Goal: Task Accomplishment & Management: Manage account settings

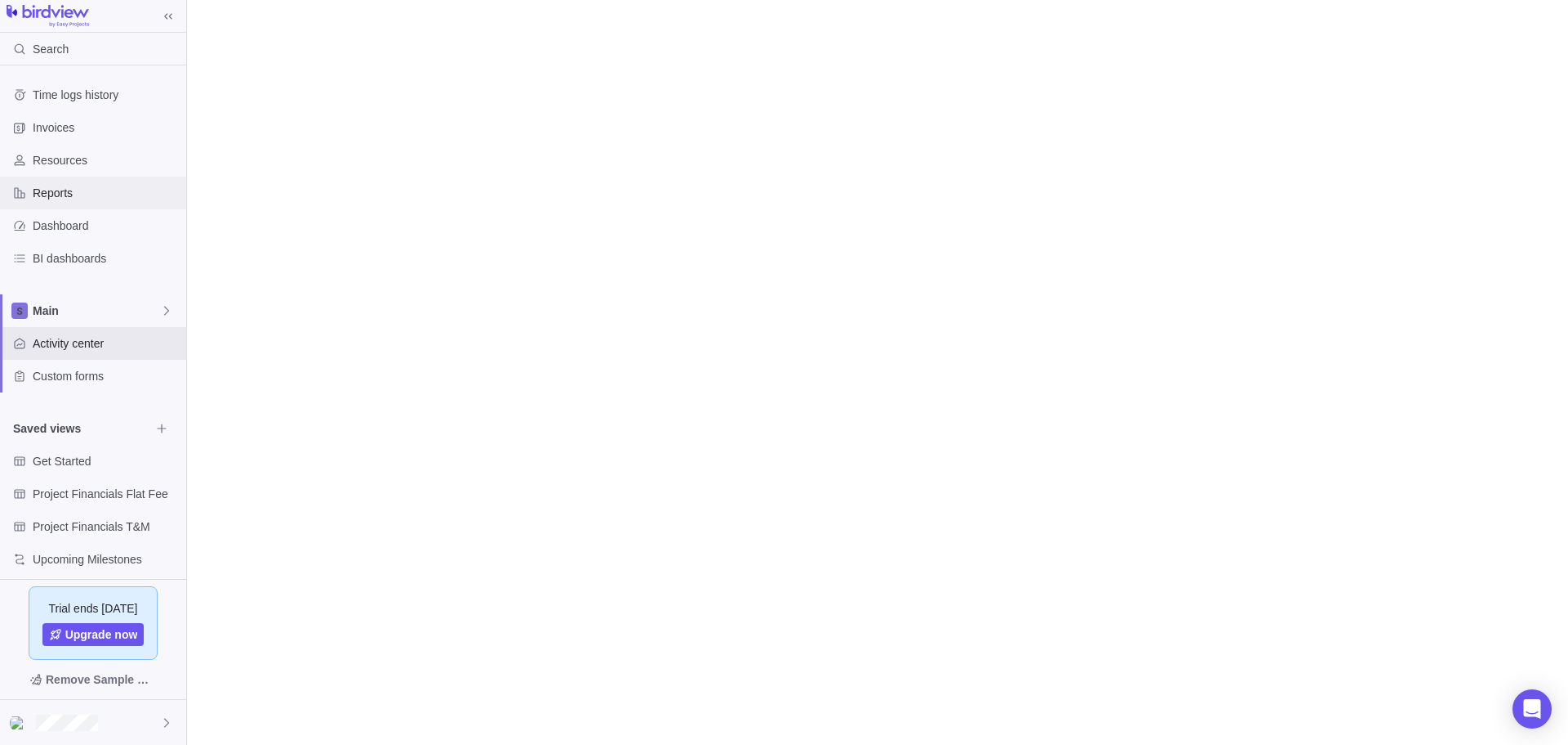
click at [48, 192] on span "Reports" at bounding box center [106, 193] width 147 height 17
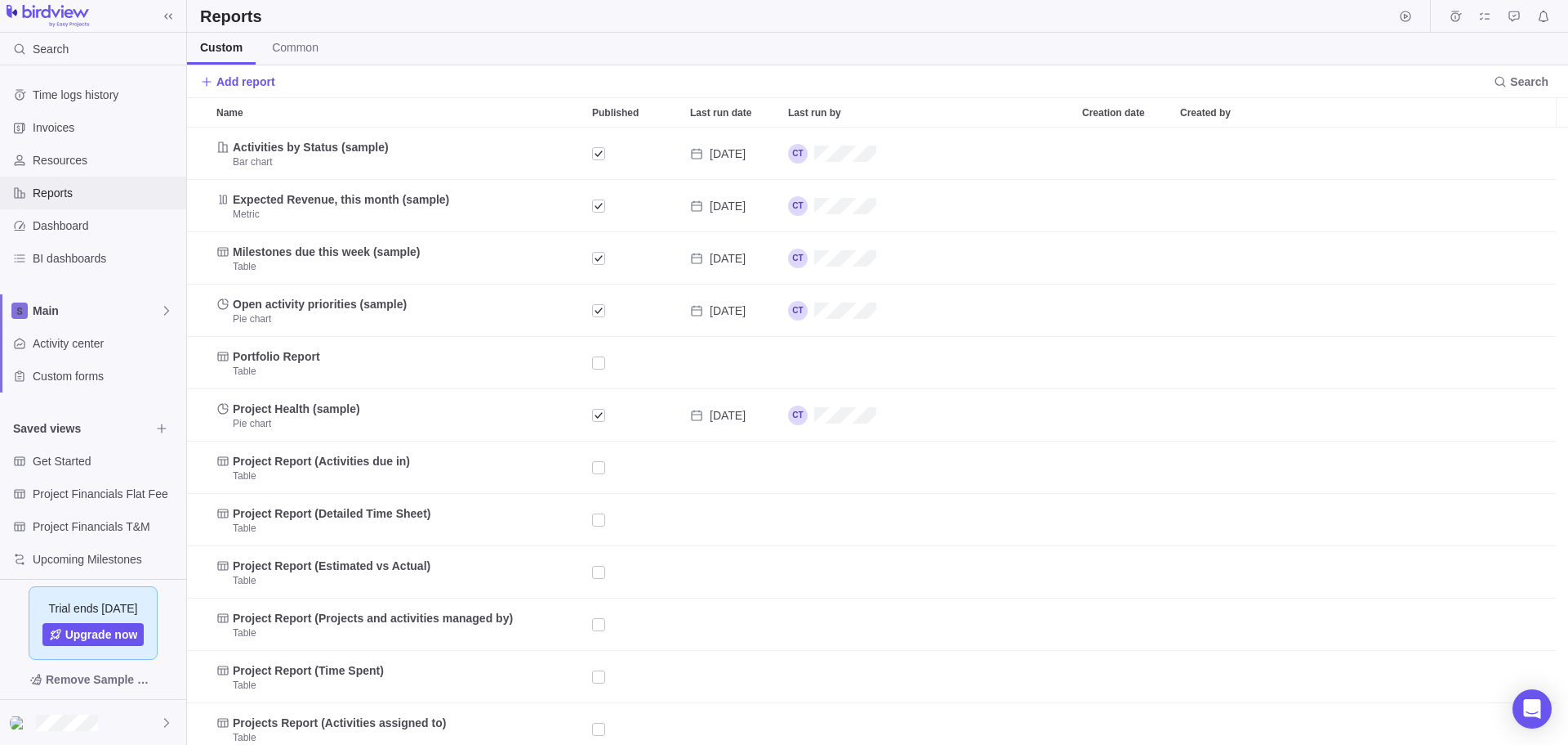
scroll to position [605, 1370]
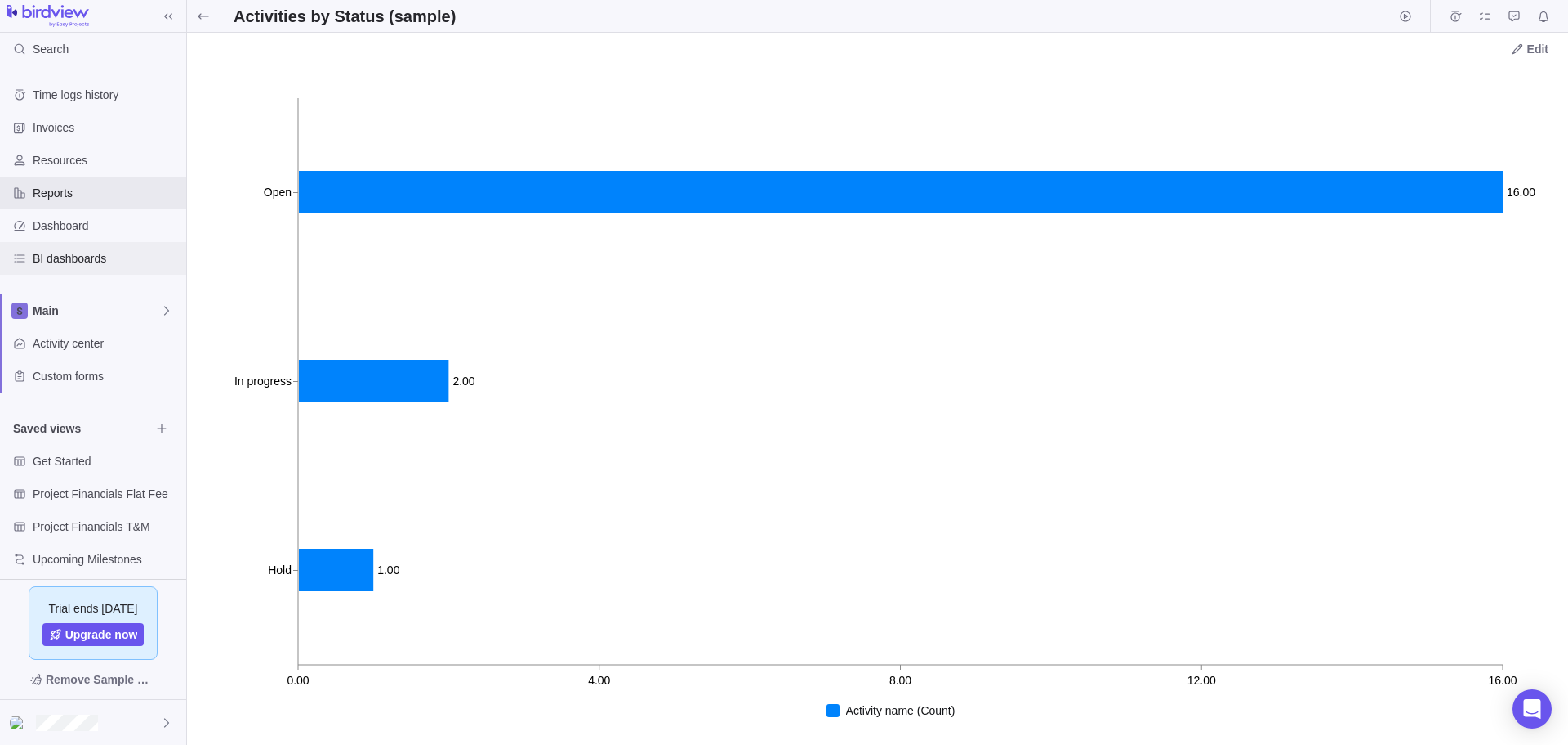
click at [73, 256] on span "BI dashboards" at bounding box center [106, 258] width 147 height 17
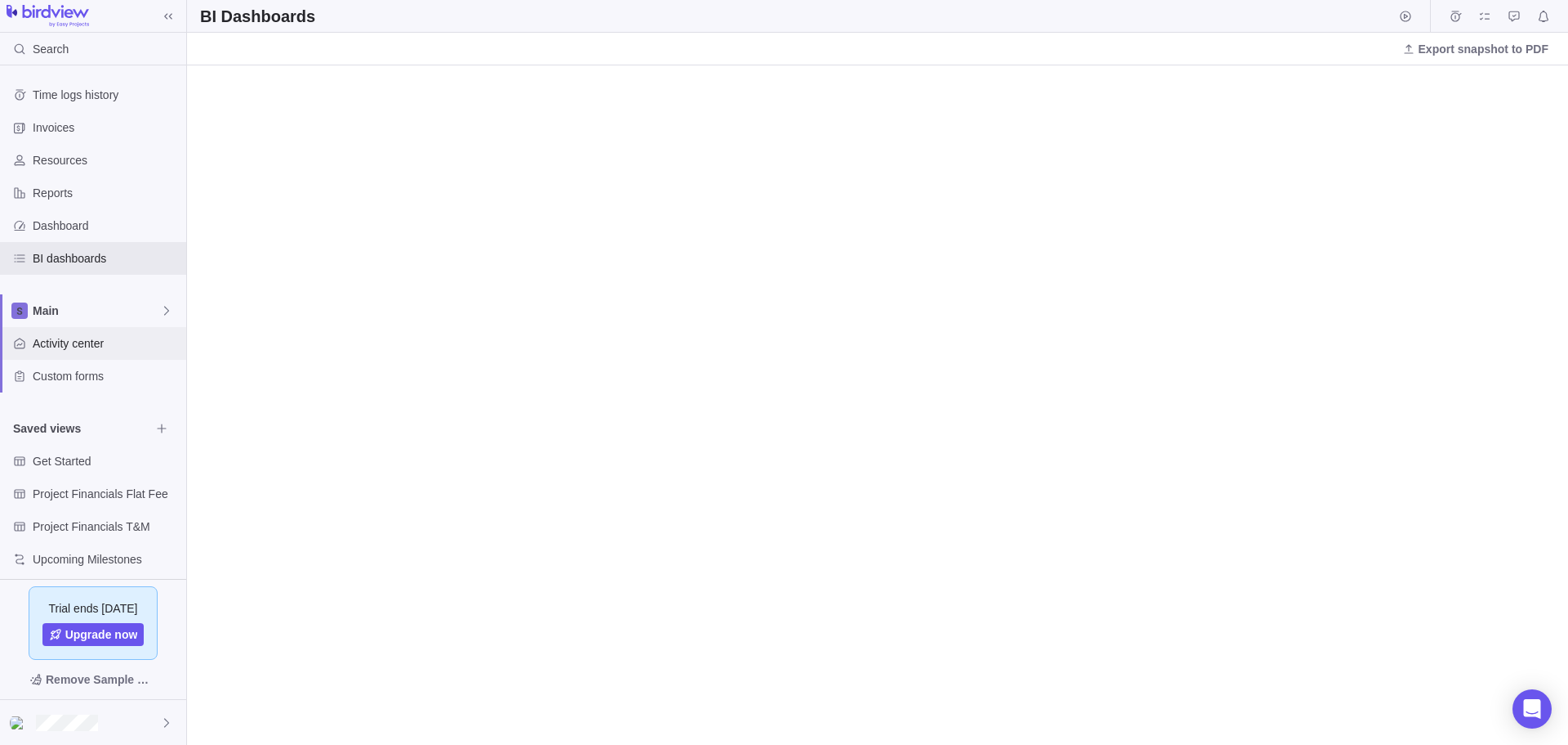
click at [75, 340] on span "Activity center" at bounding box center [106, 343] width 147 height 17
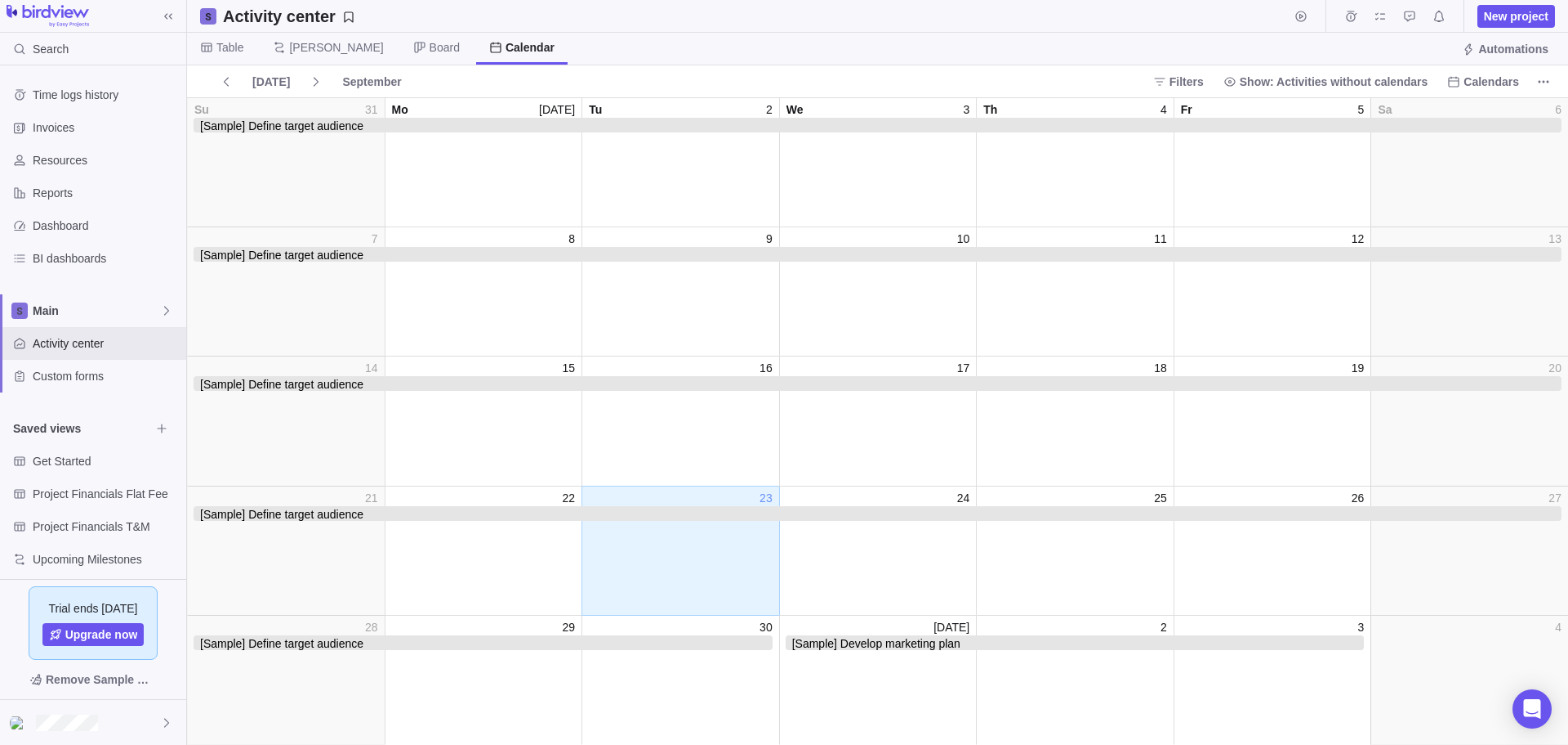
click at [383, 124] on span "[Sample] Define target audience" at bounding box center [878, 124] width 1369 height 15
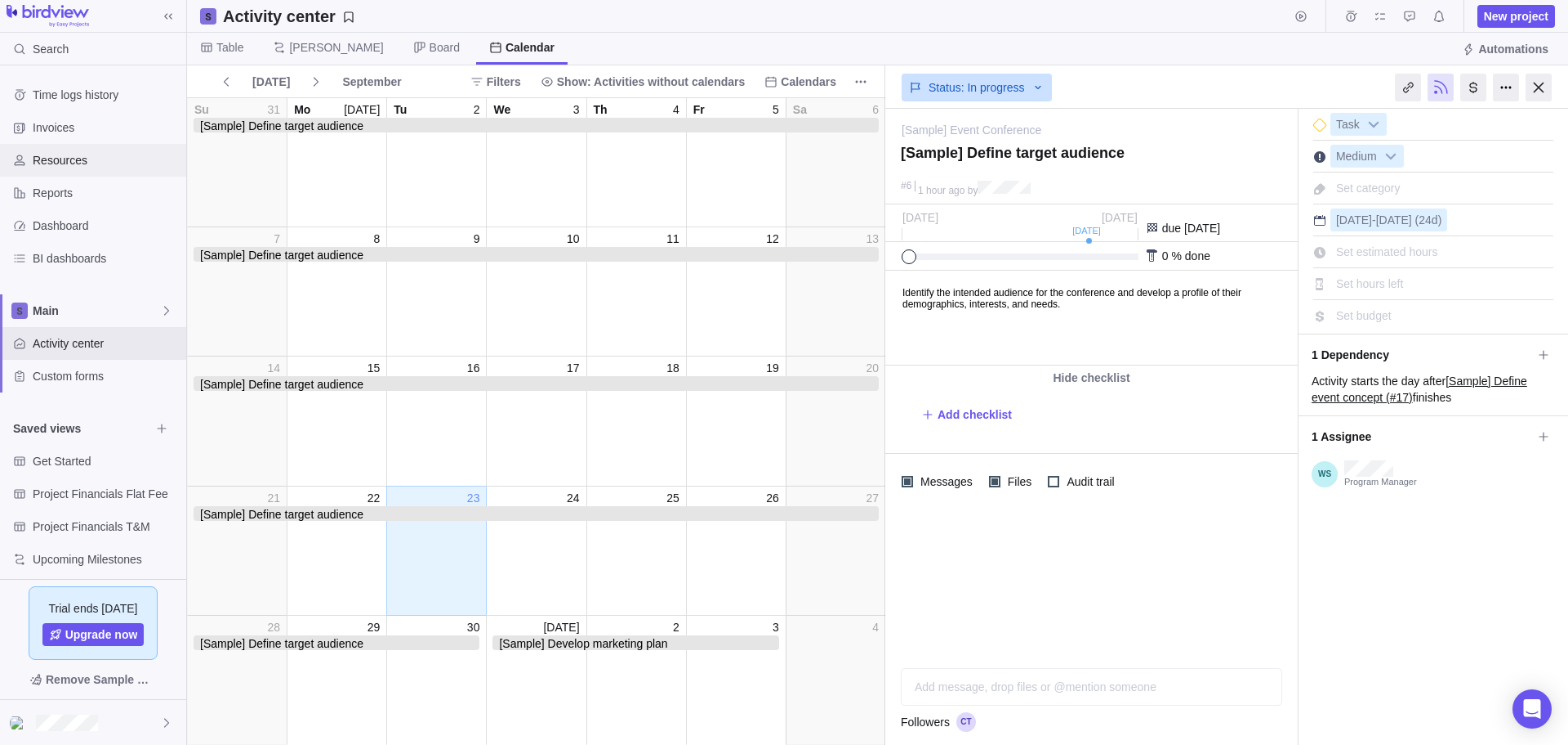
click at [56, 158] on span "Resources" at bounding box center [106, 160] width 147 height 17
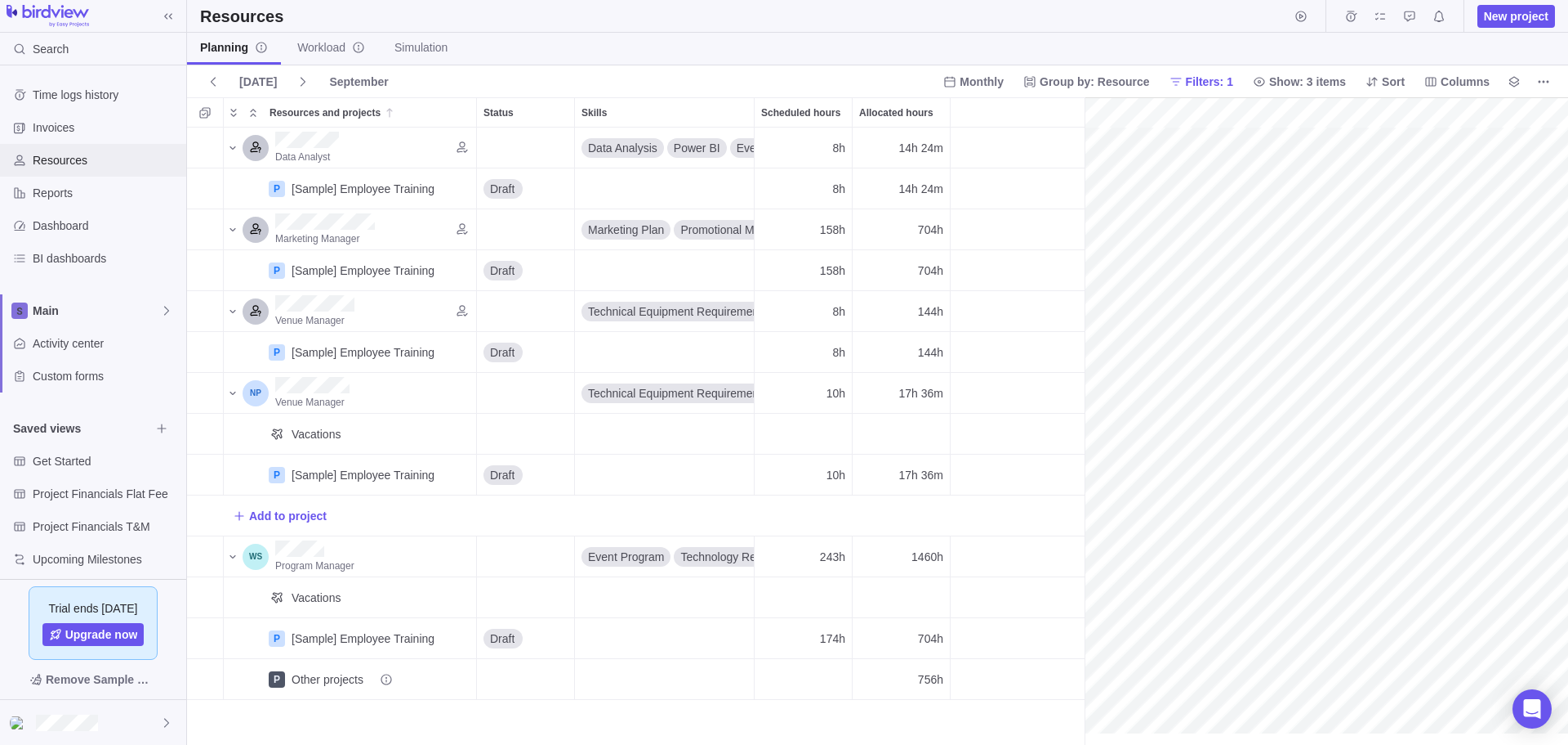
scroll to position [0, 254]
click at [319, 47] on span "Workload" at bounding box center [331, 47] width 68 height 17
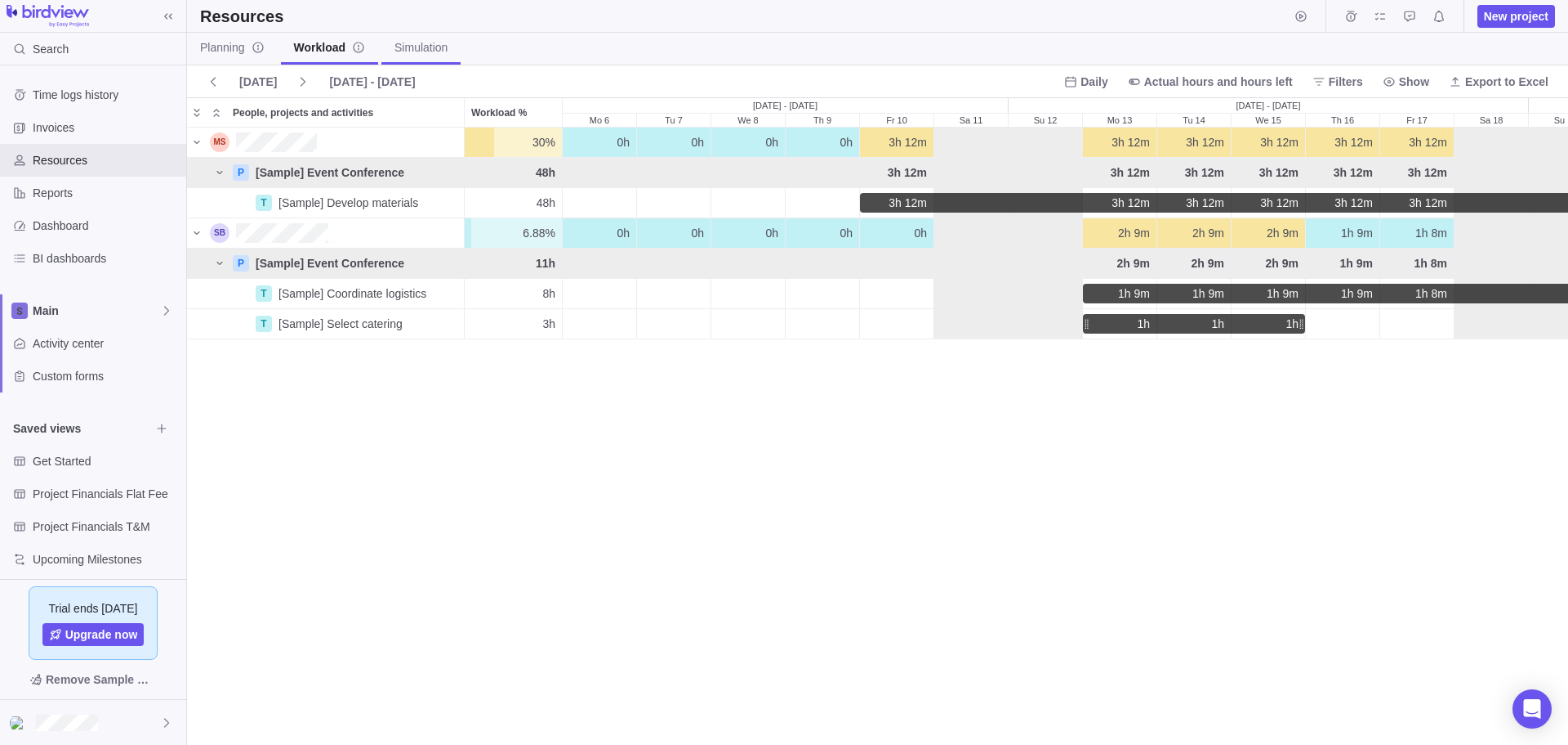
scroll to position [604, 1370]
click at [415, 45] on span "Simulation" at bounding box center [422, 47] width 53 height 17
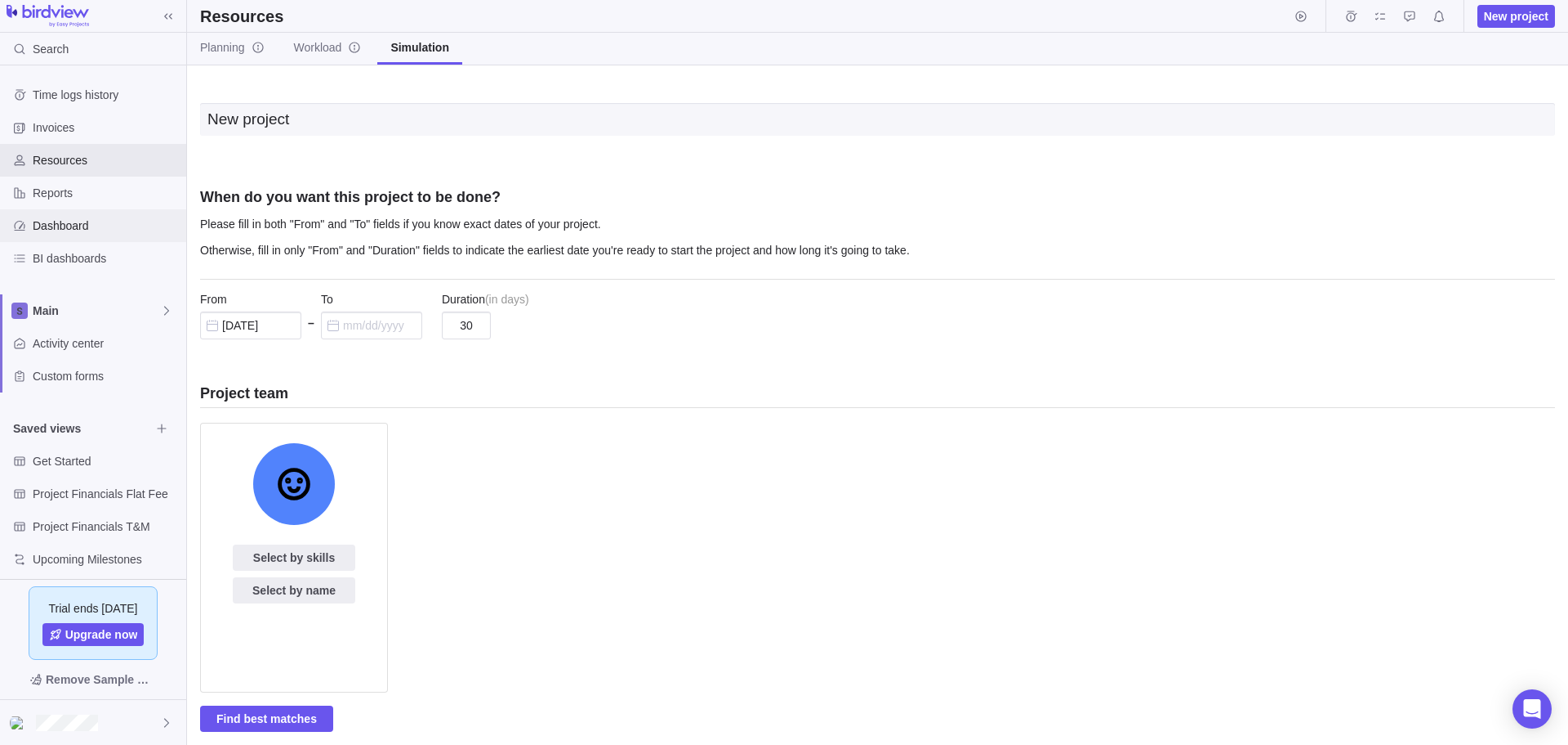
click at [61, 230] on span "Dashboard" at bounding box center [106, 225] width 147 height 17
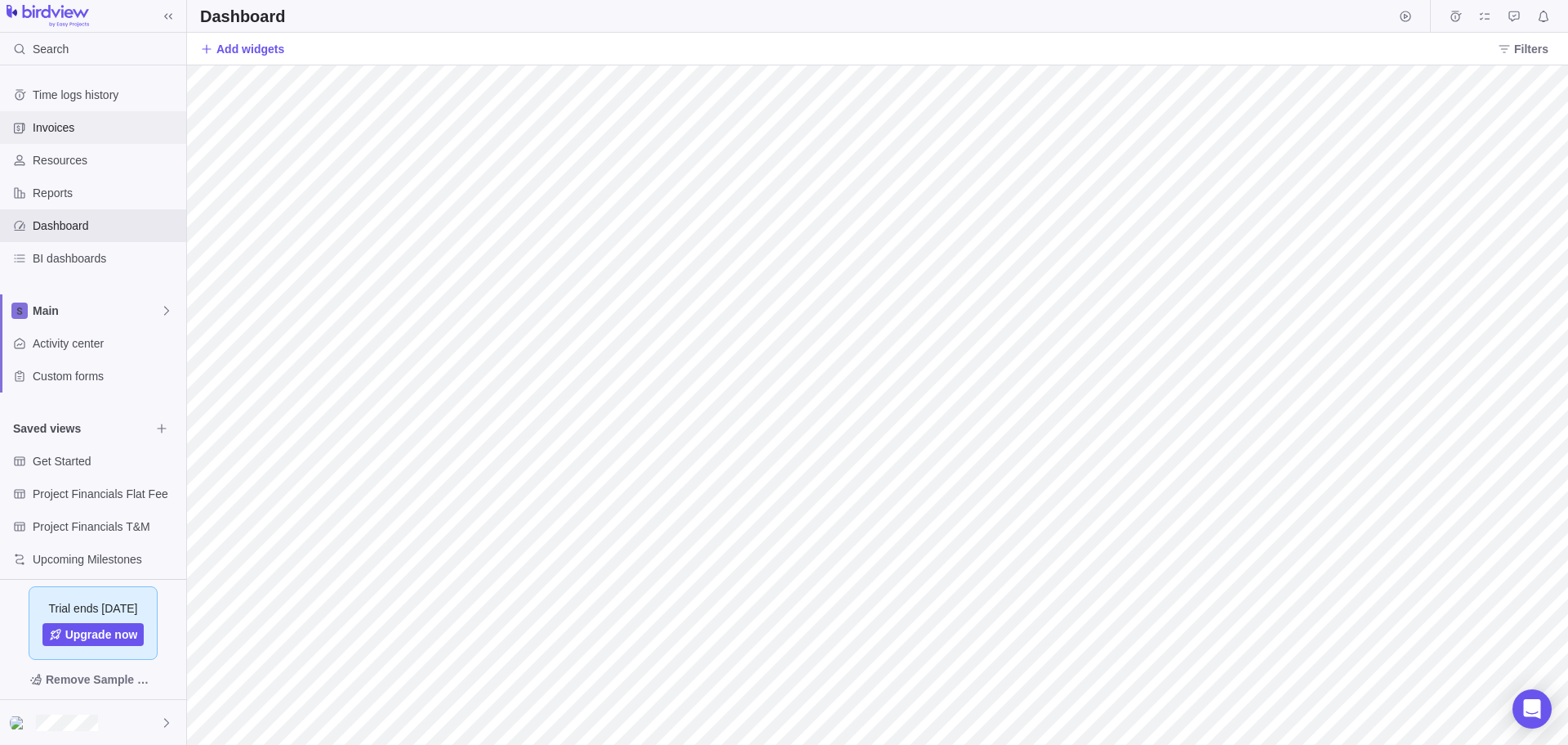
click at [55, 129] on span "Invoices" at bounding box center [106, 127] width 147 height 17
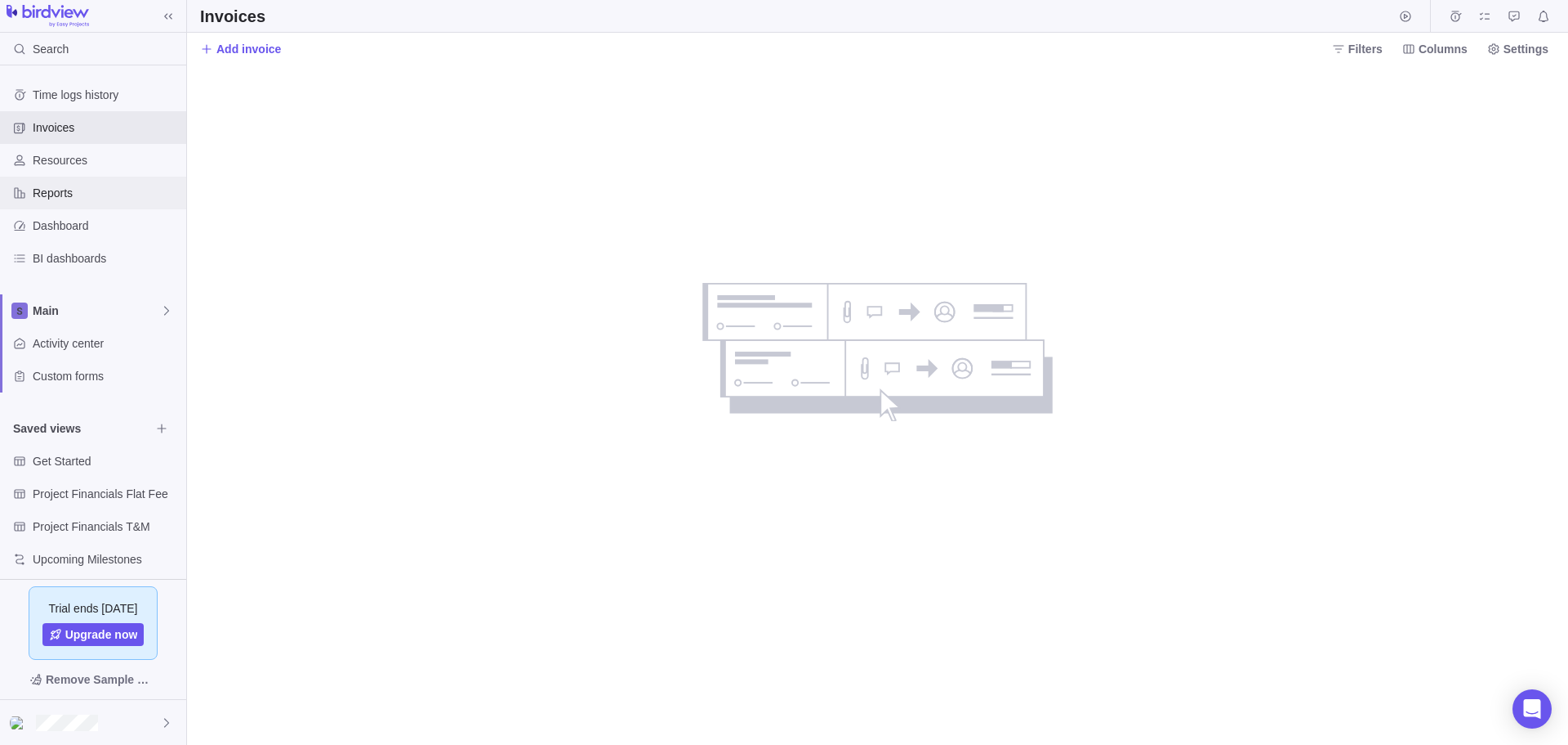
click at [49, 193] on span "Reports" at bounding box center [106, 193] width 147 height 17
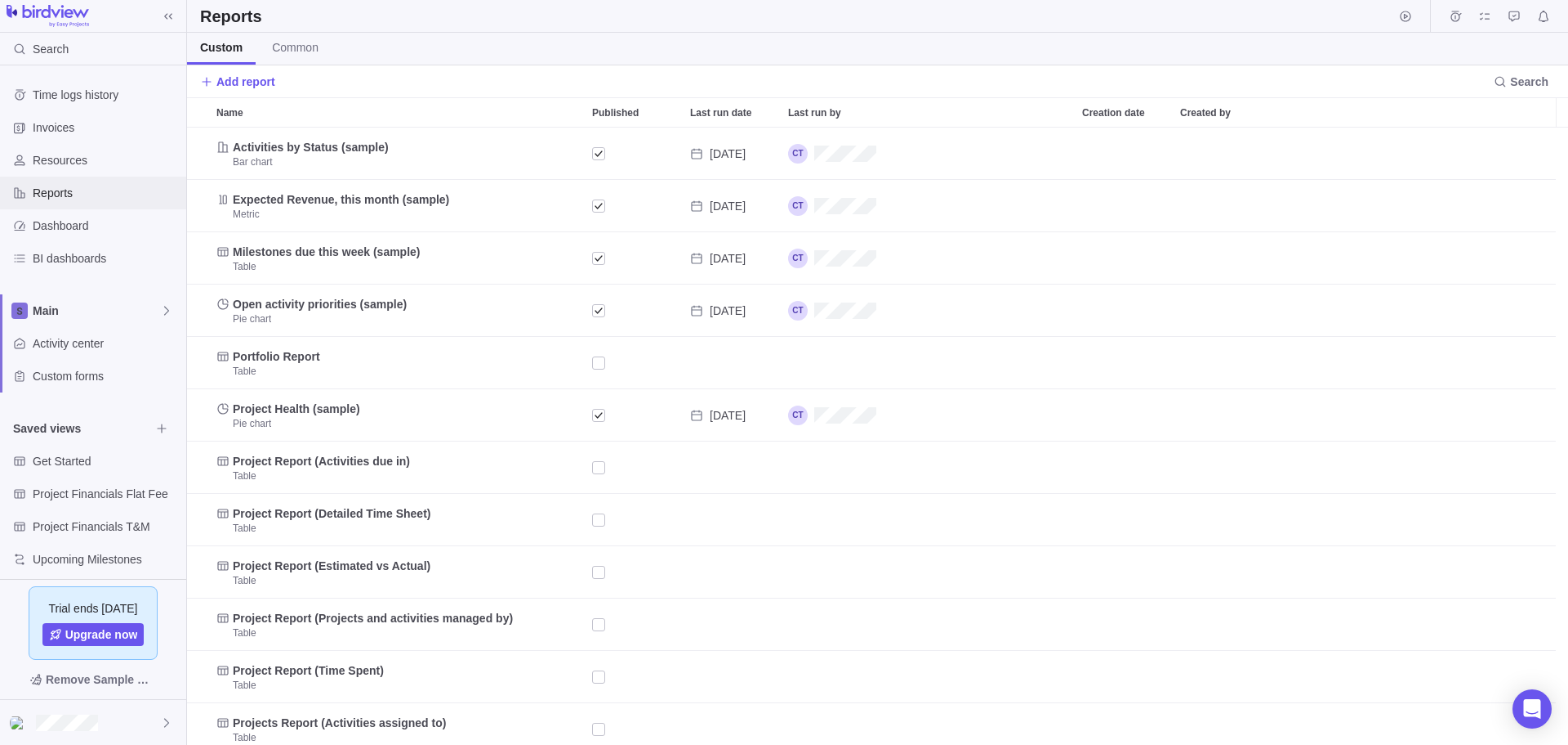
scroll to position [605, 1370]
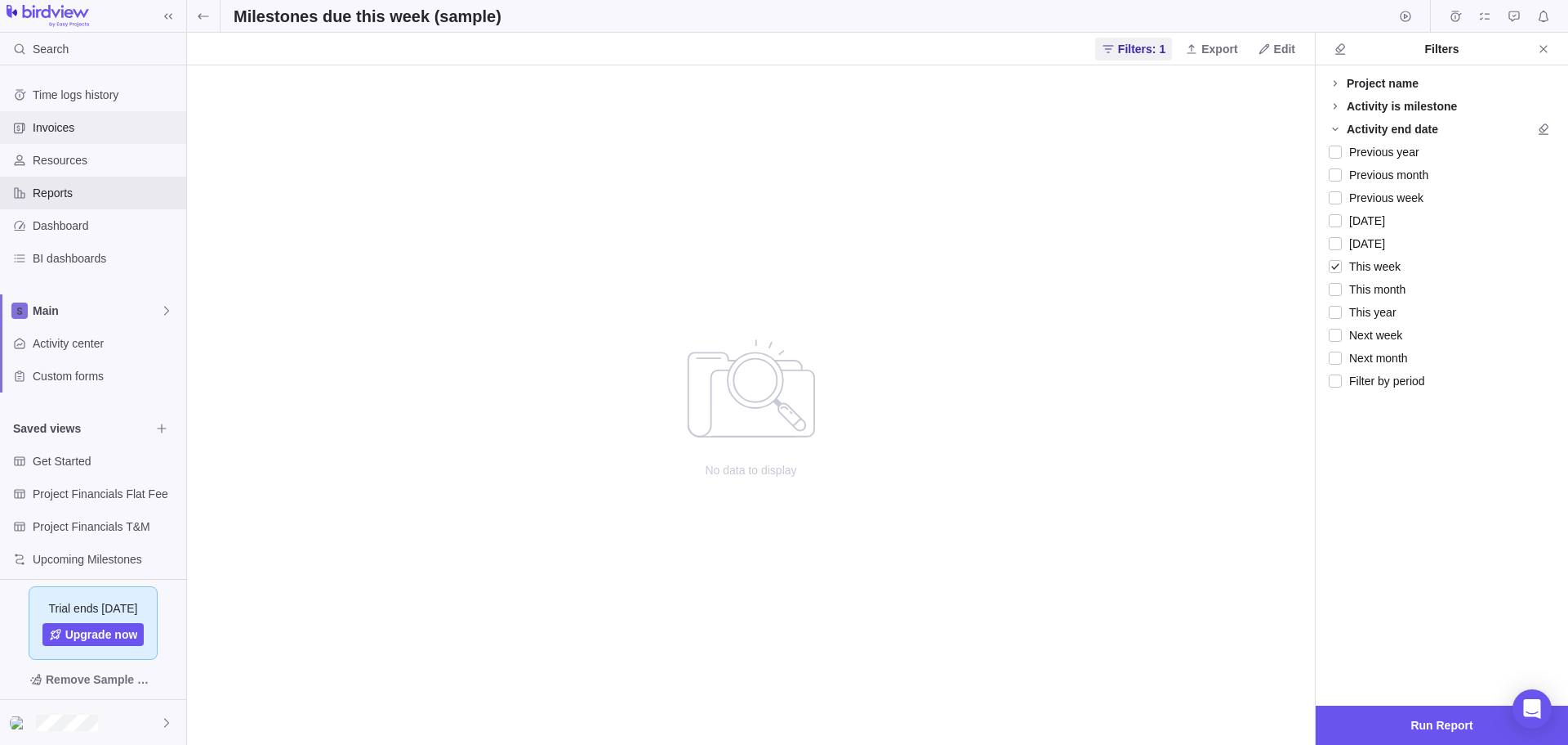
click at [55, 124] on span "Invoices" at bounding box center [106, 127] width 147 height 17
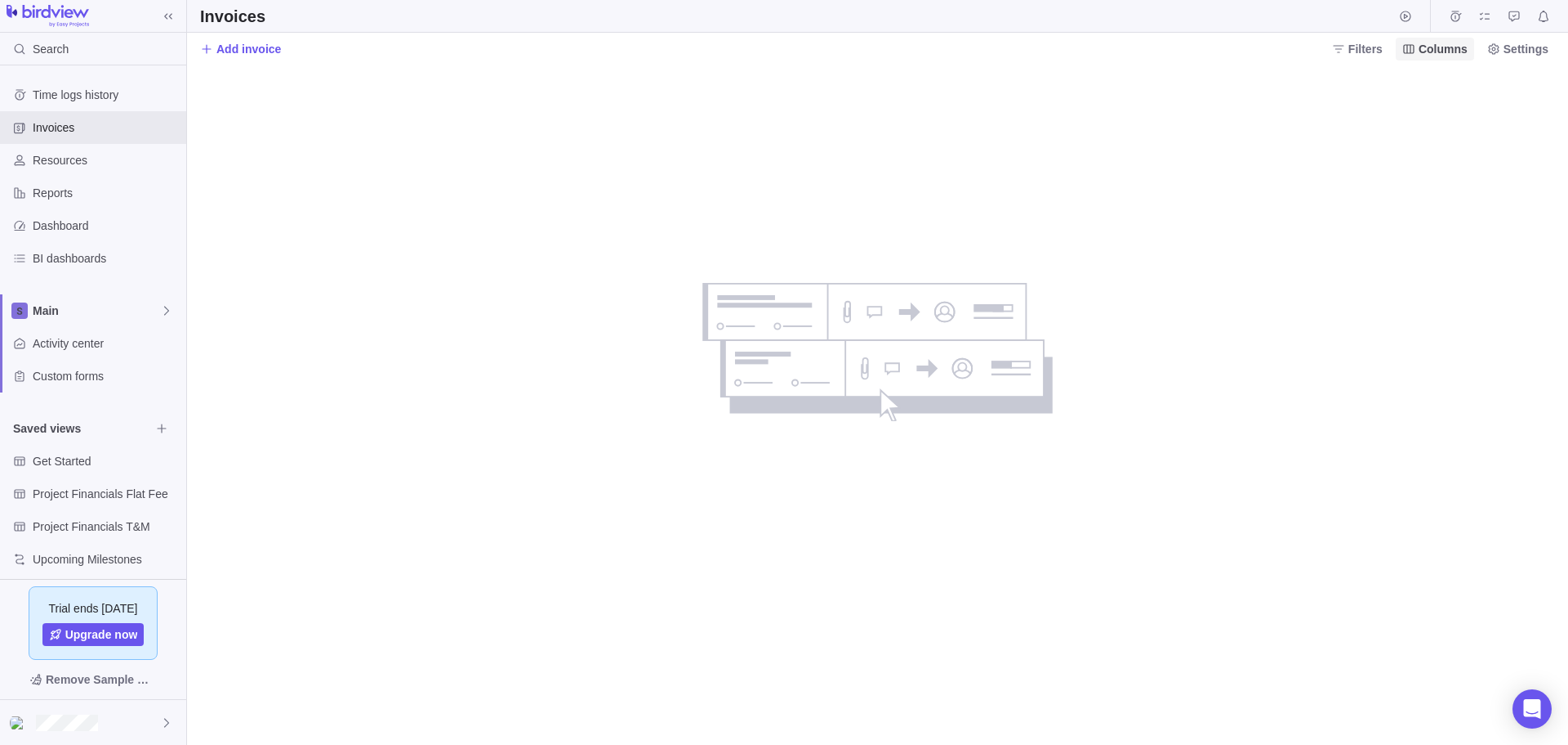
click at [1441, 47] on span "Columns" at bounding box center [1444, 48] width 49 height 17
click at [1517, 48] on body "Search Time logs history Invoices Resources Reports Dashboard BI dashboards Mai…" at bounding box center [784, 372] width 1568 height 745
click at [1519, 48] on span "Settings" at bounding box center [1527, 48] width 45 height 17
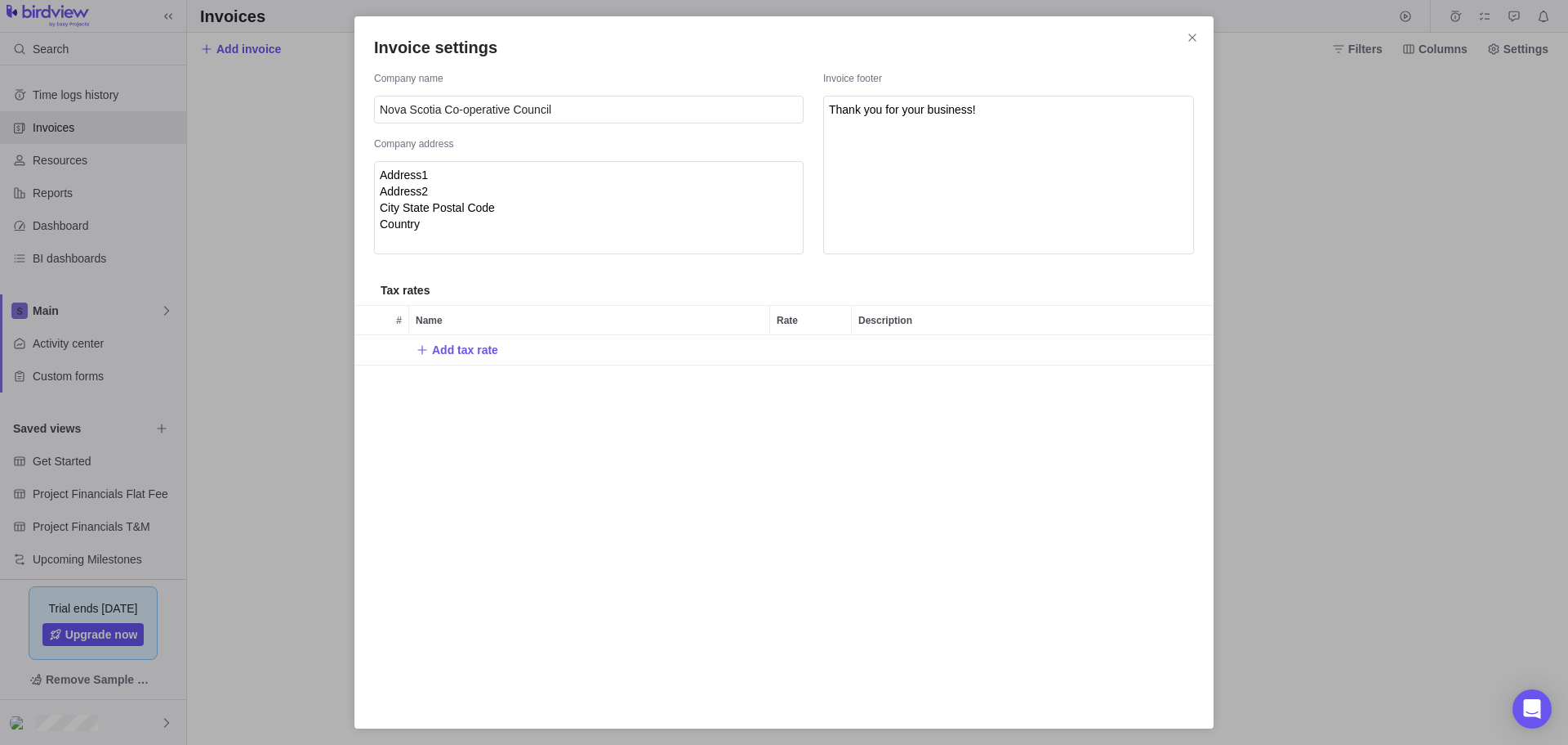
scroll to position [362, 847]
click at [1191, 37] on icon "Close" at bounding box center [1192, 37] width 13 height 13
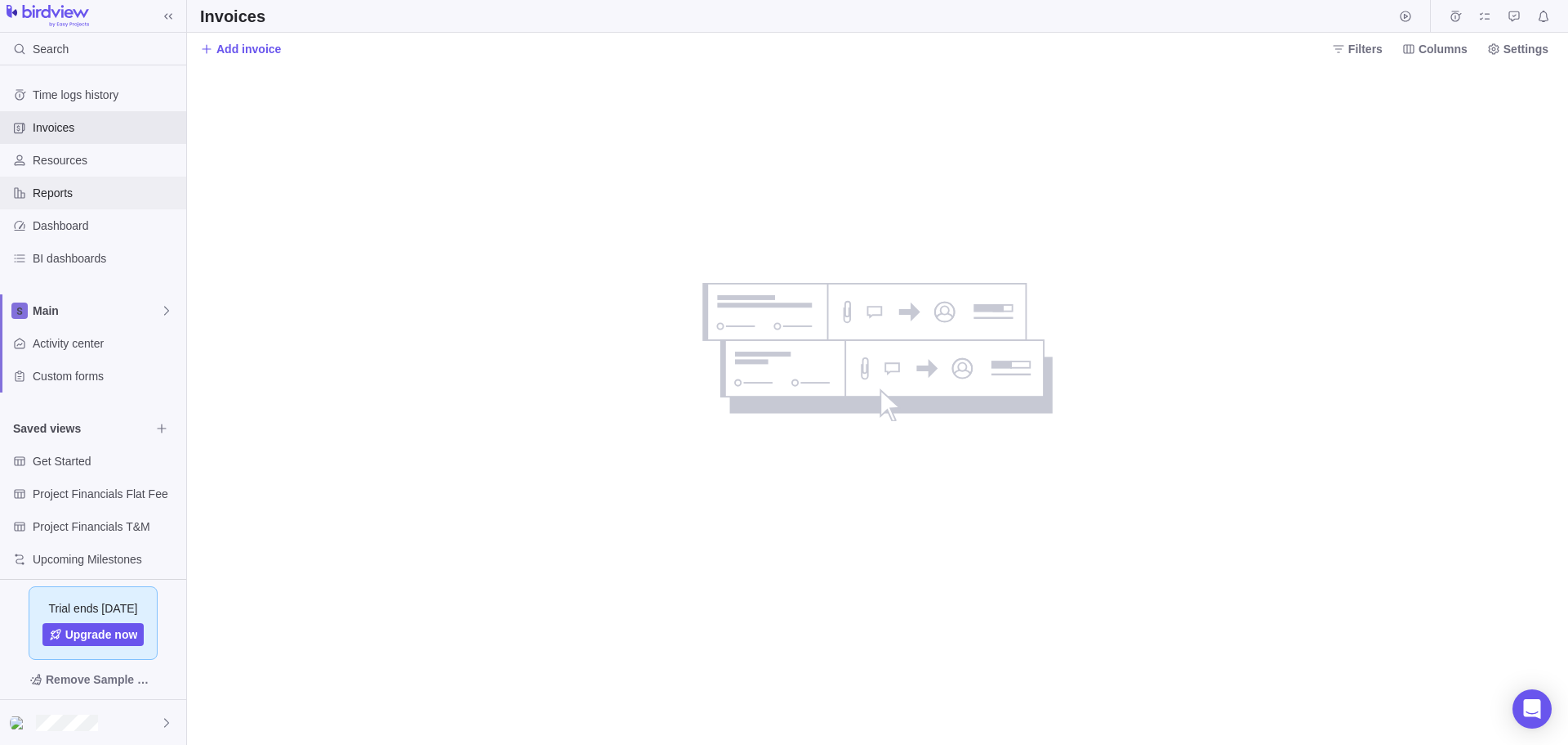
click at [47, 195] on span "Reports" at bounding box center [106, 193] width 147 height 17
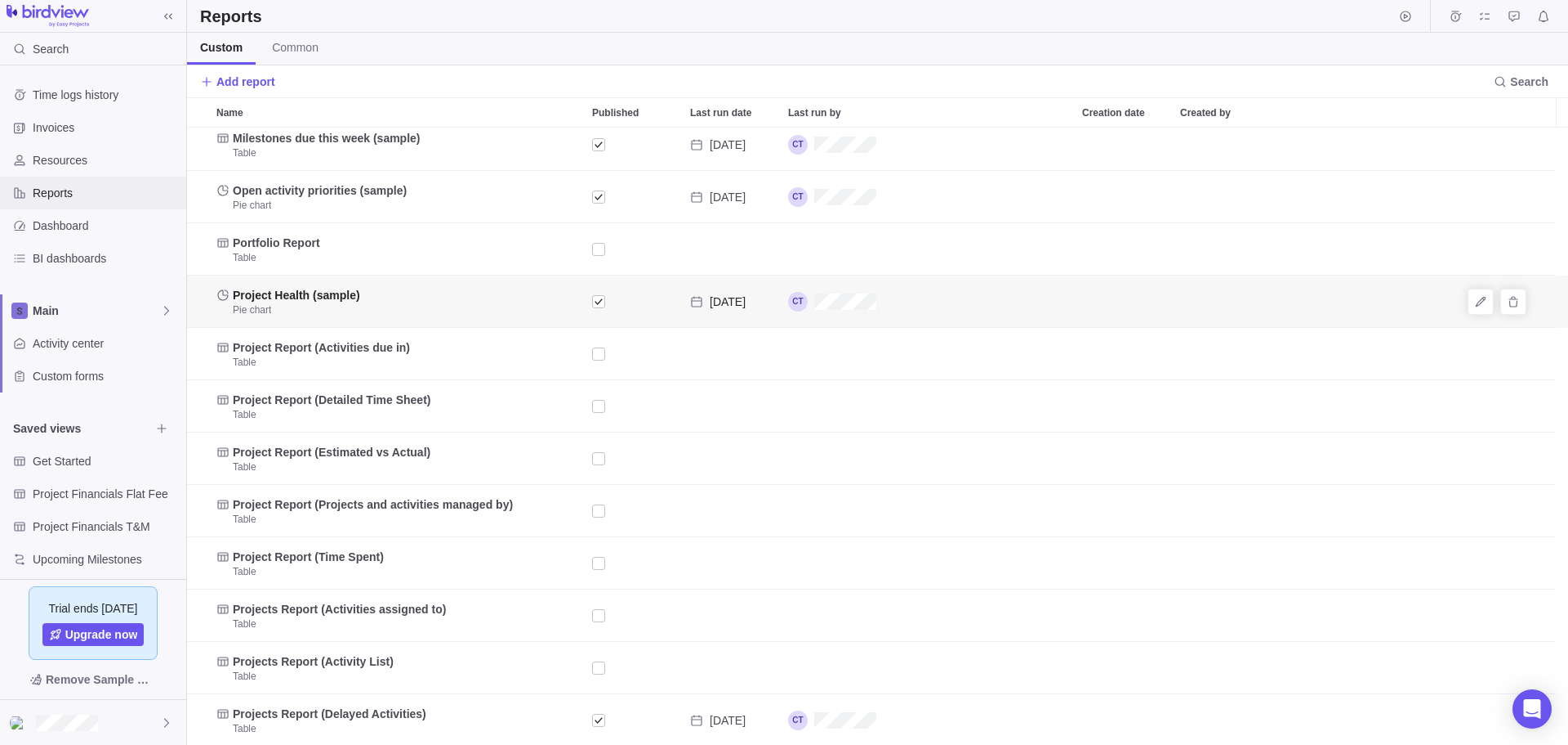
scroll to position [116, 0]
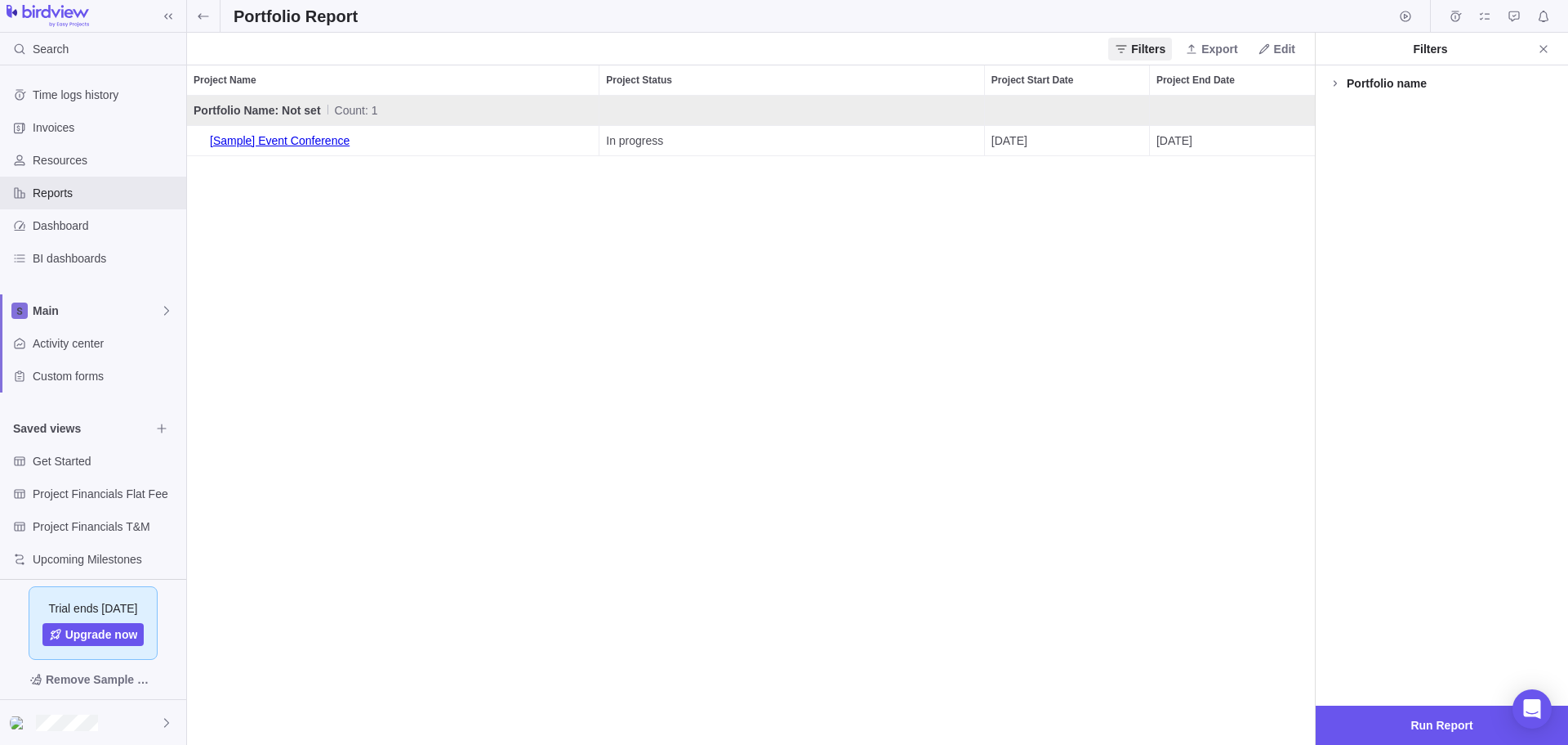
scroll to position [636, 1116]
click at [298, 137] on link "[Sample] Event Conference" at bounding box center [393, 140] width 399 height 30
click at [279, 139] on link "[Sample] Event Conference" at bounding box center [393, 140] width 399 height 30
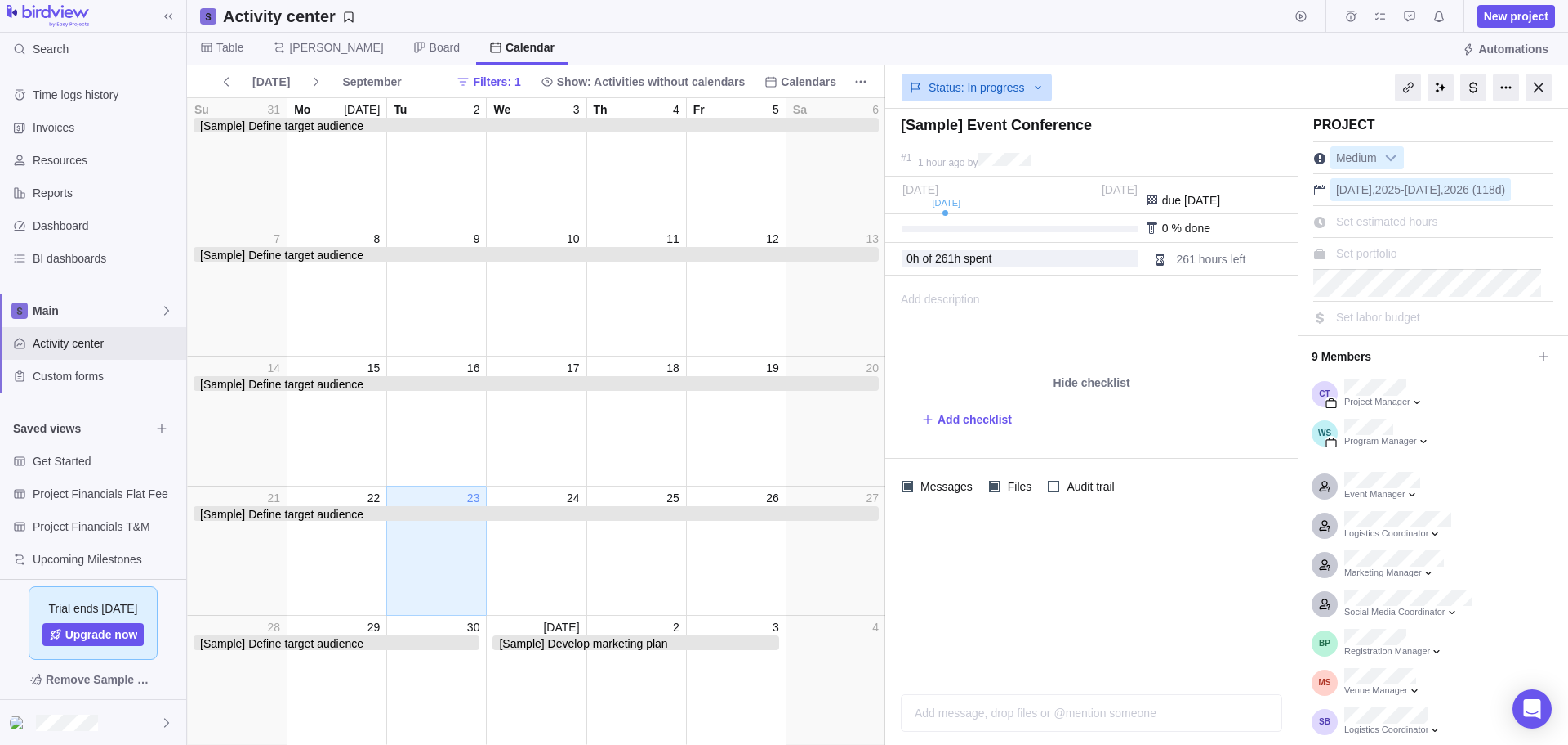
click at [63, 12] on img at bounding box center [48, 16] width 83 height 23
click at [298, 47] on span "[PERSON_NAME]" at bounding box center [336, 47] width 94 height 17
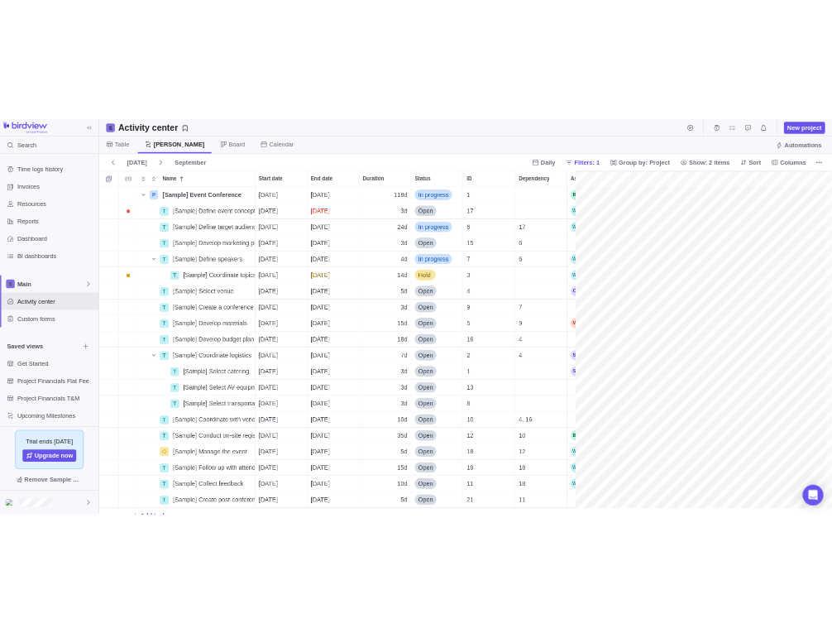
scroll to position [0, 2060]
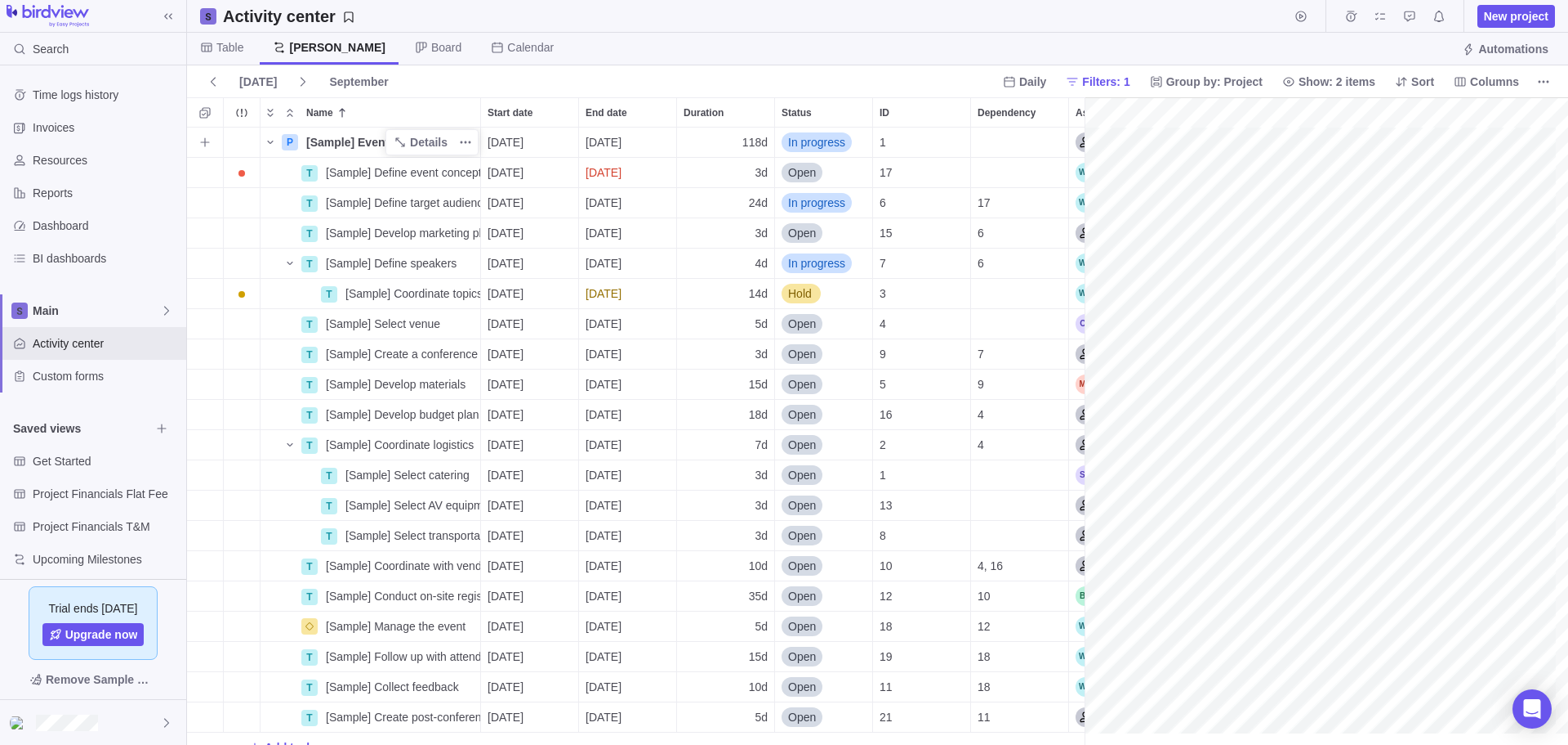
click at [334, 139] on span "[Sample] Event Conference" at bounding box center [380, 142] width 149 height 17
click at [88, 680] on body "Search Time logs history Invoices Resources Reports Dashboard BI dashboards Mai…" at bounding box center [784, 372] width 1568 height 745
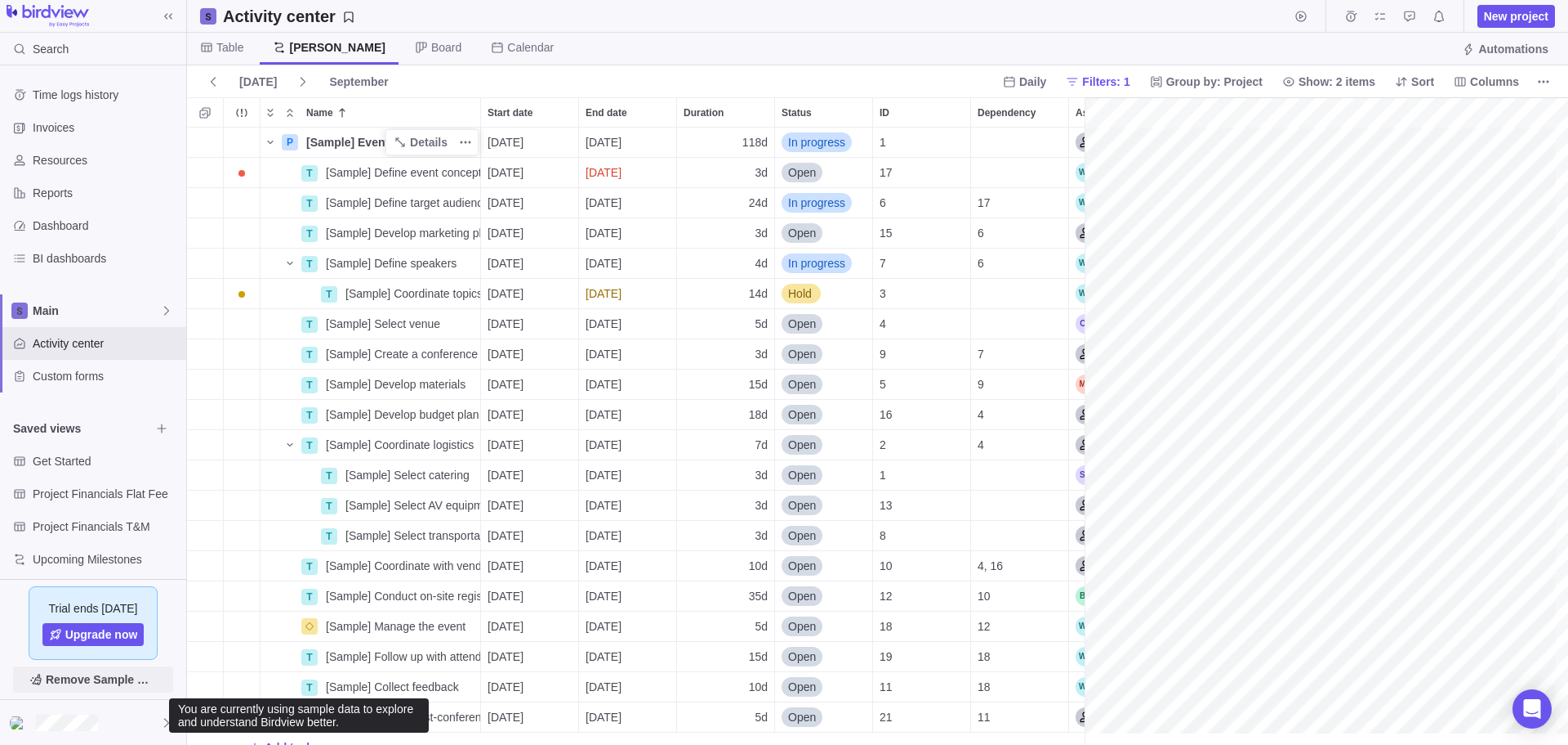
click at [84, 678] on span "Remove Sample Data" at bounding box center [101, 680] width 112 height 20
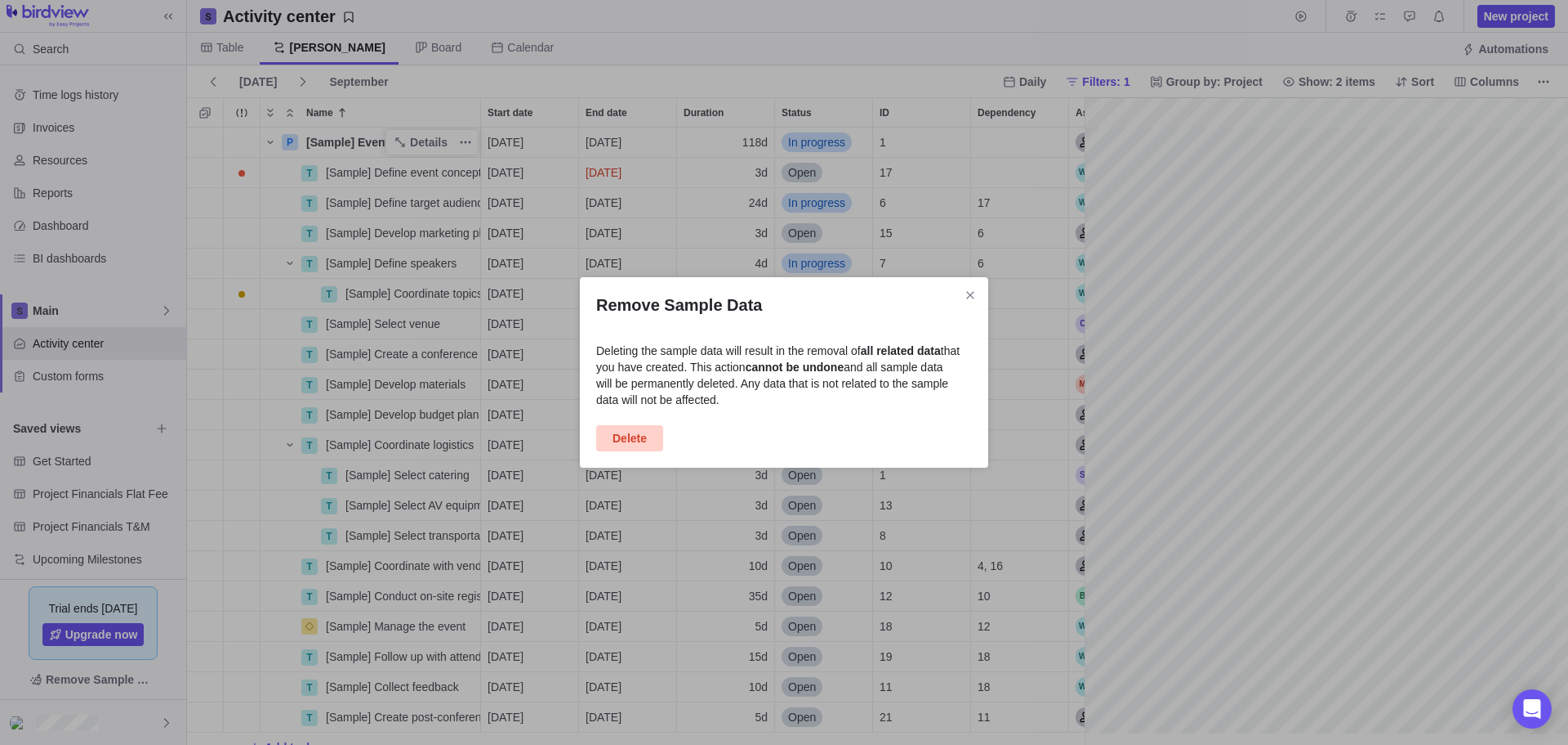
click at [627, 438] on span "Delete" at bounding box center [629, 439] width 35 height 20
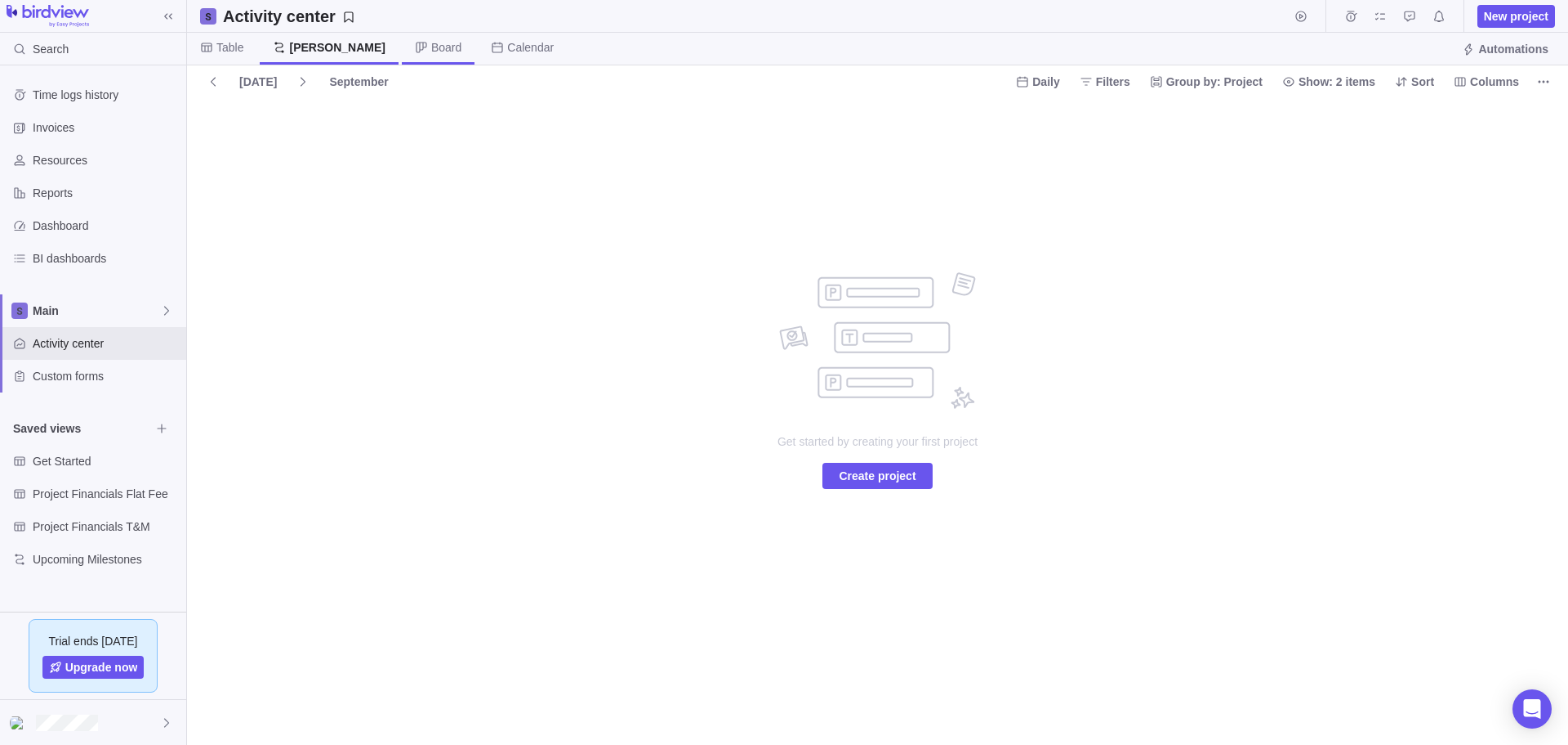
click at [431, 45] on span "Board" at bounding box center [446, 47] width 31 height 17
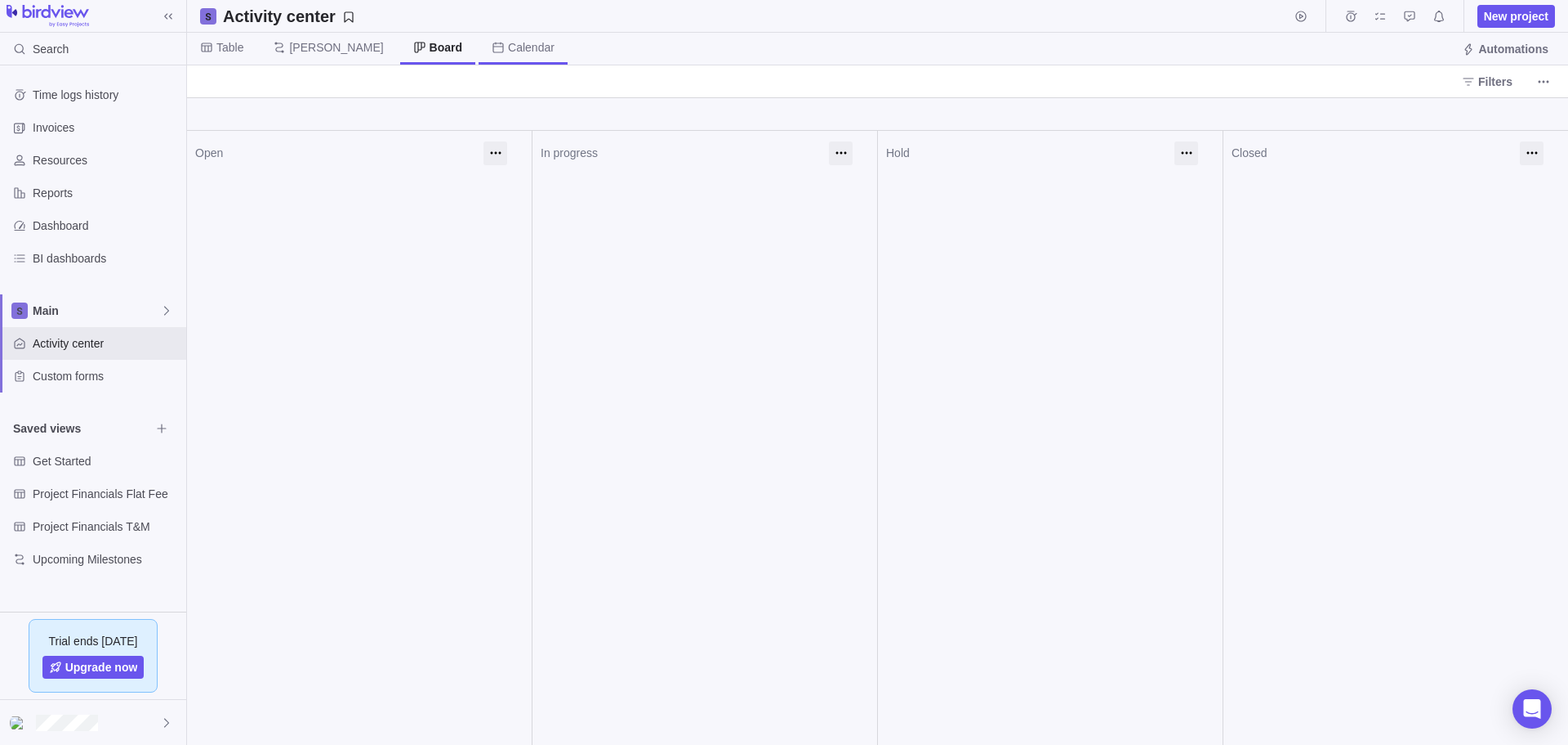
click at [509, 48] on span "Calendar" at bounding box center [531, 47] width 46 height 17
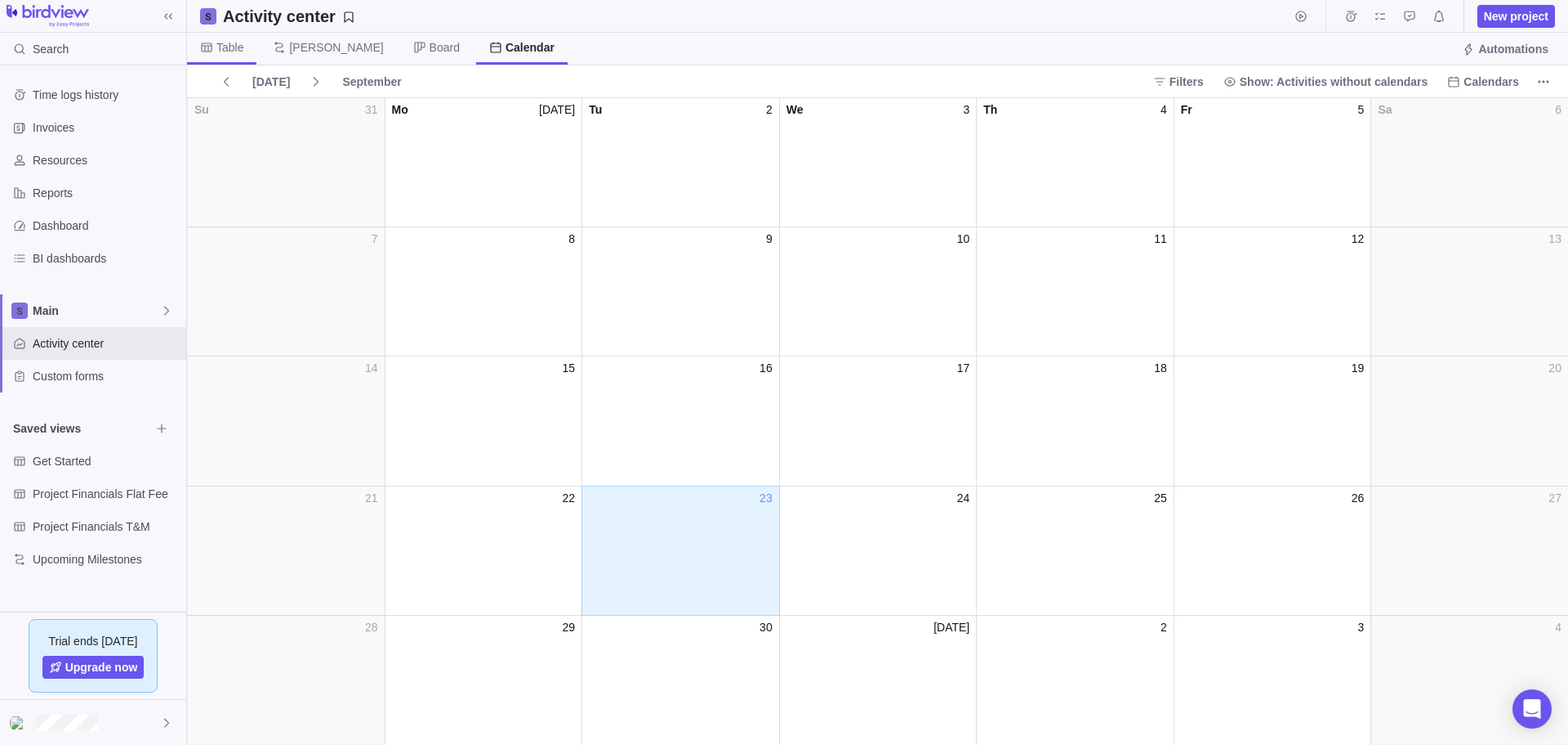
click at [227, 42] on span "Table" at bounding box center [229, 47] width 27 height 17
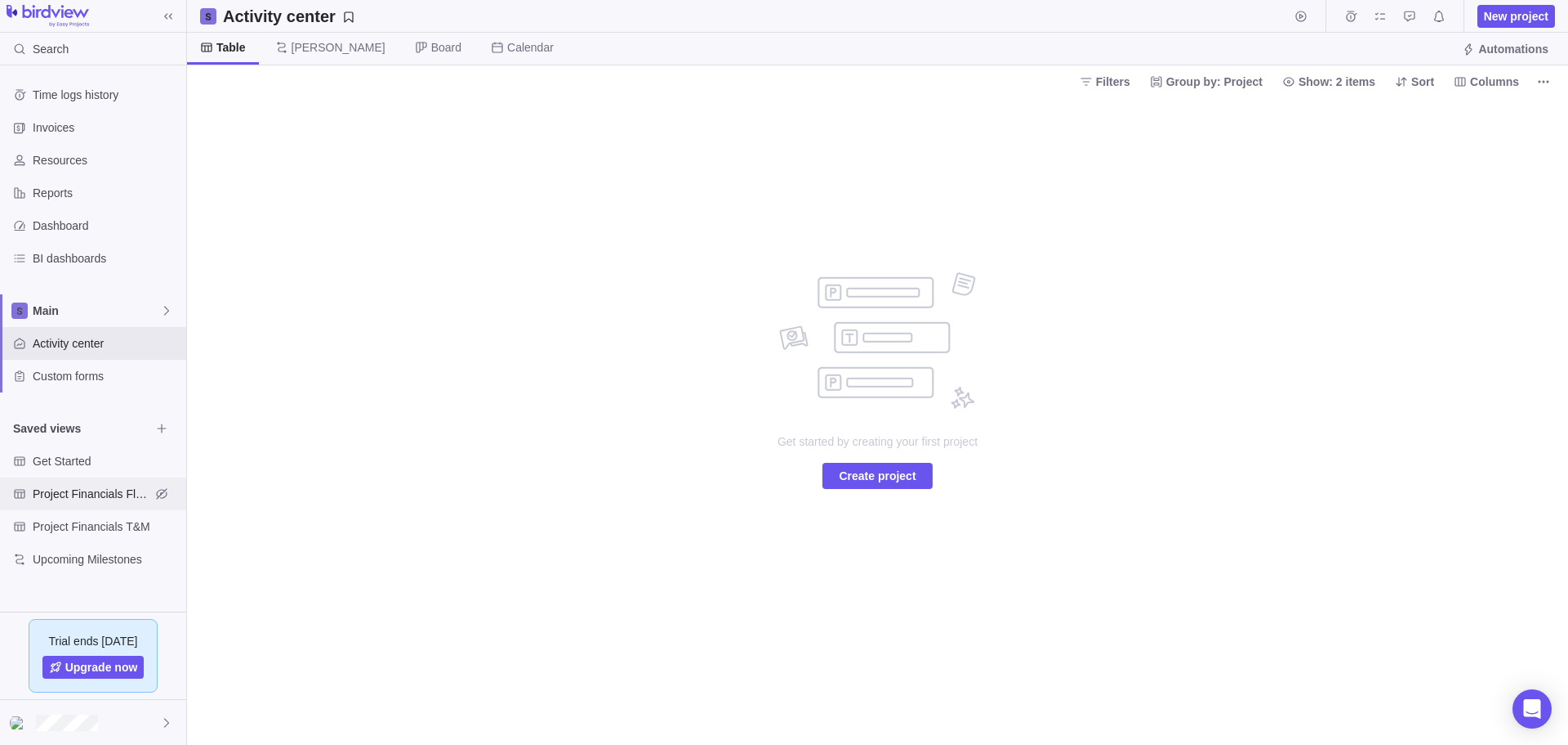
click at [102, 495] on span "Project Financials Flat Fee" at bounding box center [91, 493] width 118 height 17
click at [103, 528] on span "Project Financials T&M" at bounding box center [91, 527] width 118 height 17
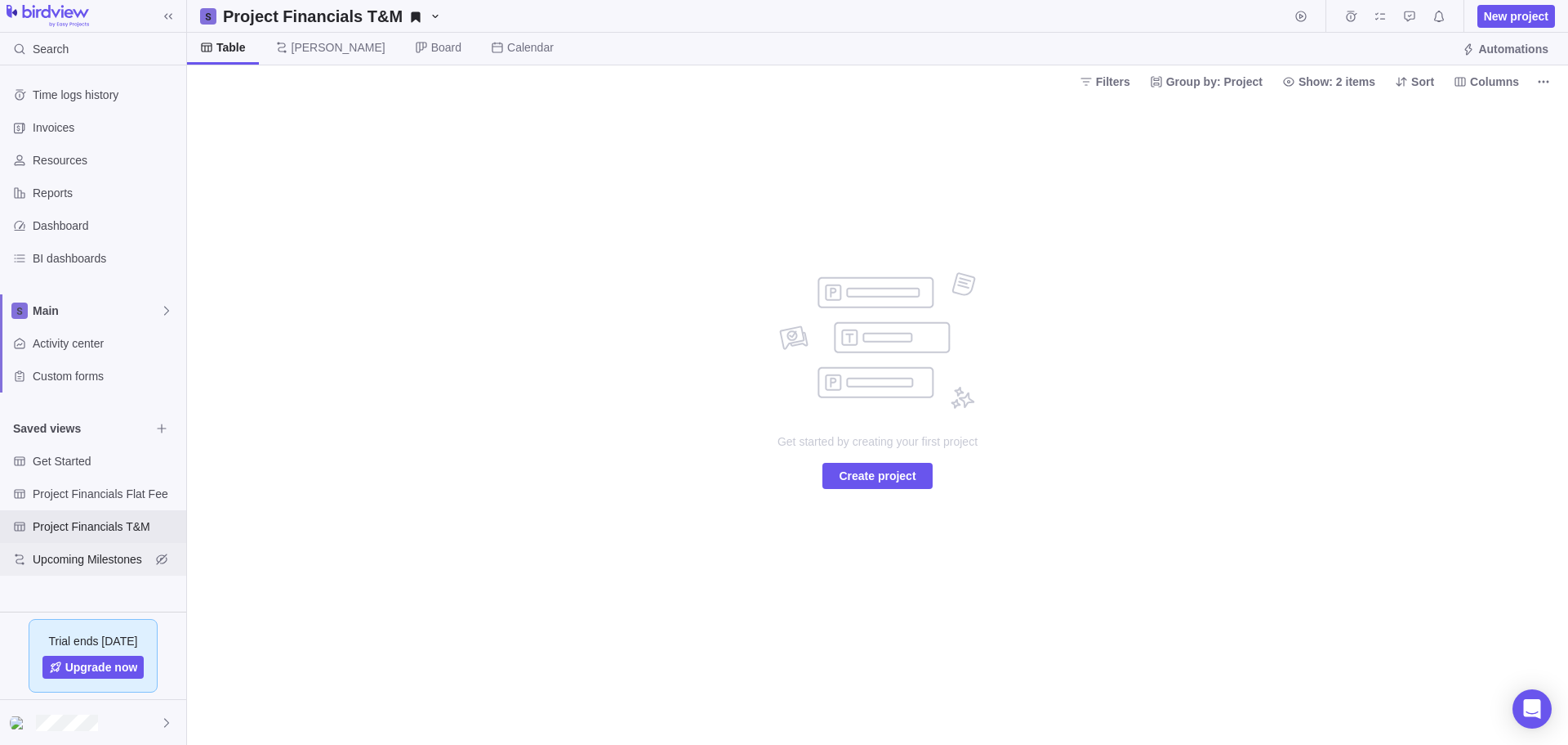
click at [91, 558] on span "Upcoming Milestones" at bounding box center [91, 559] width 118 height 17
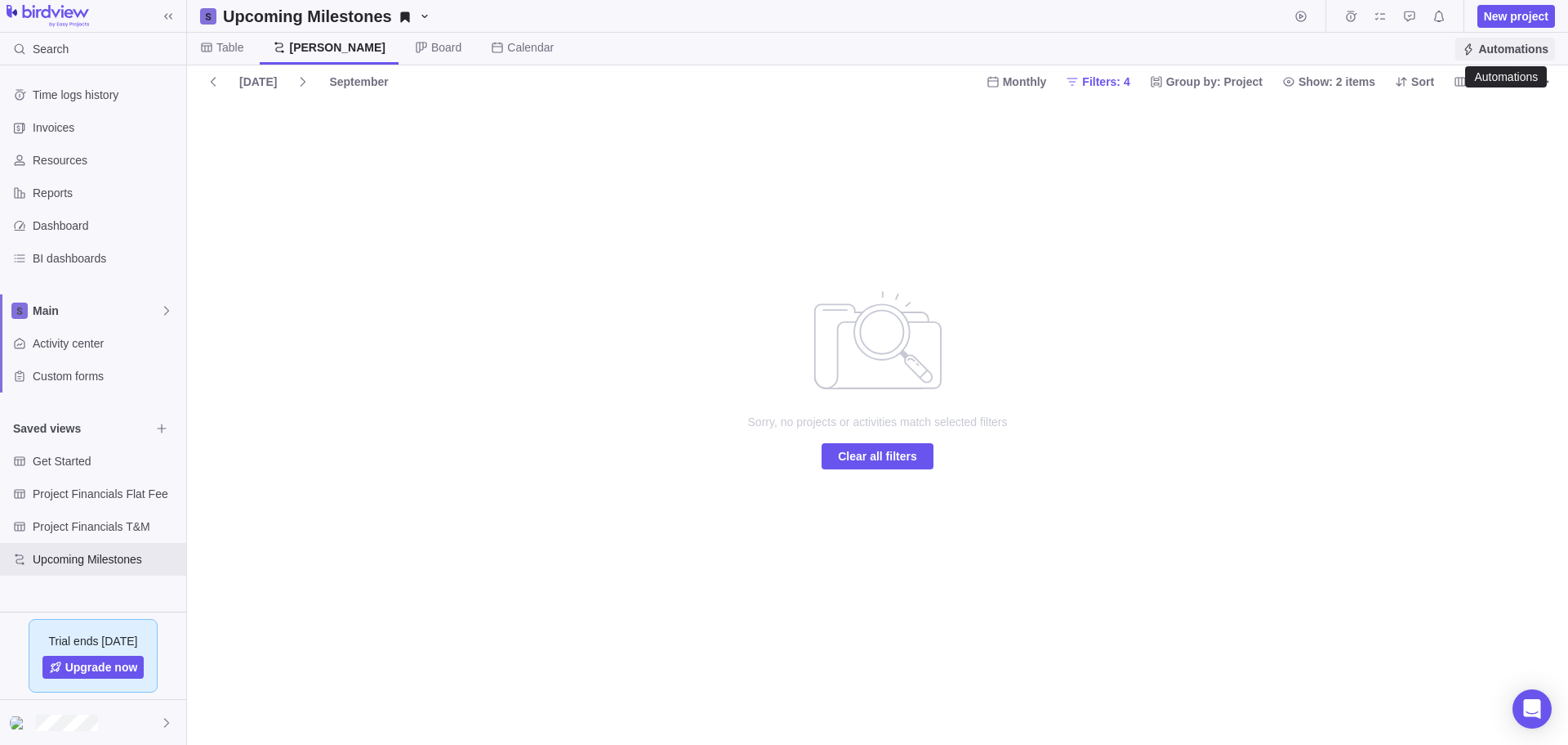
click at [1507, 45] on span "Automations" at bounding box center [1513, 48] width 70 height 17
click at [168, 311] on icon at bounding box center [166, 309] width 5 height 9
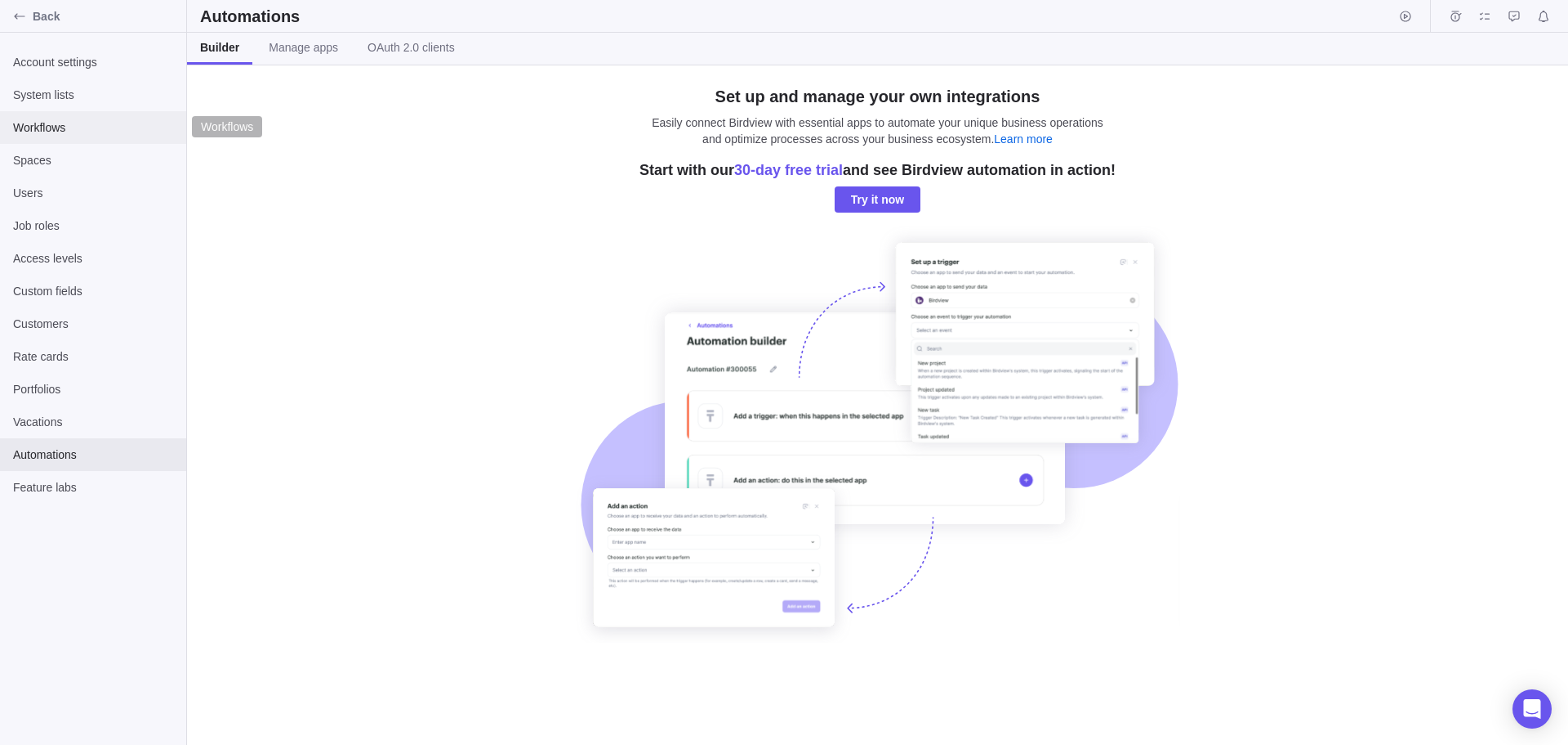
click at [47, 125] on span "Workflows" at bounding box center [93, 127] width 160 height 17
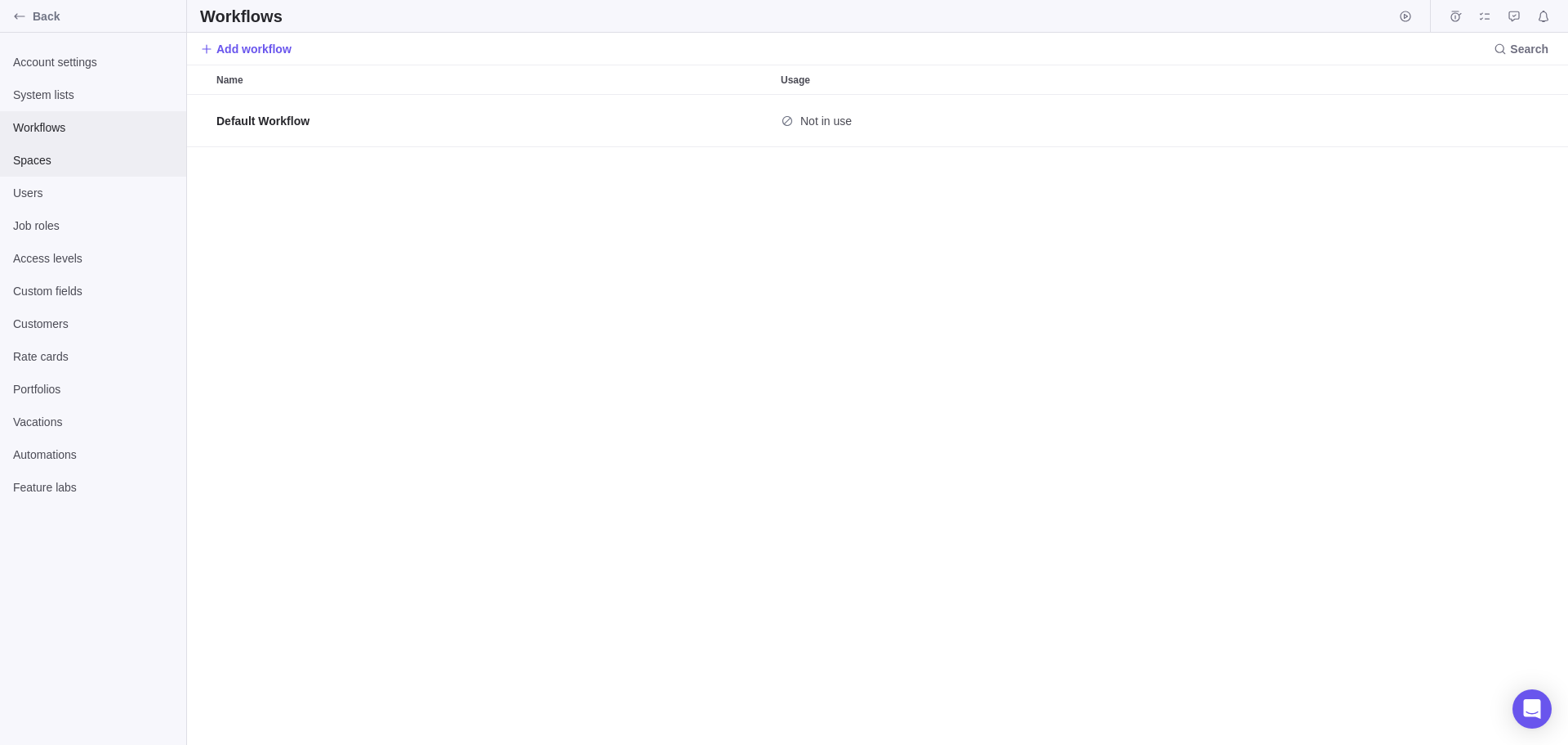
scroll to position [637, 1370]
click at [31, 158] on span "Spaces" at bounding box center [93, 160] width 160 height 17
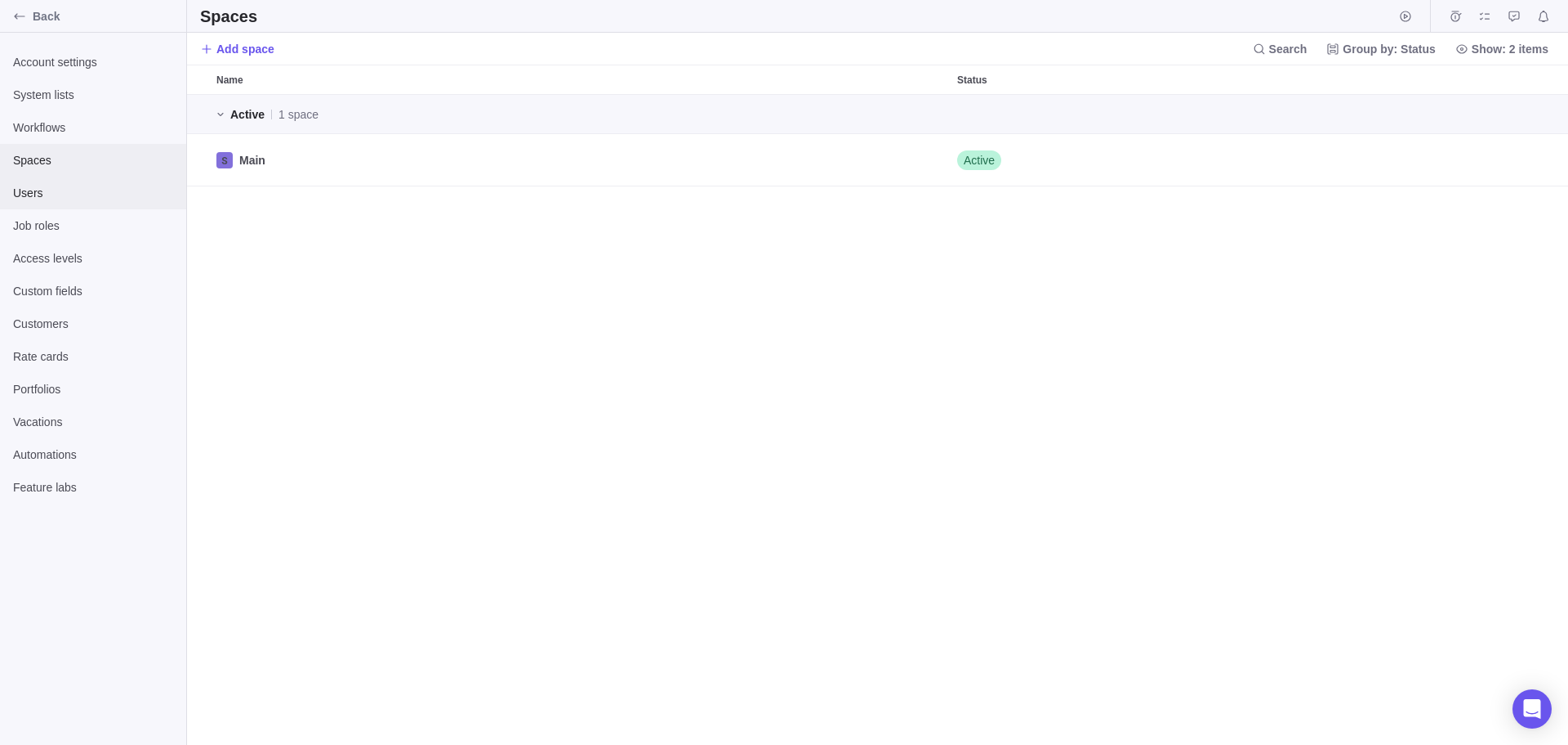
scroll to position [637, 1370]
click at [34, 185] on span "Users" at bounding box center [93, 193] width 160 height 17
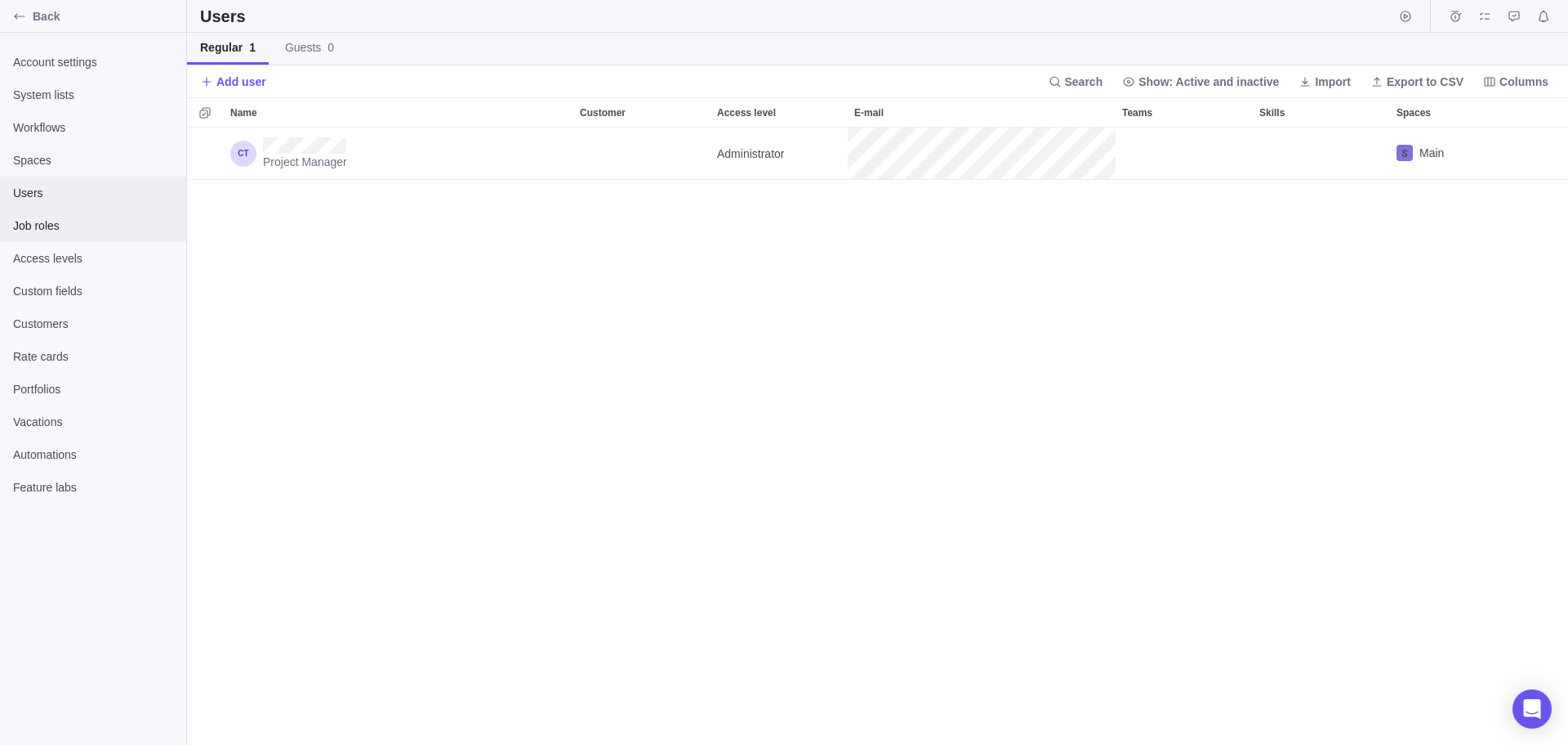
scroll to position [605, 1370]
click at [33, 225] on span "Job roles" at bounding box center [93, 225] width 160 height 17
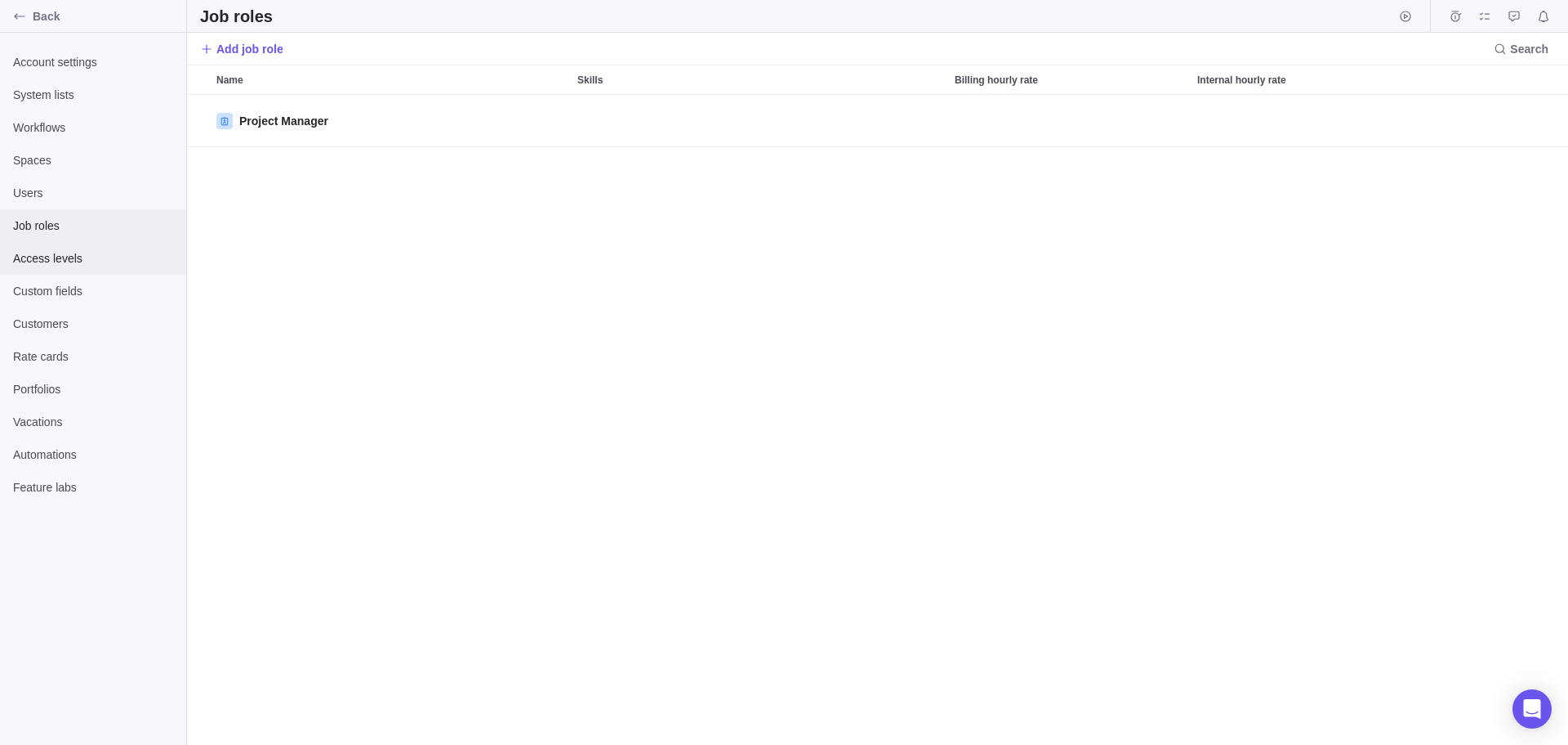
scroll to position [637, 1370]
click at [40, 258] on span "Access levels" at bounding box center [93, 258] width 160 height 17
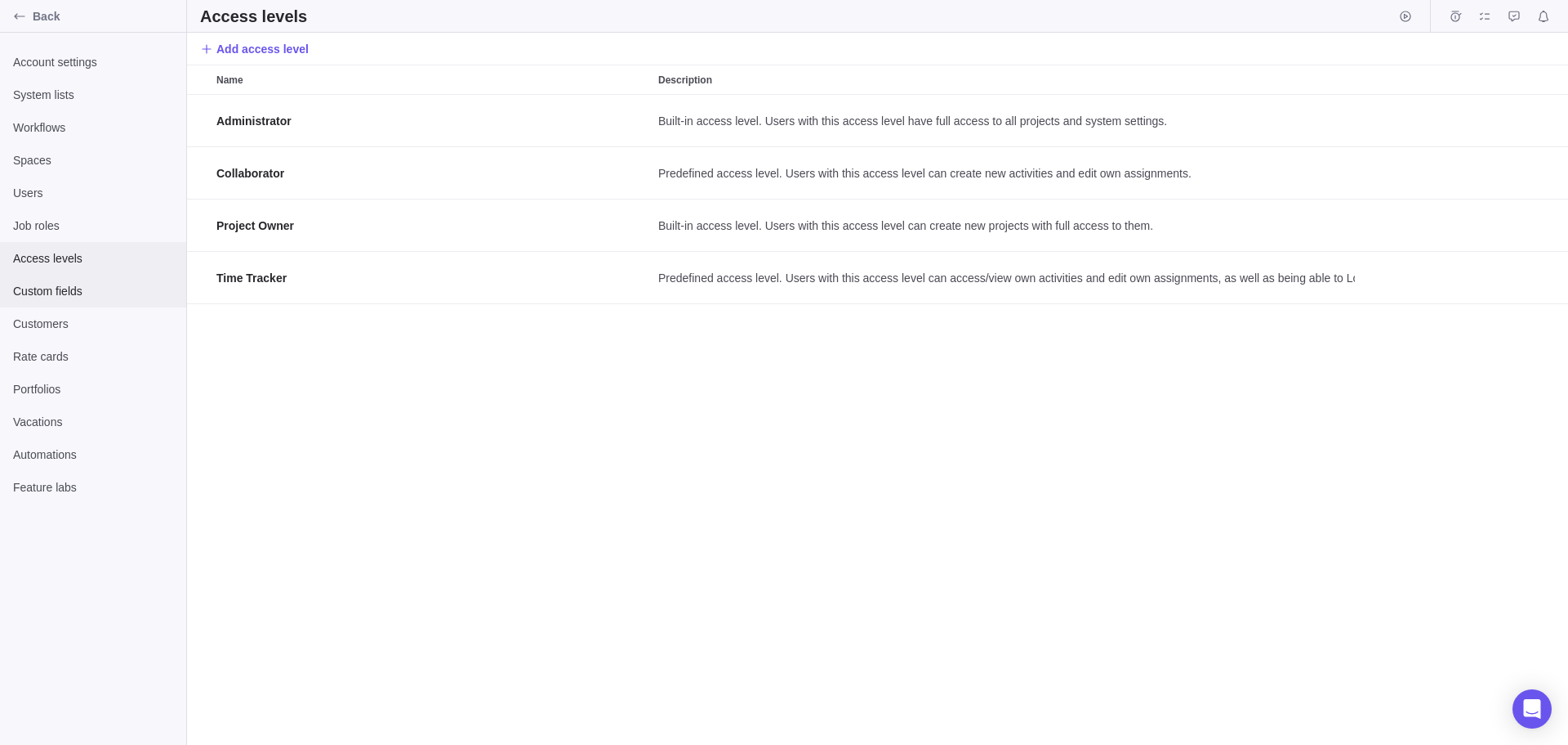
scroll to position [637, 1370]
click at [49, 289] on span "Custom fields" at bounding box center [93, 290] width 160 height 17
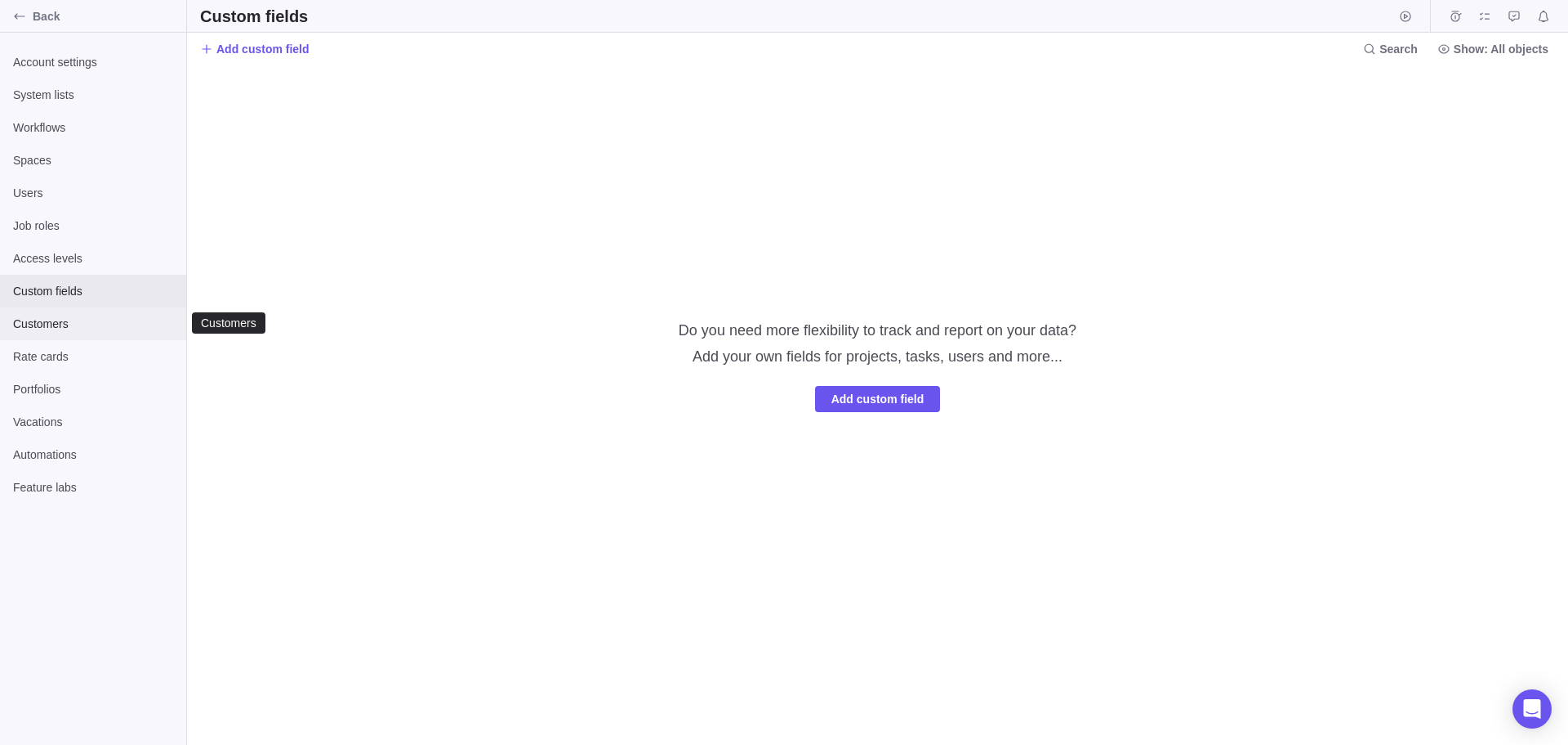
click at [37, 326] on span "Customers" at bounding box center [93, 323] width 160 height 17
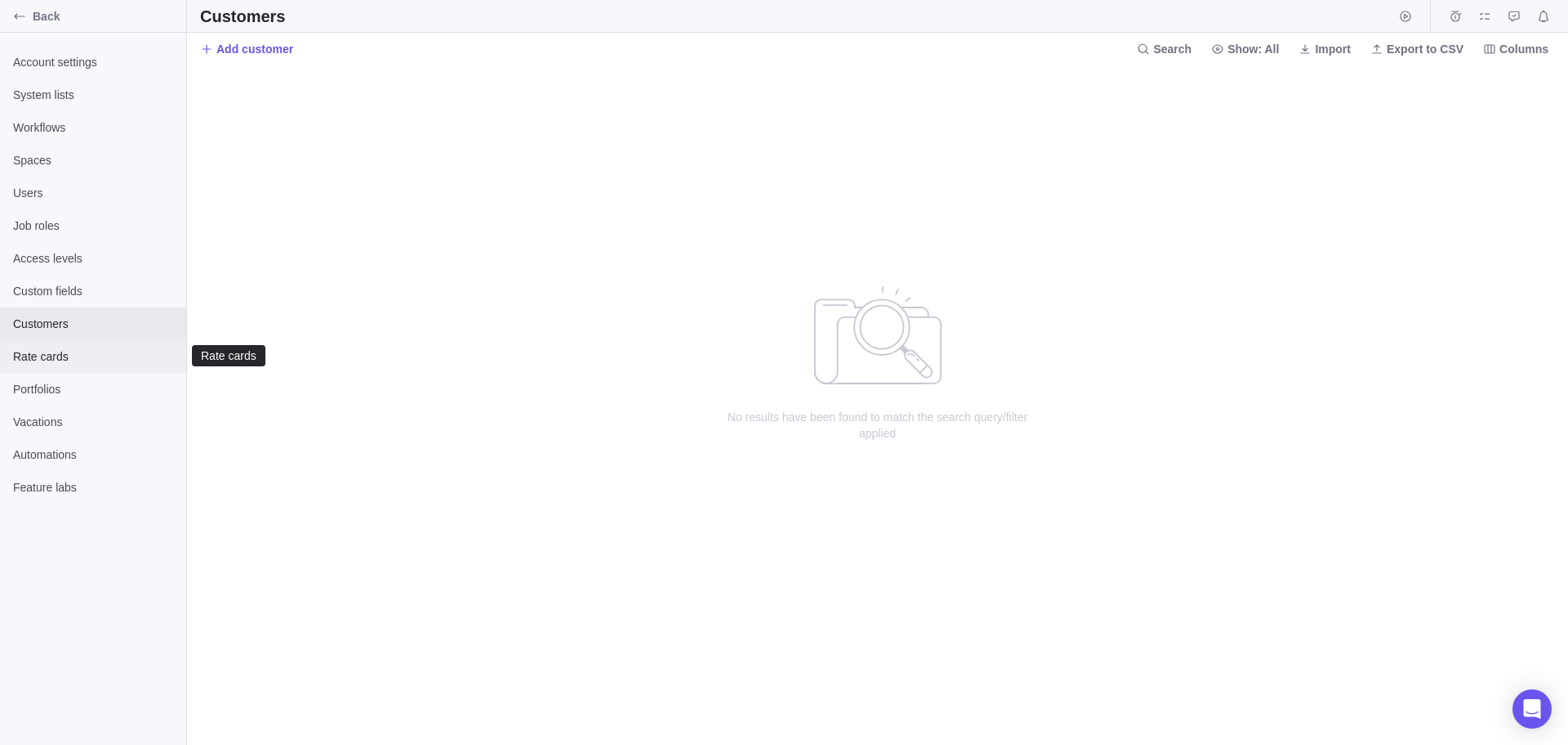
click at [45, 355] on span "Rate cards" at bounding box center [93, 356] width 160 height 17
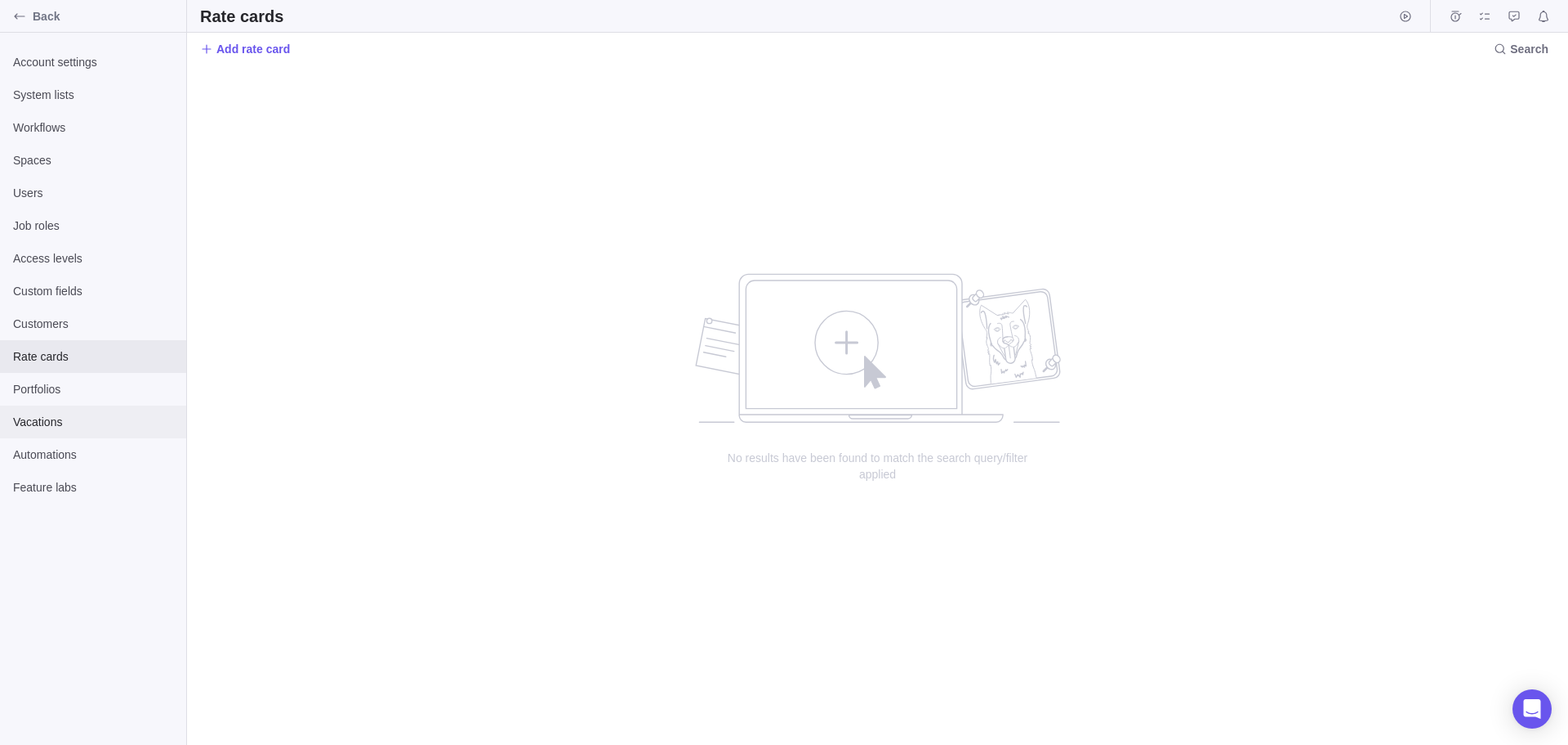
click at [39, 421] on span "Vacations" at bounding box center [93, 422] width 160 height 17
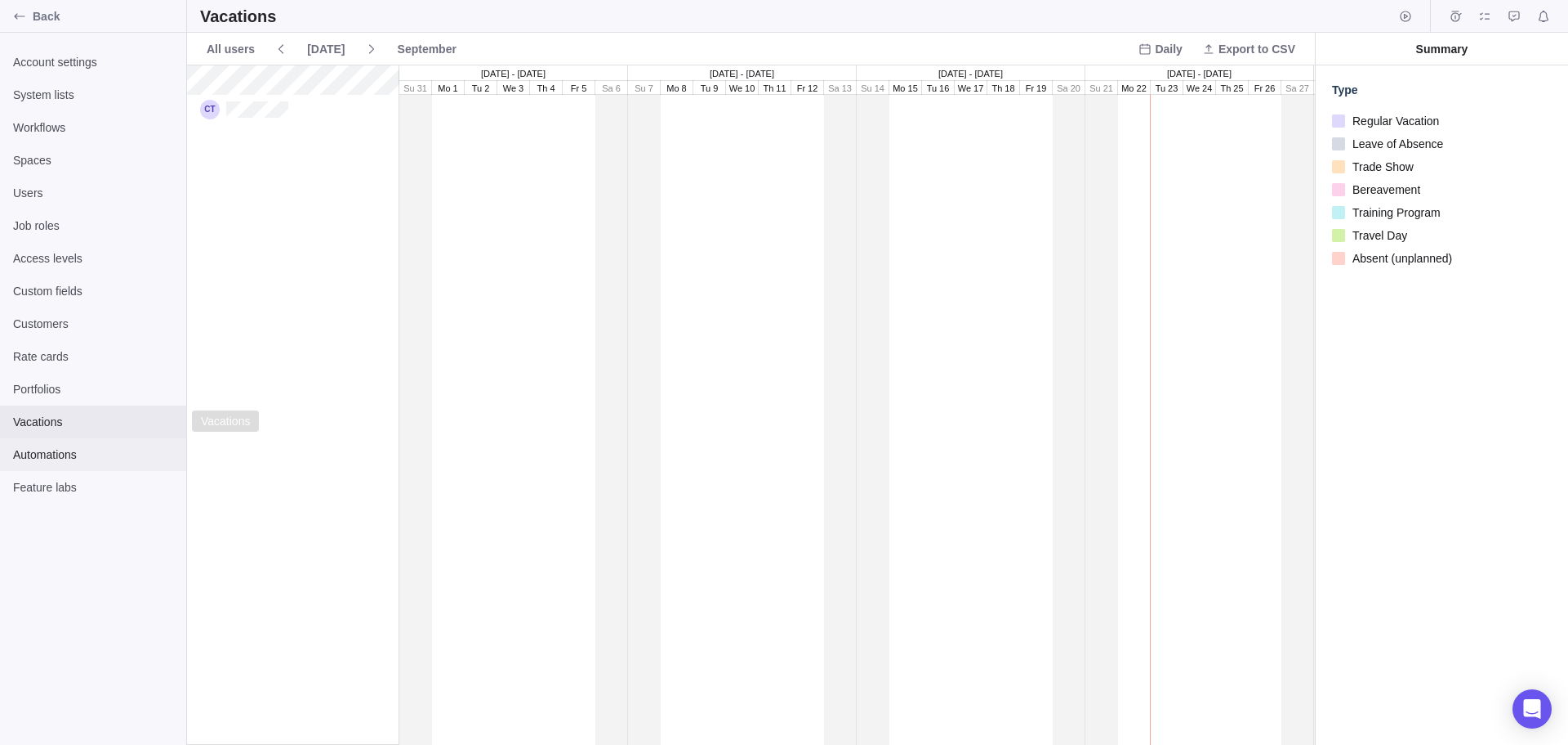
scroll to position [667, 1116]
click at [41, 456] on span "Automations" at bounding box center [93, 455] width 160 height 17
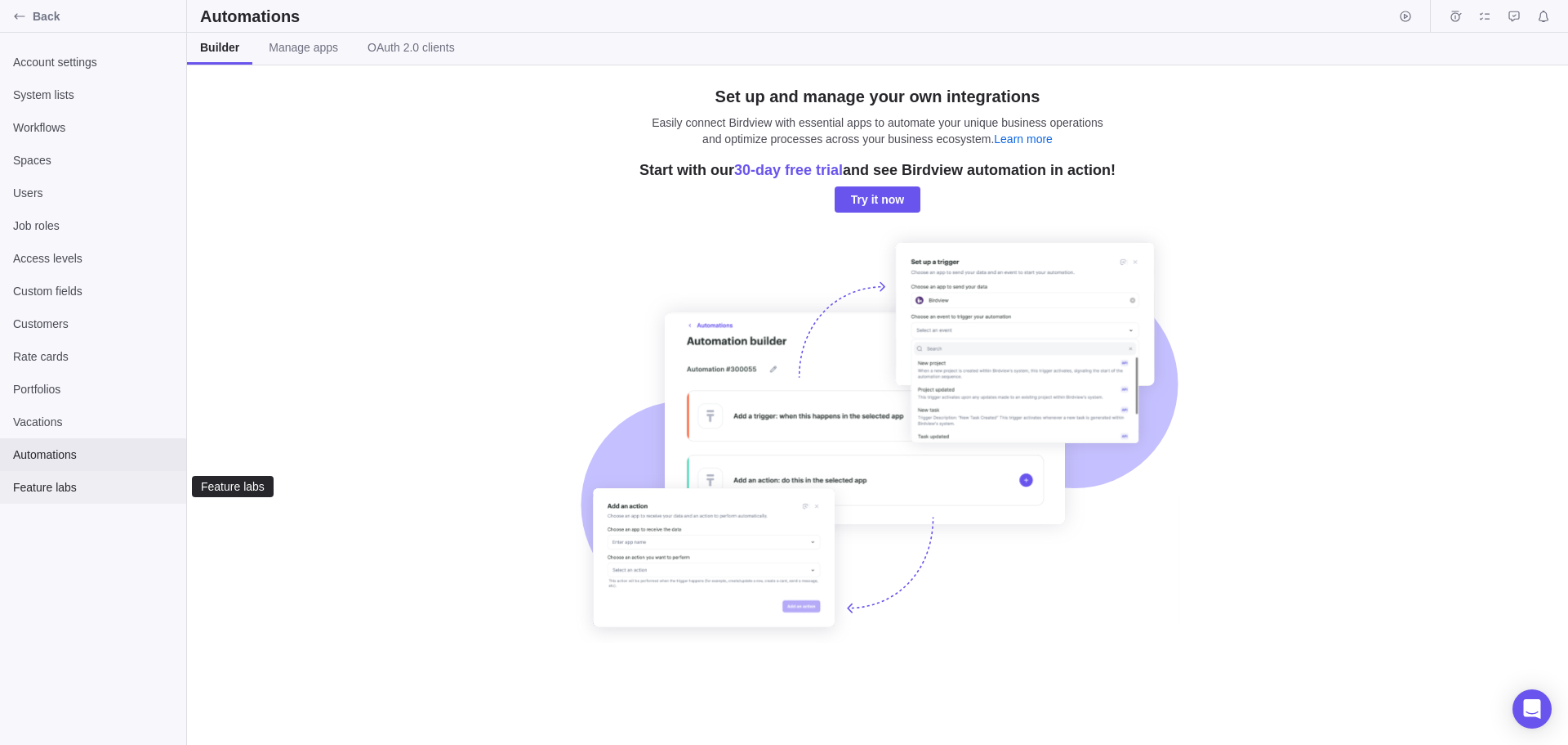
click at [42, 486] on span "Feature labs" at bounding box center [93, 487] width 160 height 17
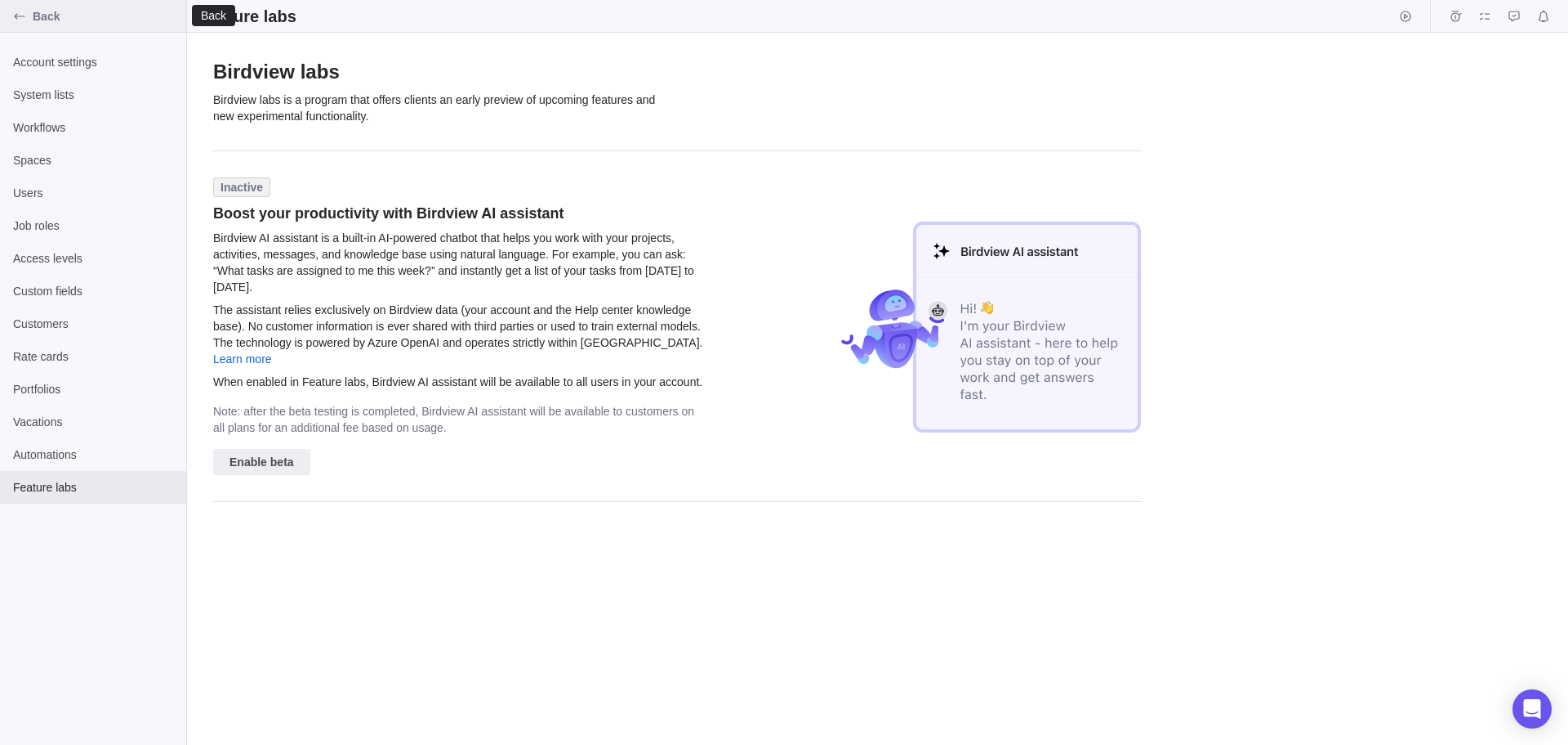
click at [27, 14] on div "Back" at bounding box center [20, 16] width 26 height 26
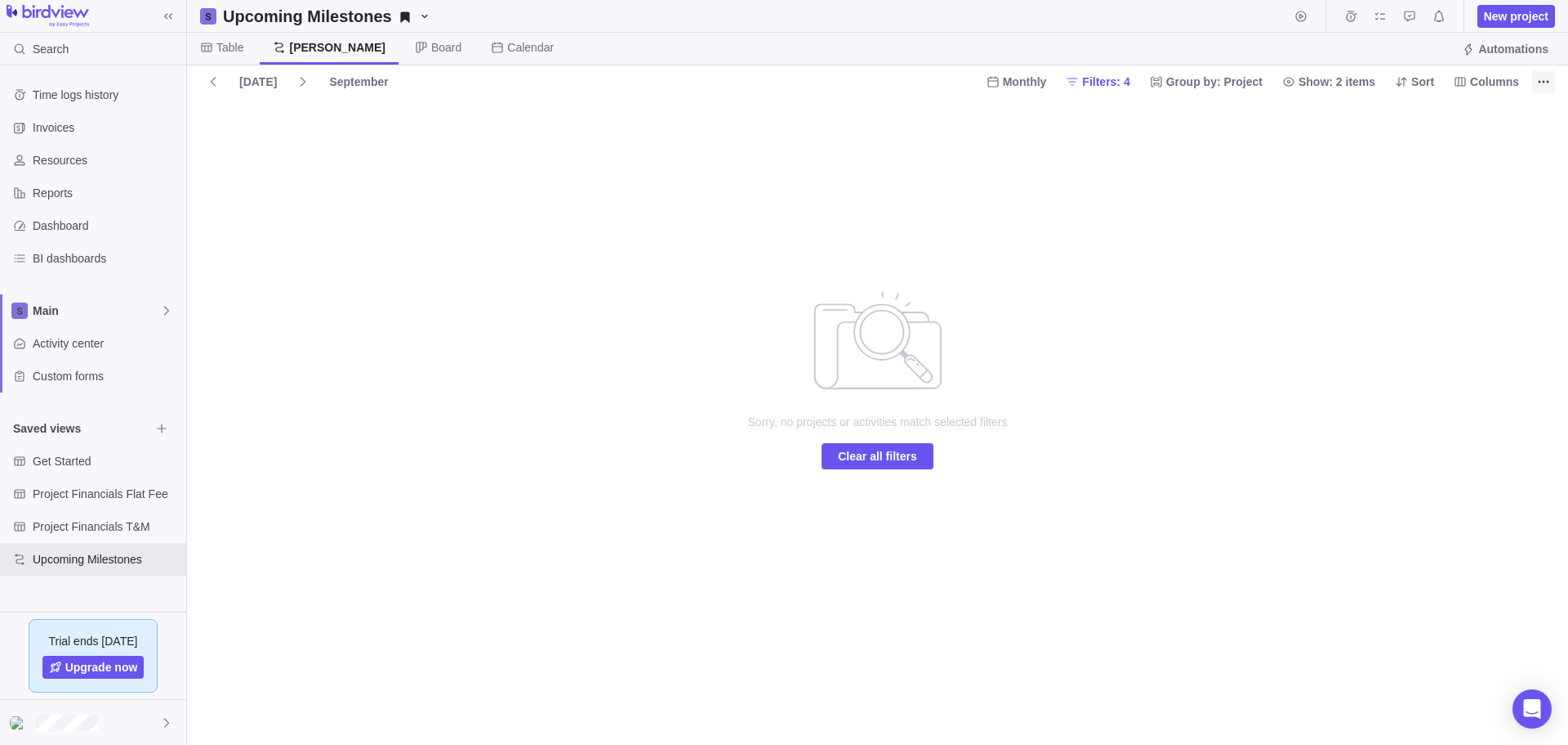
click at [1543, 78] on icon "More actions" at bounding box center [1543, 81] width 13 height 13
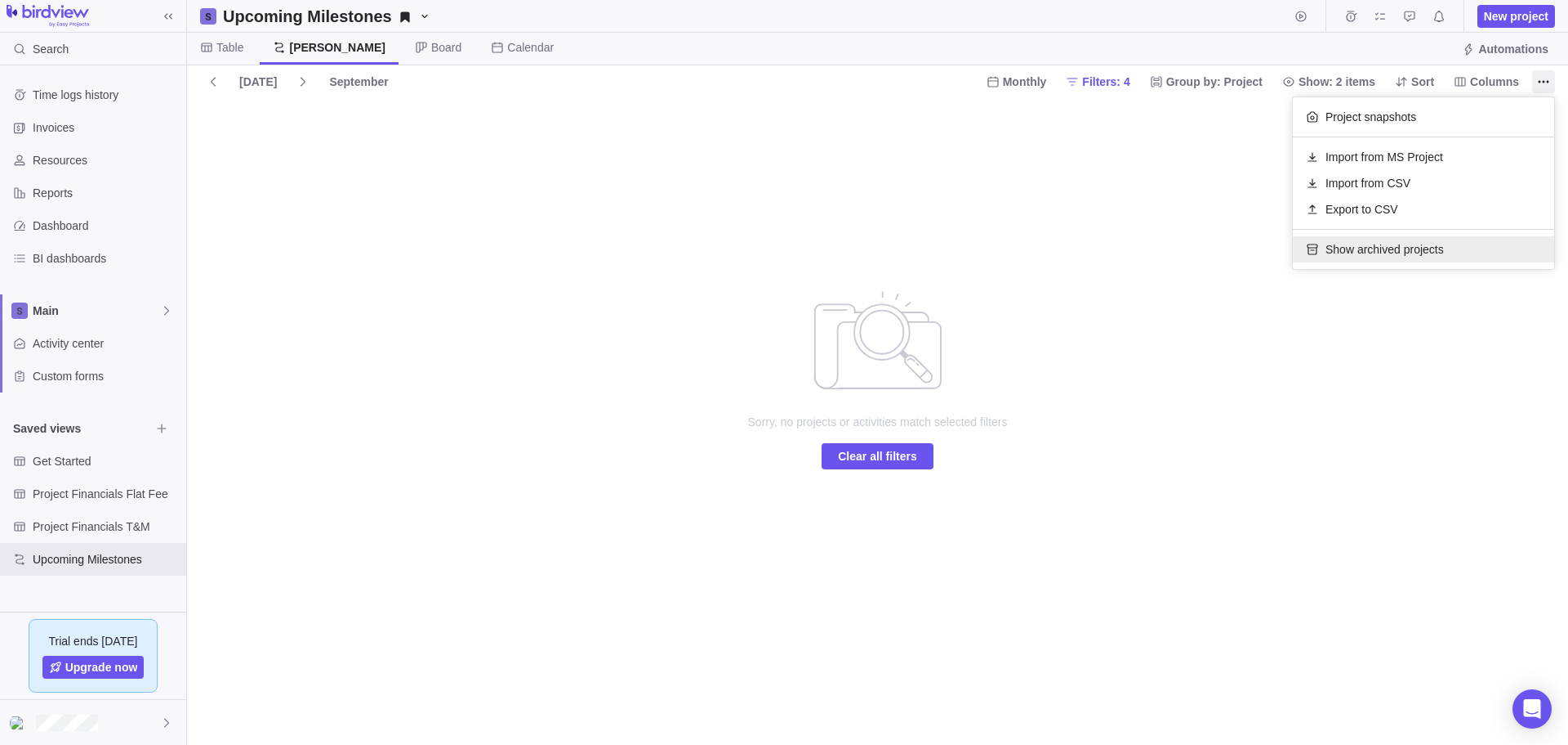
click at [1370, 244] on span "Show archived projects" at bounding box center [1385, 249] width 118 height 17
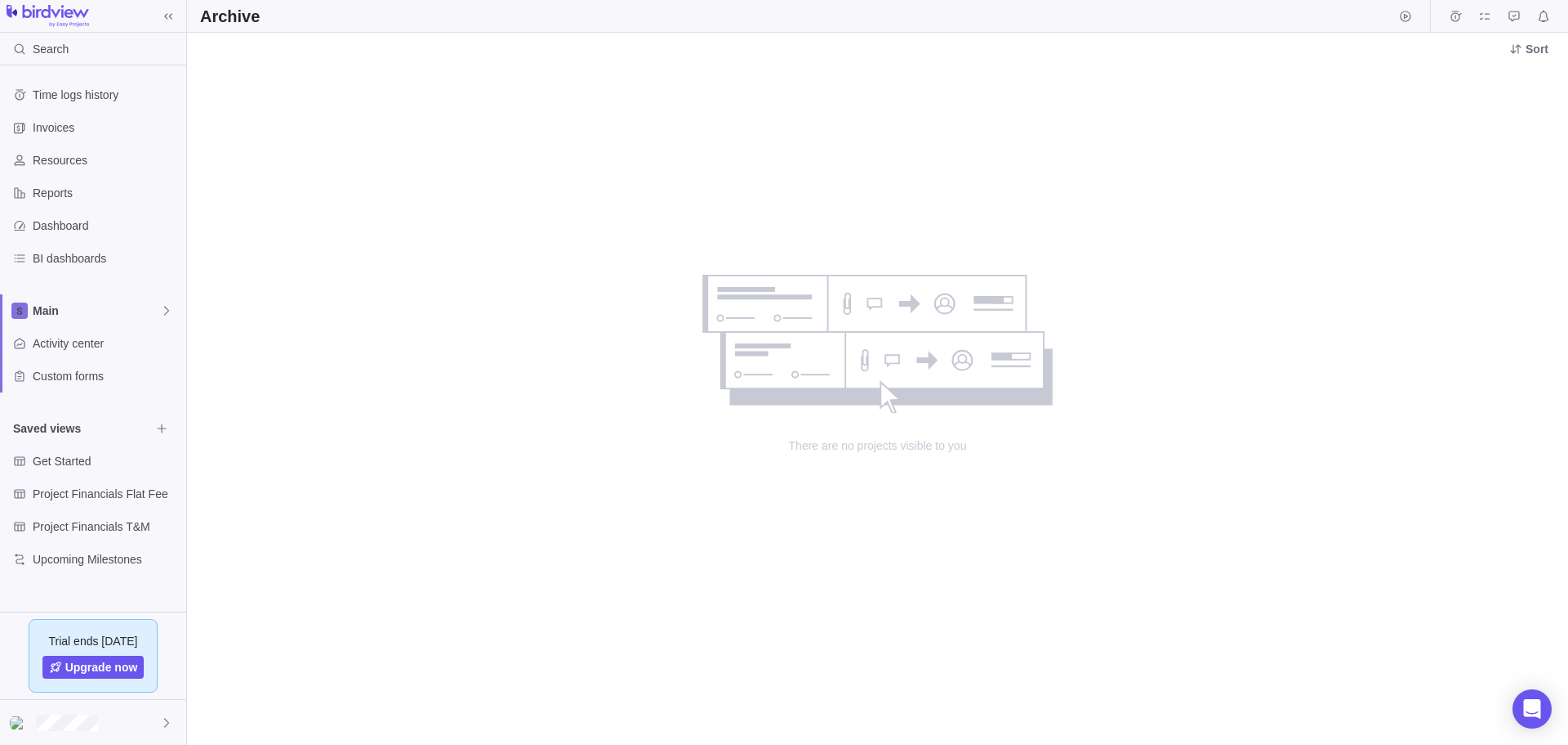
click at [892, 357] on div "no data to show" at bounding box center [878, 344] width 352 height 138
click at [333, 536] on div "There are no projects visible to you" at bounding box center [877, 404] width 1381 height 680
click at [64, 455] on span "Get Started" at bounding box center [91, 460] width 118 height 17
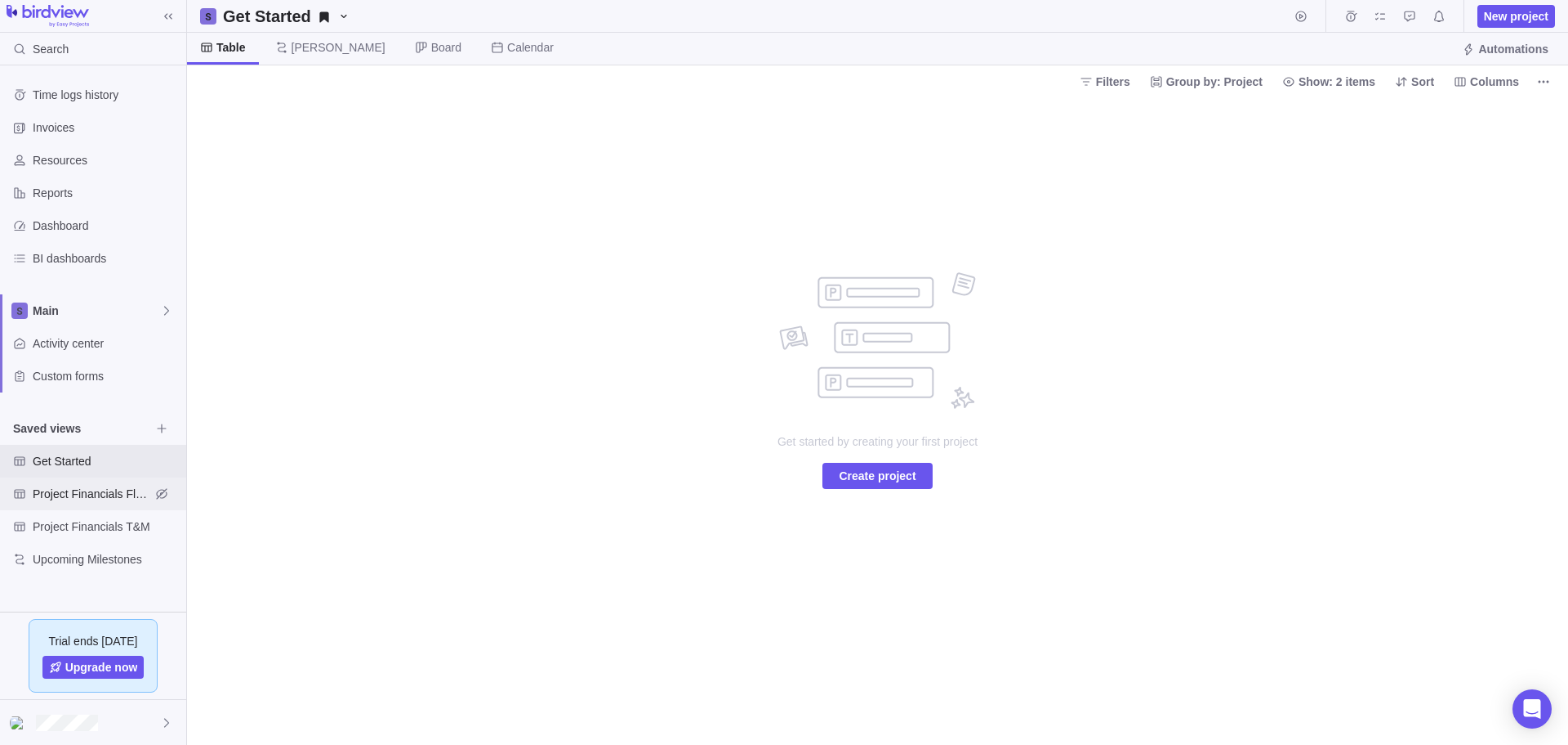
click at [63, 491] on span "Project Financials Flat Fee" at bounding box center [91, 493] width 118 height 17
click at [878, 474] on span "Create project" at bounding box center [878, 476] width 77 height 20
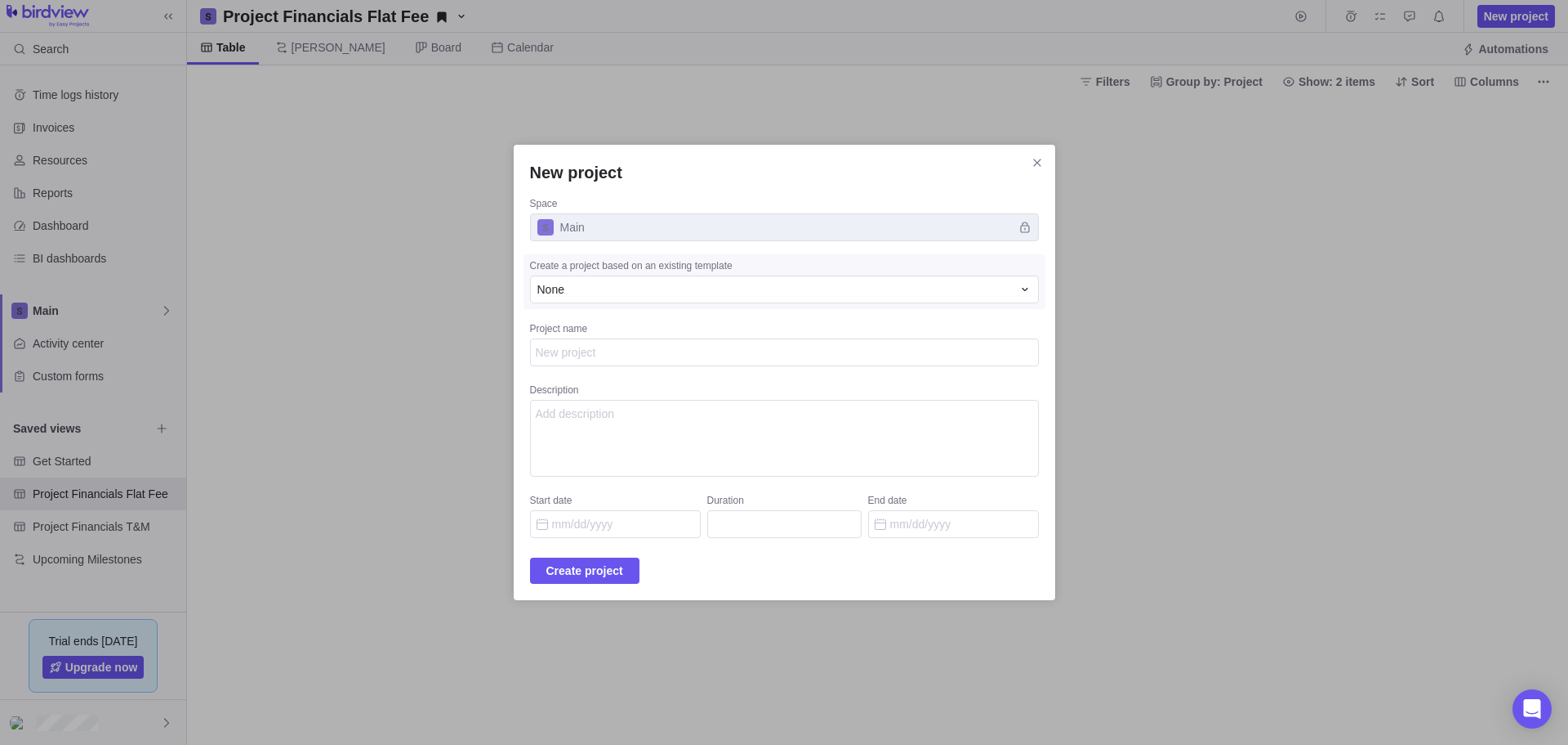
drag, startPoint x: 568, startPoint y: 345, endPoint x: 568, endPoint y: 356, distance: 11.0
click at [569, 350] on textarea "Project name" at bounding box center [784, 352] width 509 height 28
type textarea "x"
type textarea "T"
type textarea "x"
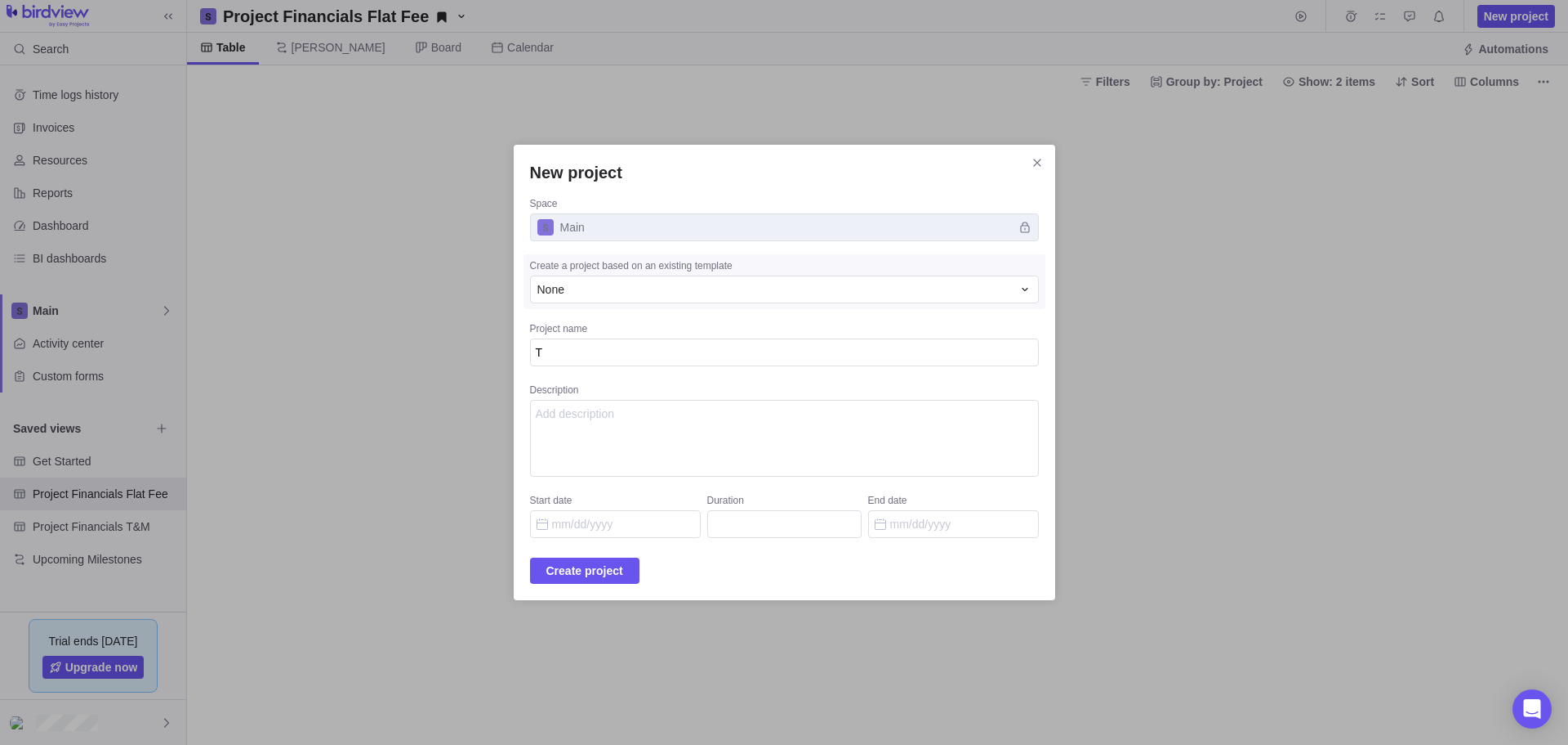
type textarea "Te"
type textarea "x"
type textarea "Tes"
type textarea "x"
type textarea "Test"
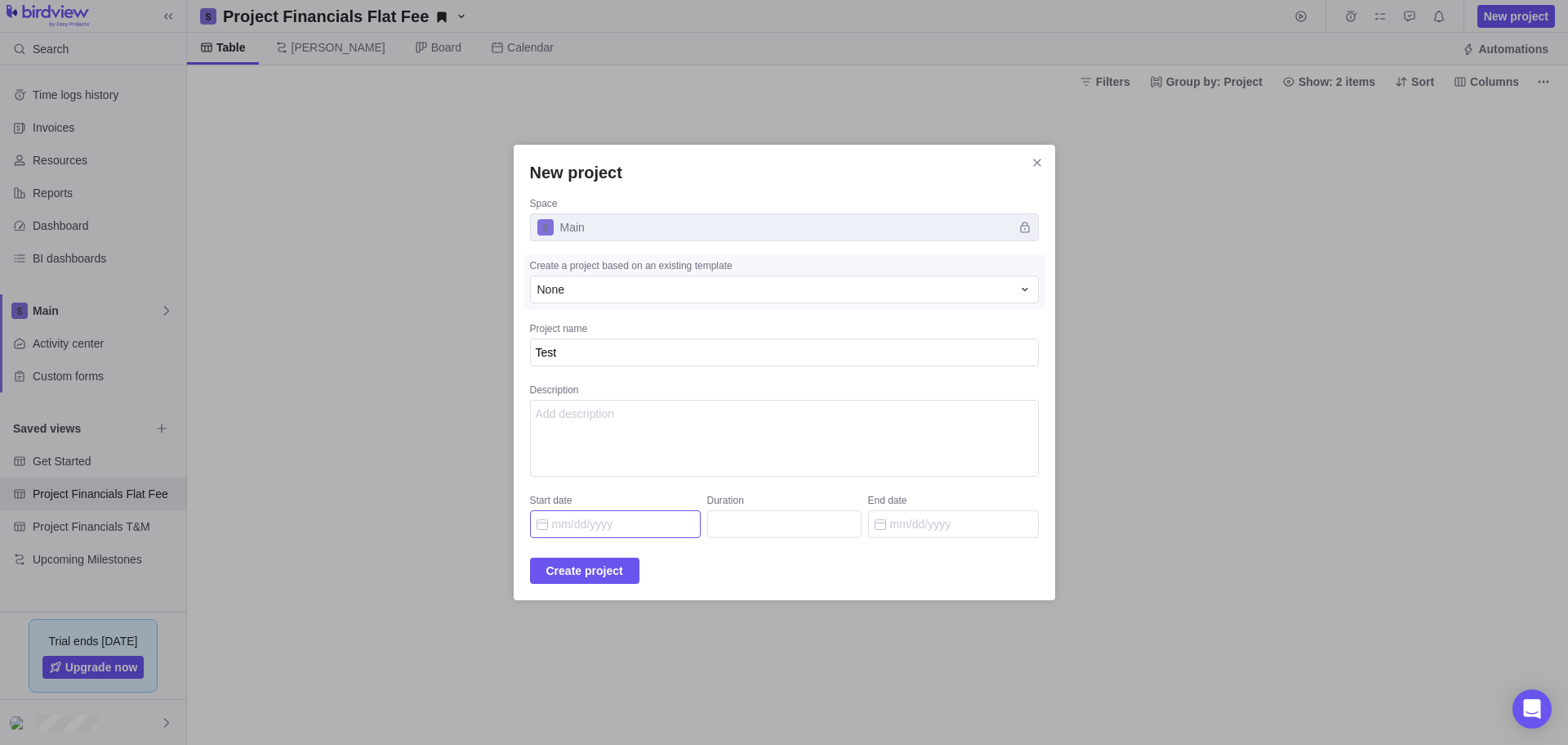
type textarea "x"
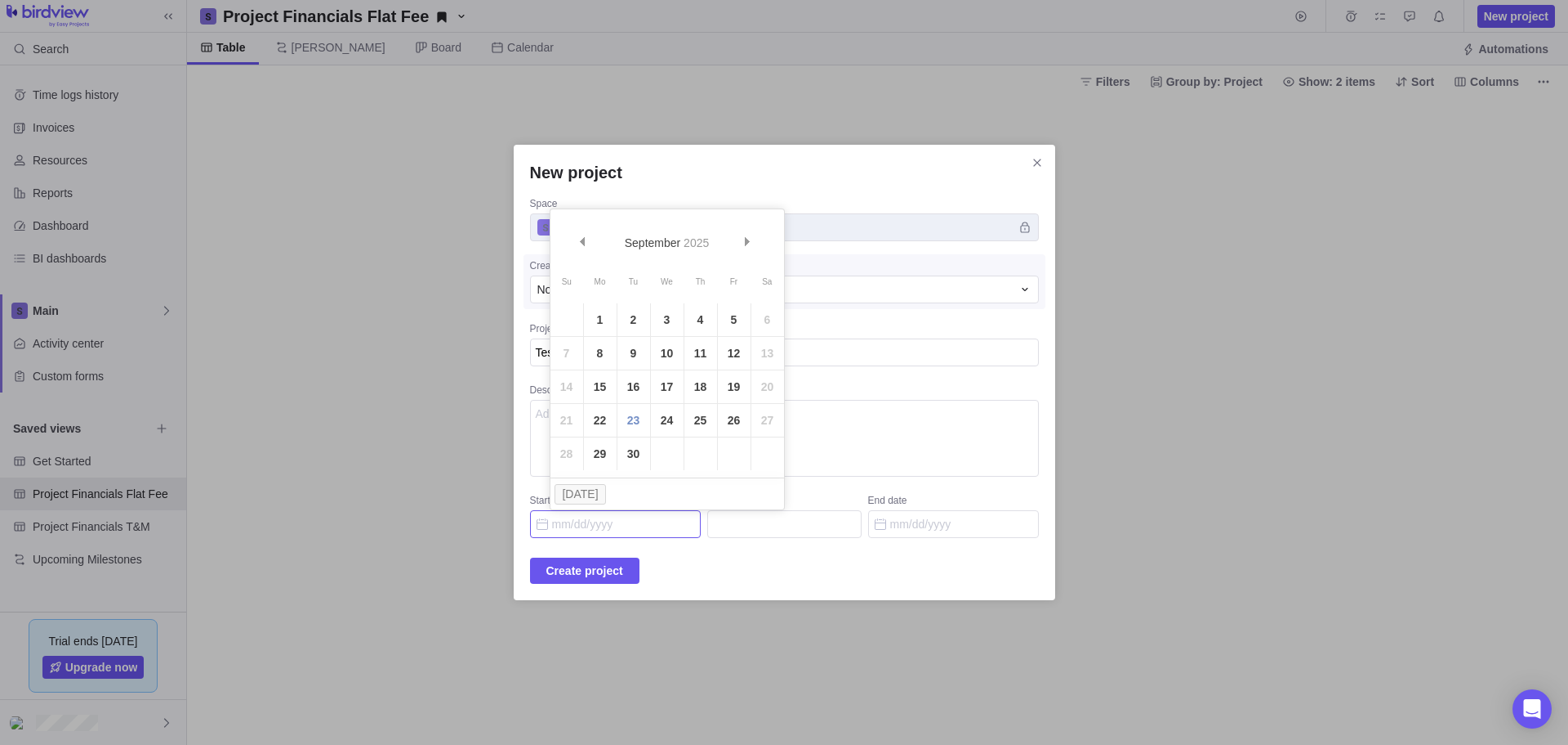
click at [613, 531] on input "Start date" at bounding box center [615, 524] width 171 height 28
click at [745, 239] on span "Next" at bounding box center [747, 241] width 9 height 9
click at [665, 317] on link "1" at bounding box center [666, 319] width 33 height 33
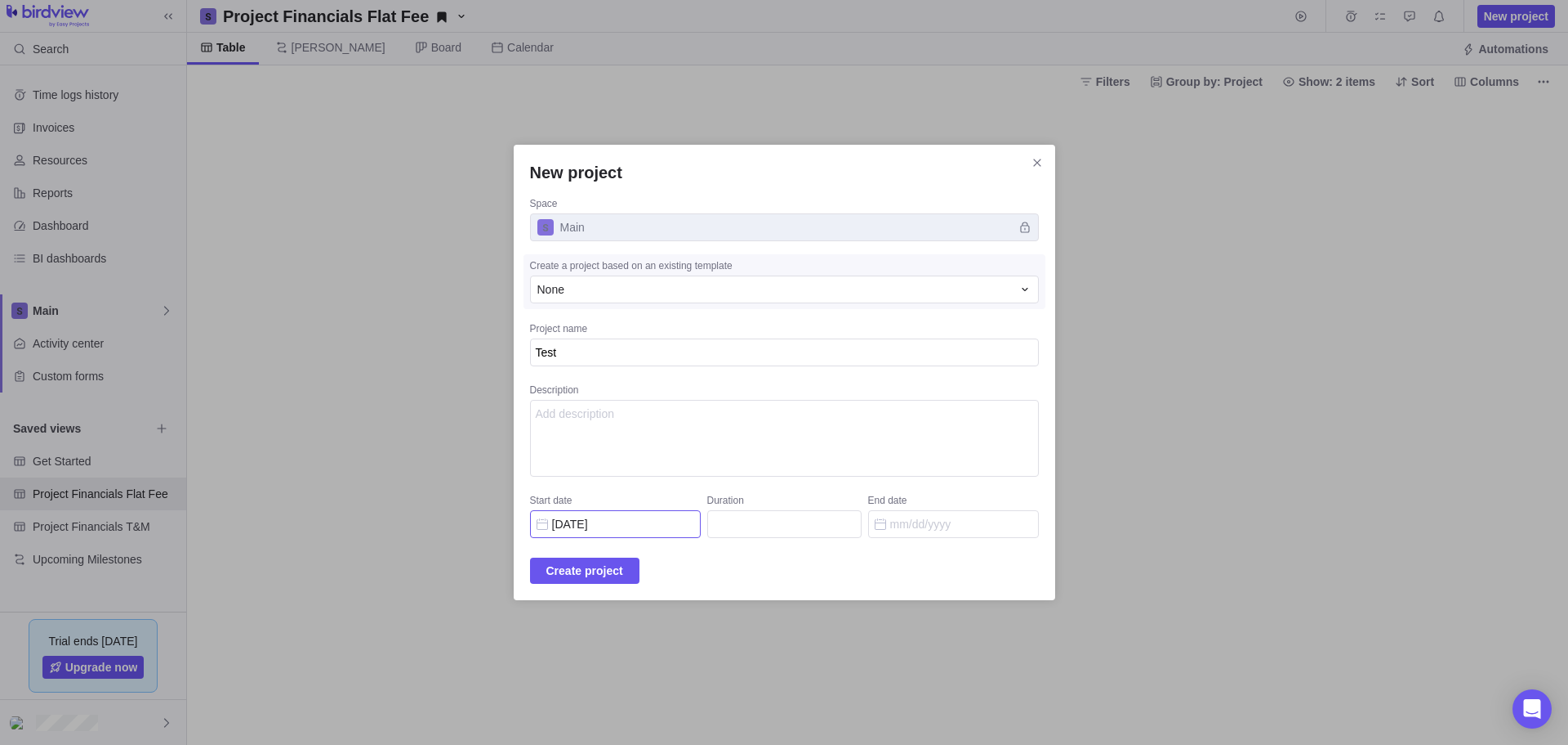
click at [636, 526] on input "10/01/2025" at bounding box center [615, 524] width 171 height 28
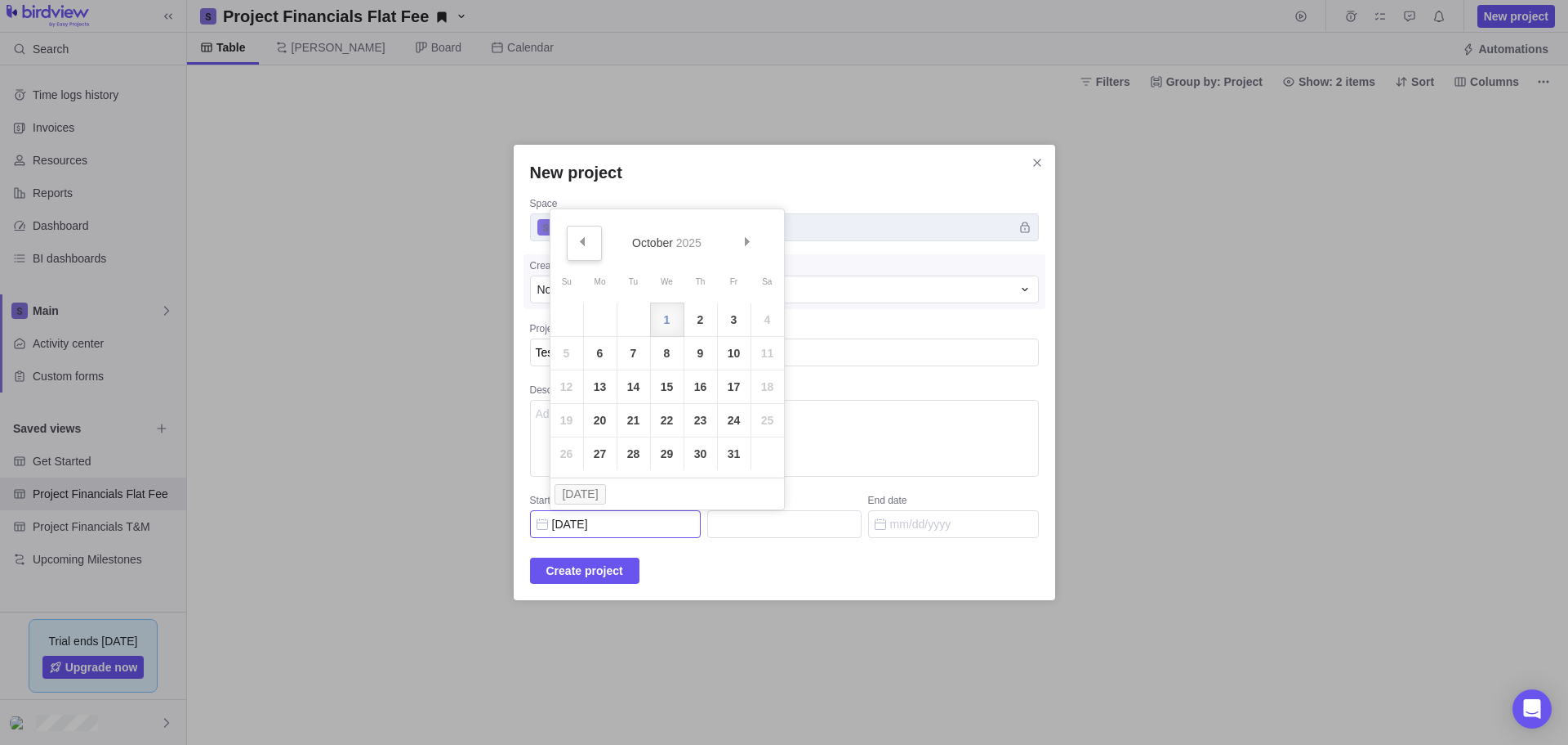
click at [582, 239] on span "Prev" at bounding box center [582, 241] width 9 height 9
drag, startPoint x: 630, startPoint y: 452, endPoint x: 635, endPoint y: 461, distance: 10.3
click at [630, 452] on link "30" at bounding box center [633, 454] width 33 height 33
type input "09/30/2025"
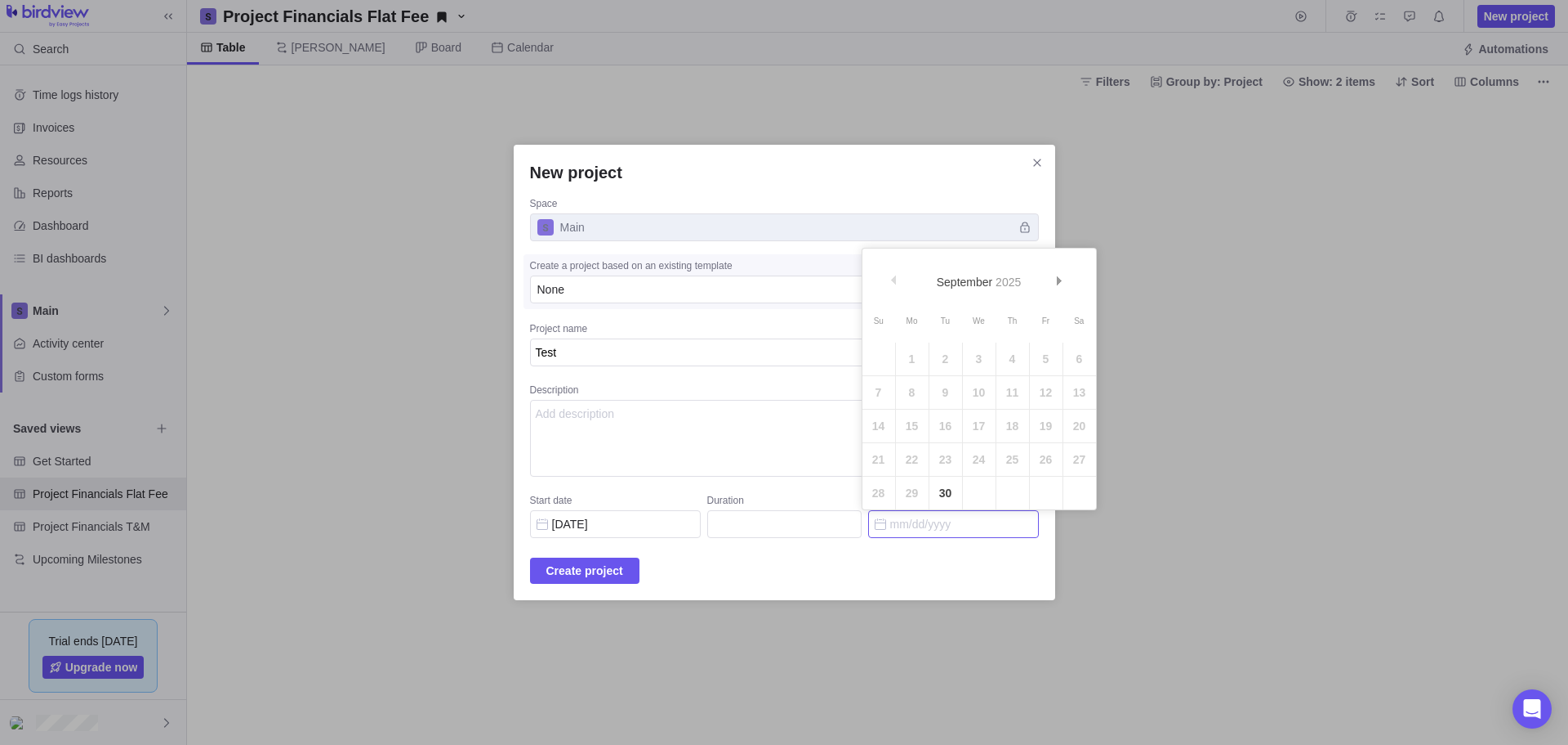
click at [933, 528] on input "End date" at bounding box center [953, 524] width 171 height 28
click at [1058, 281] on span "Next" at bounding box center [1059, 281] width 9 height 9
click at [1048, 498] on link "31" at bounding box center [1046, 492] width 33 height 33
type input "24"
type input "10/31/2025"
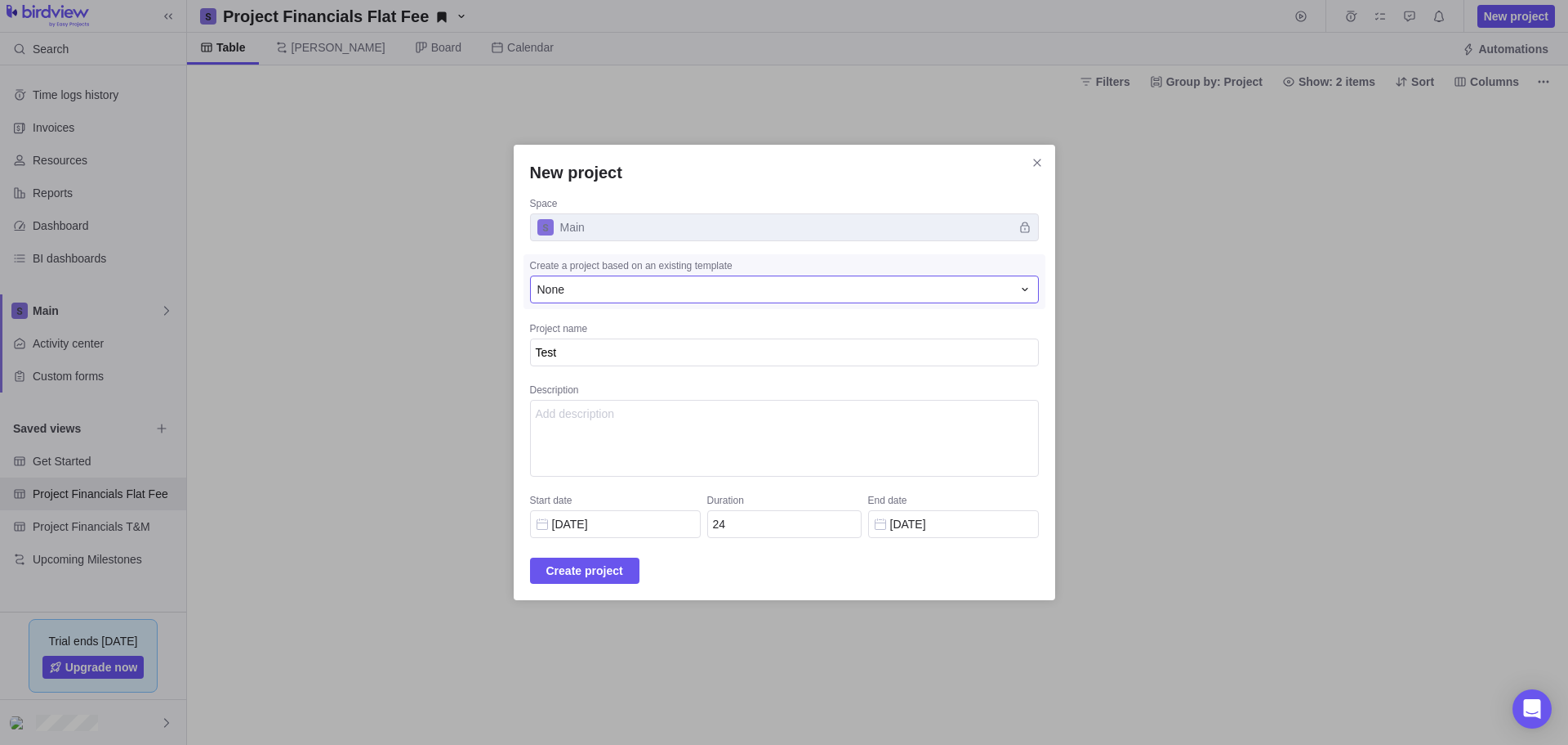
click at [1019, 284] on icon "New project" at bounding box center [1025, 289] width 13 height 13
click at [1019, 288] on icon "New project" at bounding box center [1025, 289] width 13 height 13
click at [641, 287] on div "None" at bounding box center [774, 290] width 475 height 17
click at [571, 358] on span "None" at bounding box center [557, 358] width 27 height 17
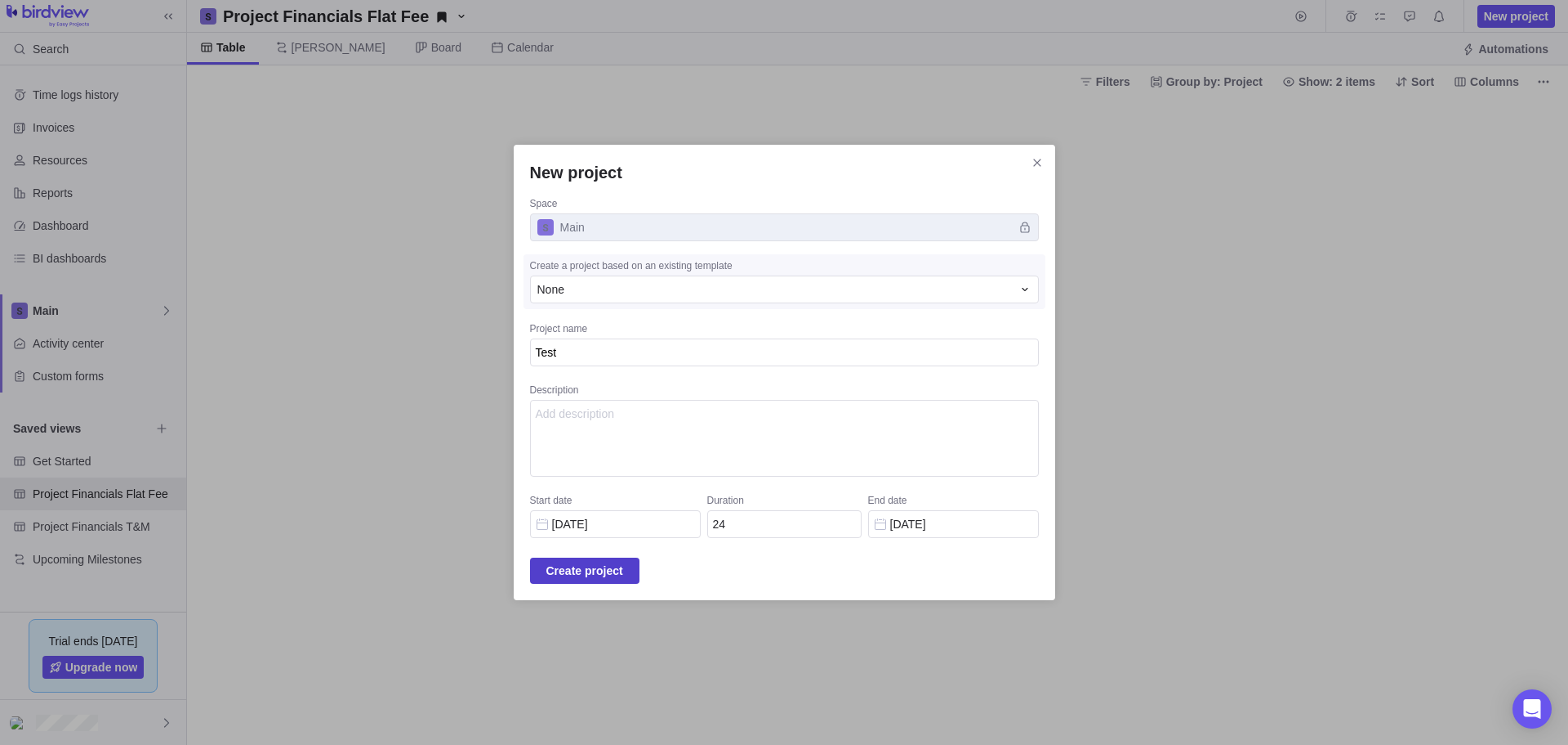
click at [603, 567] on span "Create project" at bounding box center [585, 571] width 77 height 20
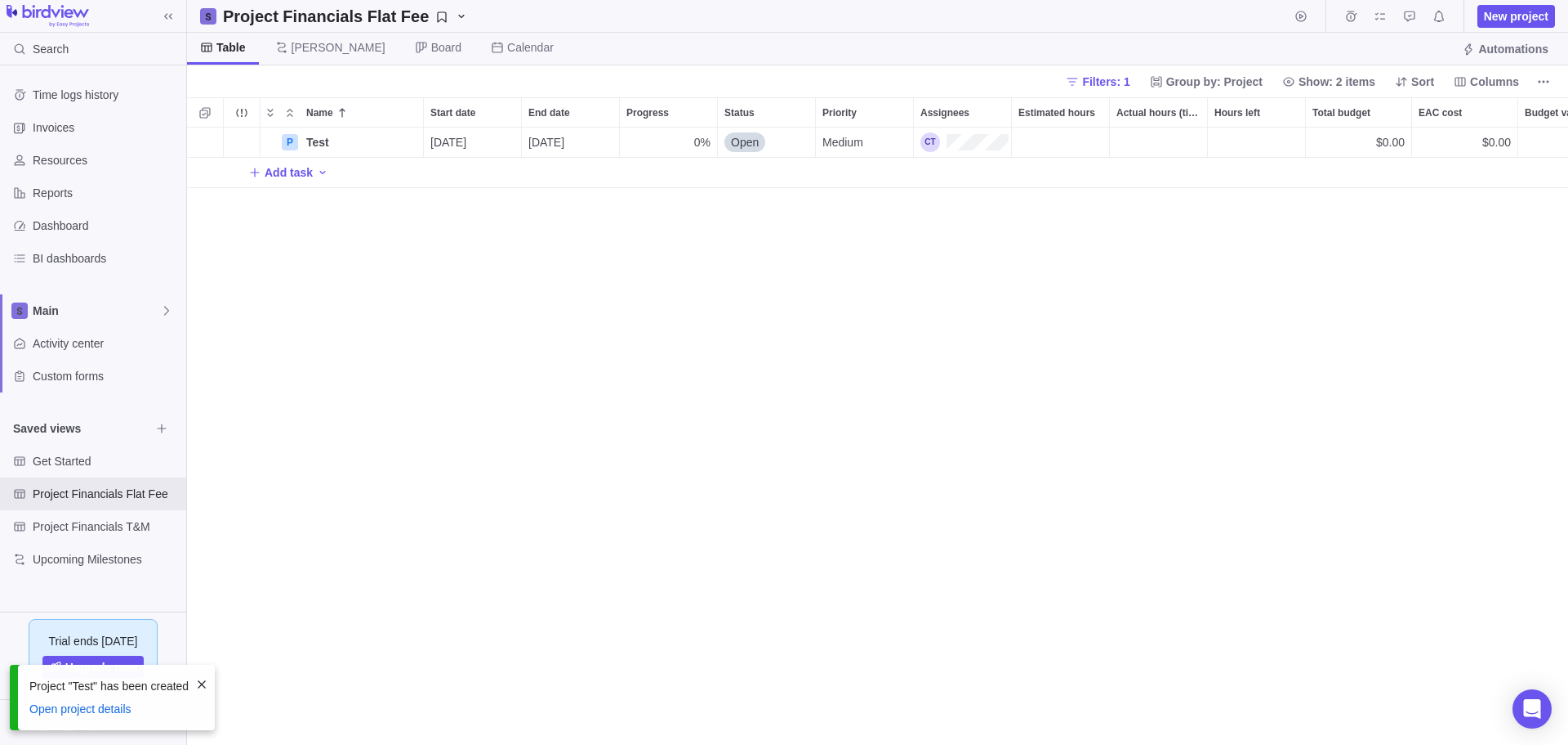
scroll to position [605, 1370]
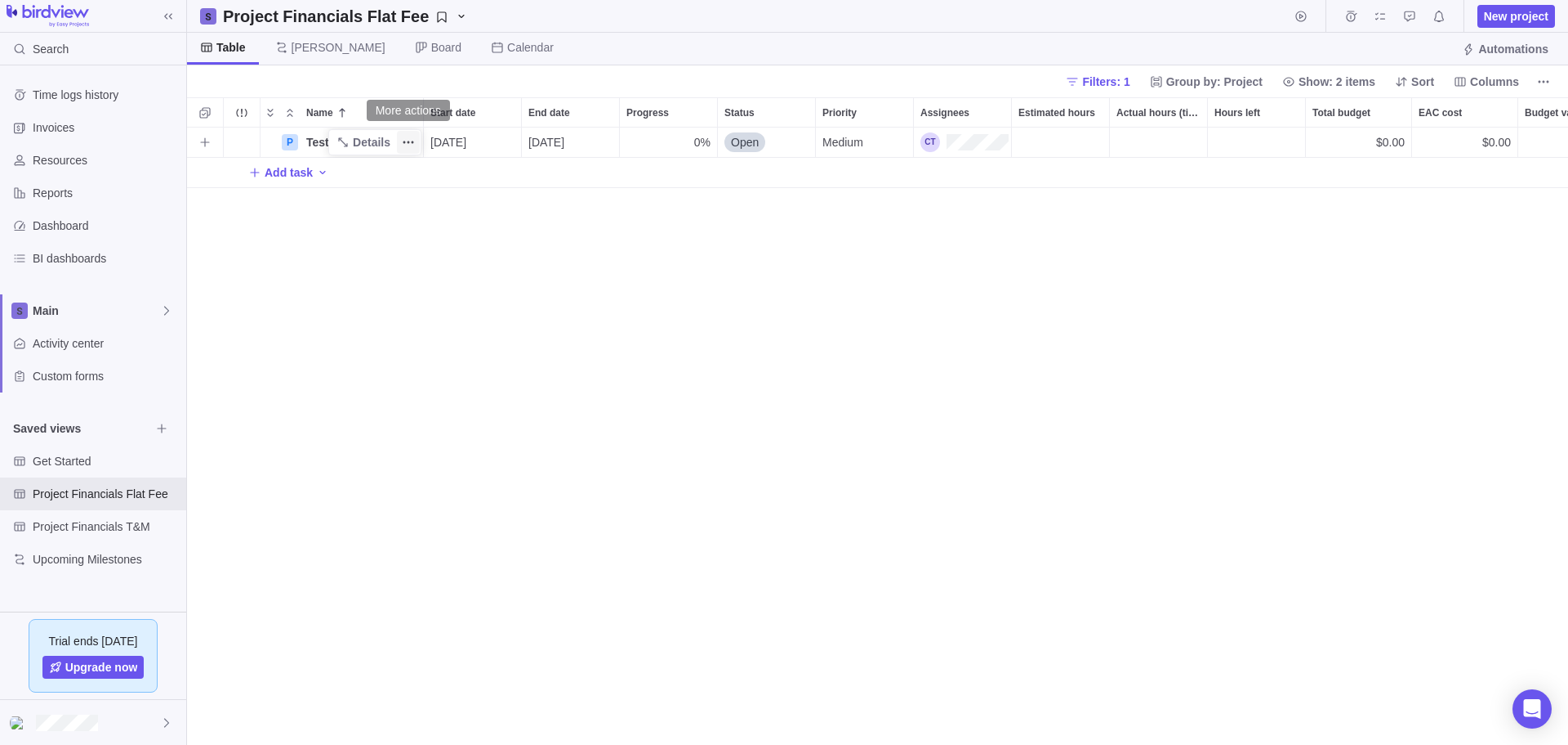
click at [406, 140] on icon "More actions" at bounding box center [408, 141] width 13 height 13
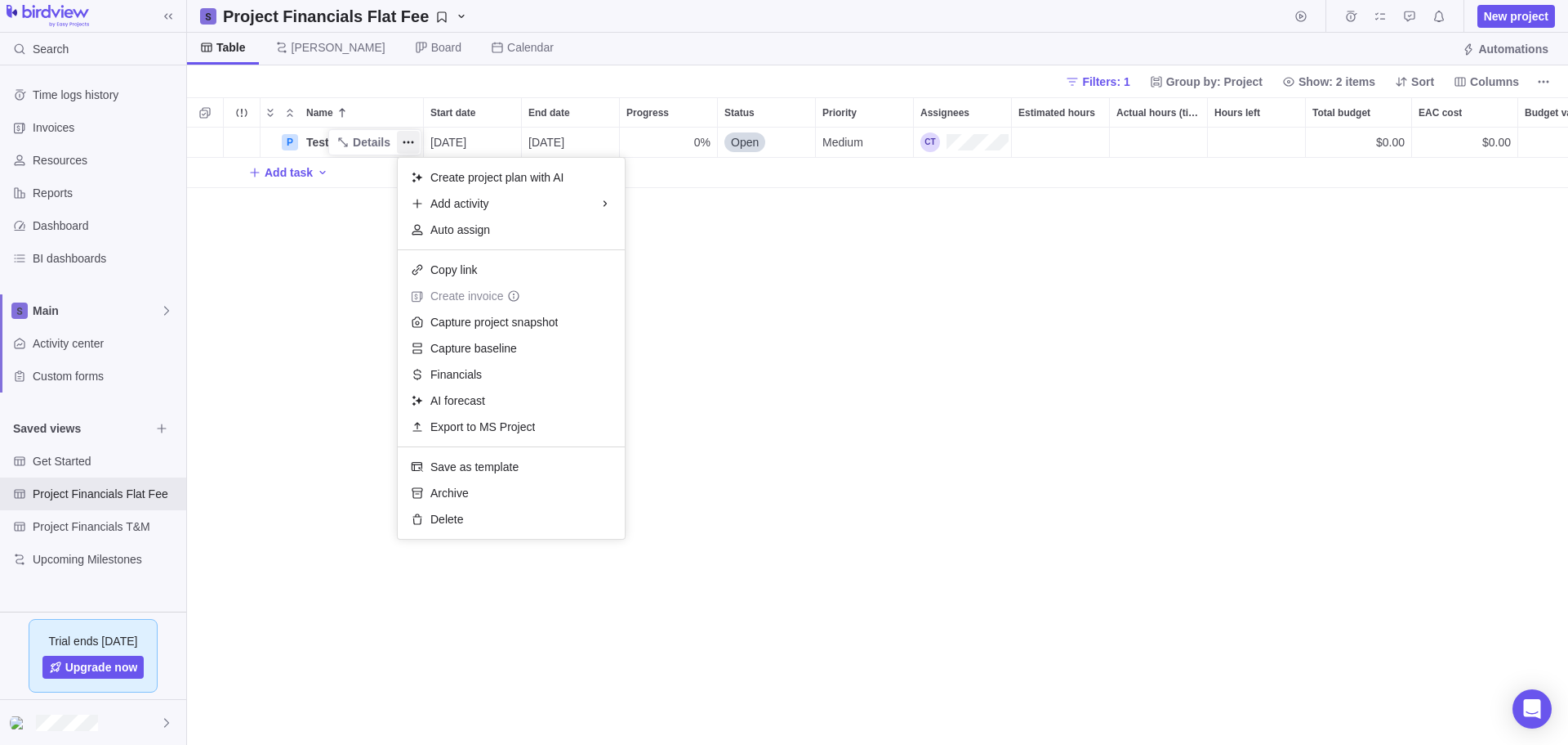
click at [42, 312] on body "Search Time logs history Invoices Resources Reports Dashboard BI dashboards Mai…" at bounding box center [784, 372] width 1568 height 745
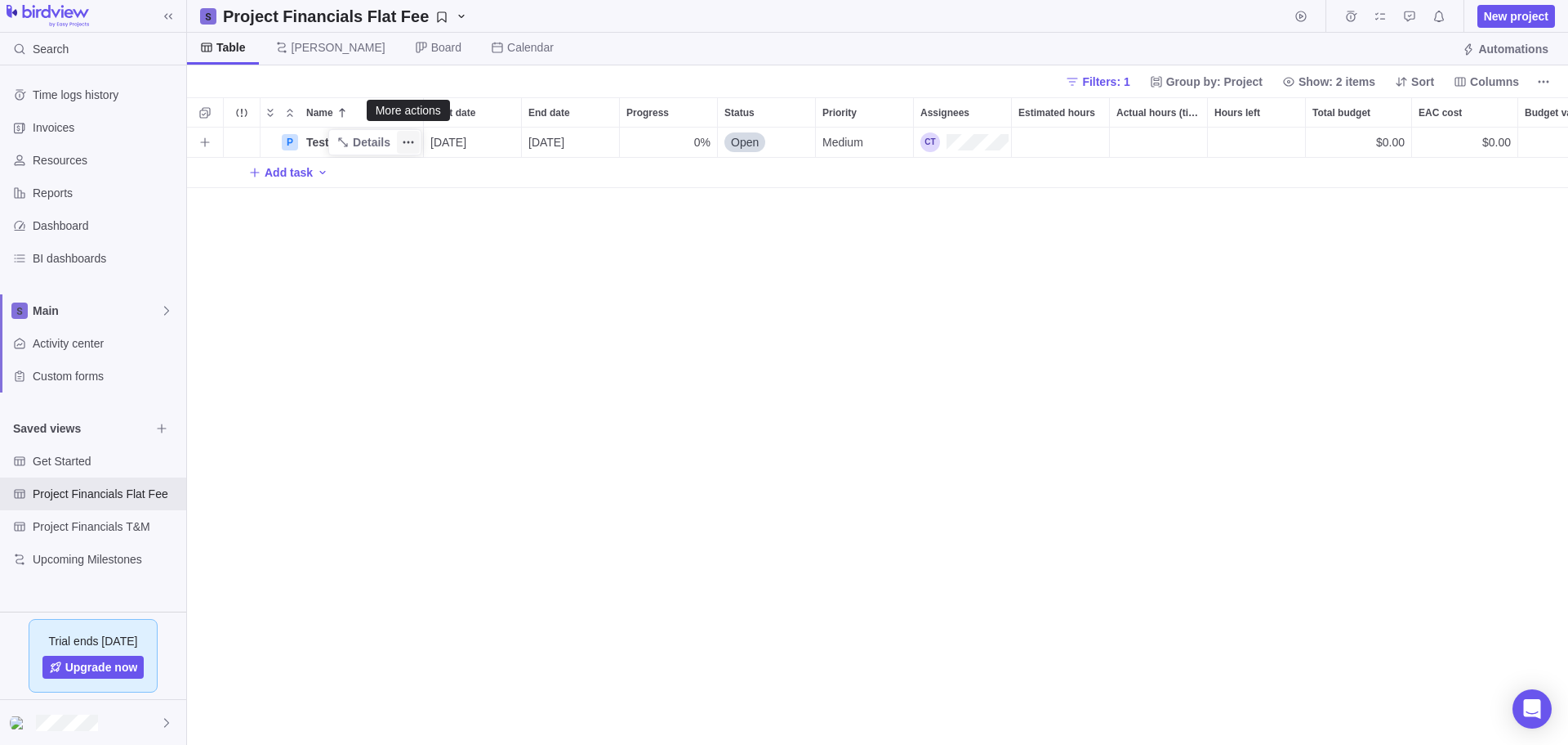
click at [409, 139] on icon "More actions" at bounding box center [408, 141] width 13 height 13
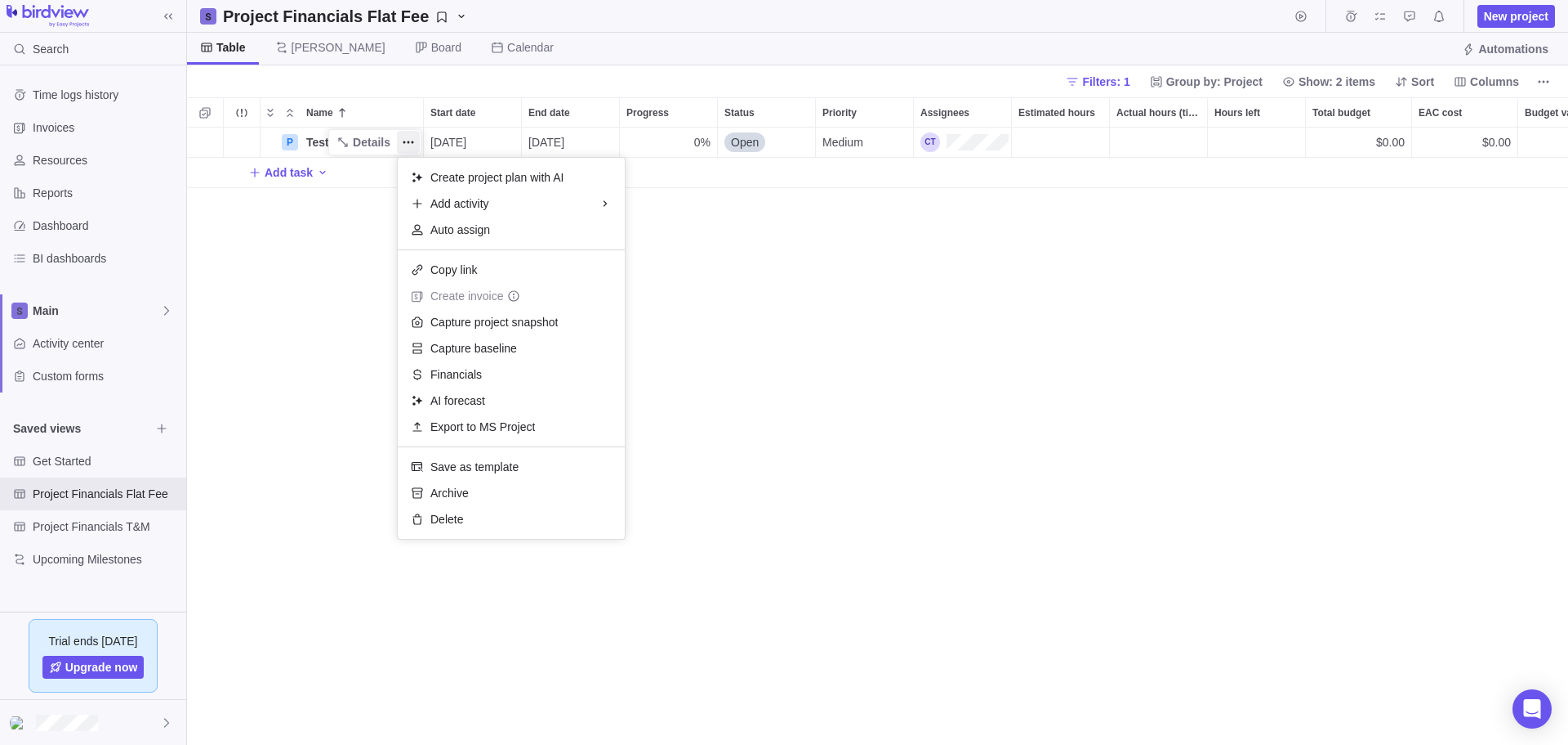
click at [291, 139] on div "P Test Details 09/30/2025 10/31/2025 0% Open Medium $0.00 $0.00 $0.00 $0.00 $0.…" at bounding box center [877, 436] width 1381 height 618
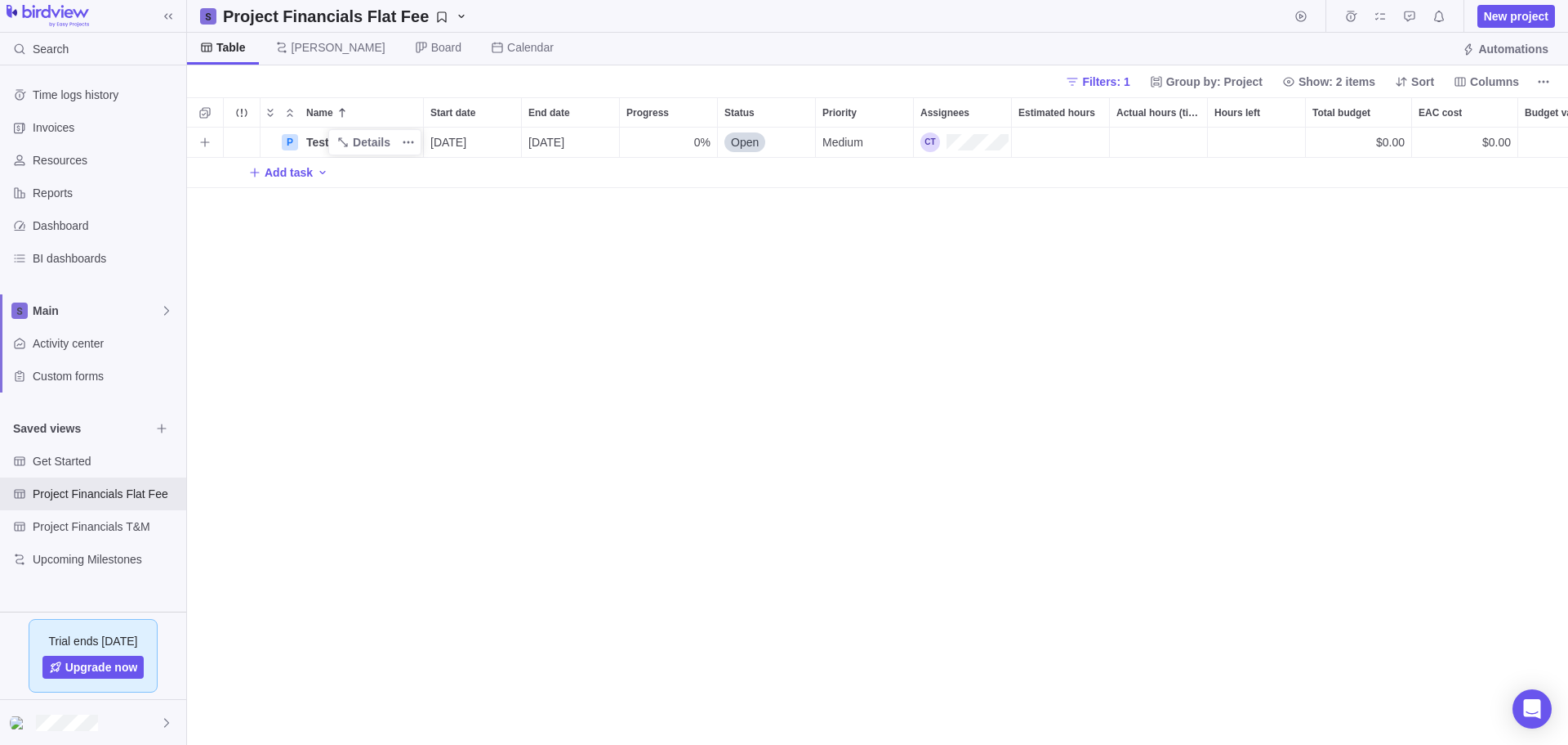
click at [291, 139] on div "P" at bounding box center [289, 142] width 17 height 17
click at [295, 139] on div "P" at bounding box center [289, 142] width 17 height 17
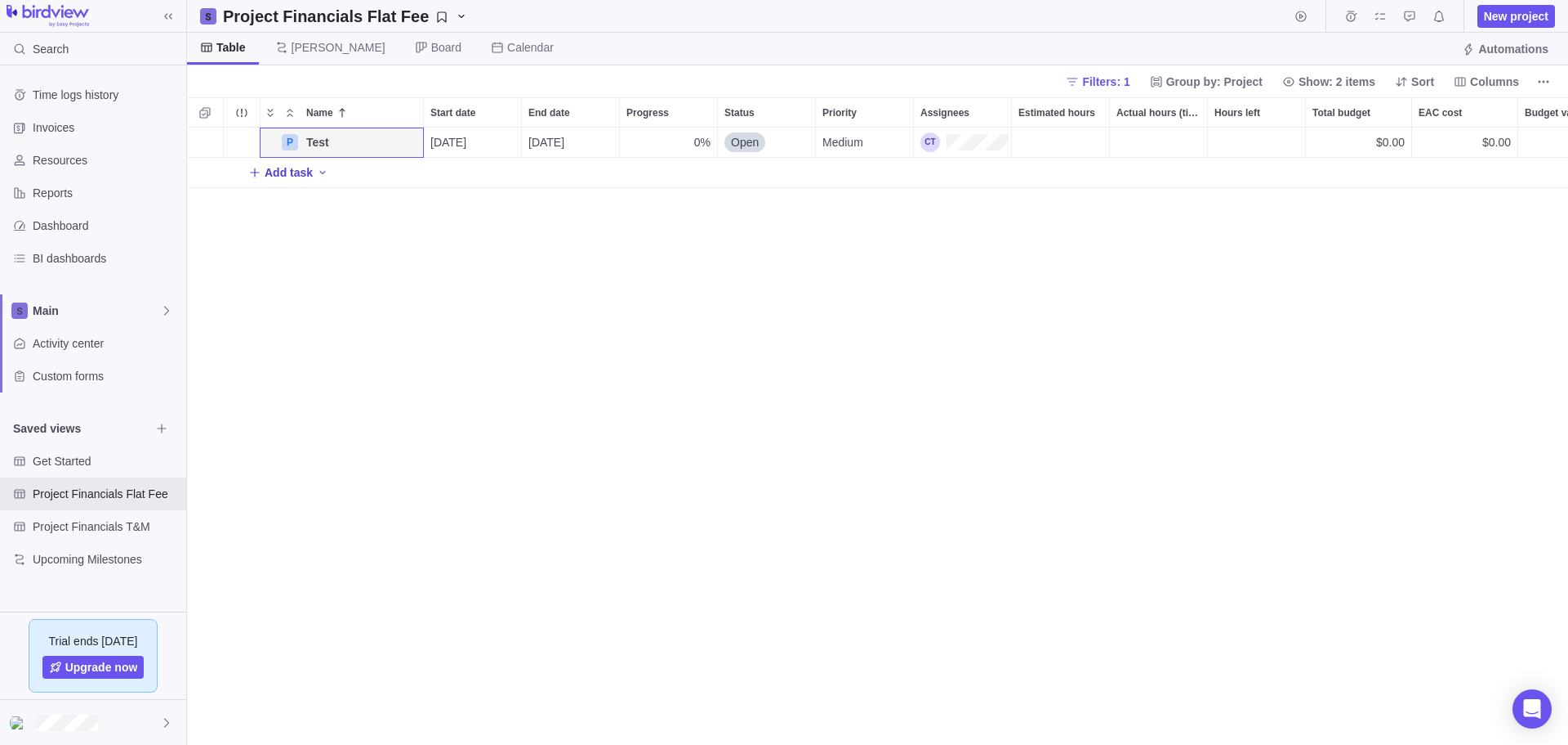
click at [283, 167] on span "Add task" at bounding box center [288, 172] width 48 height 17
type input "Test 1"
click at [333, 168] on div "P Test Details 09/30/2025 10/31/2025 0% Open Medium $0.00 $0.00 $0.00 $0.00 $0.…" at bounding box center [877, 436] width 1381 height 618
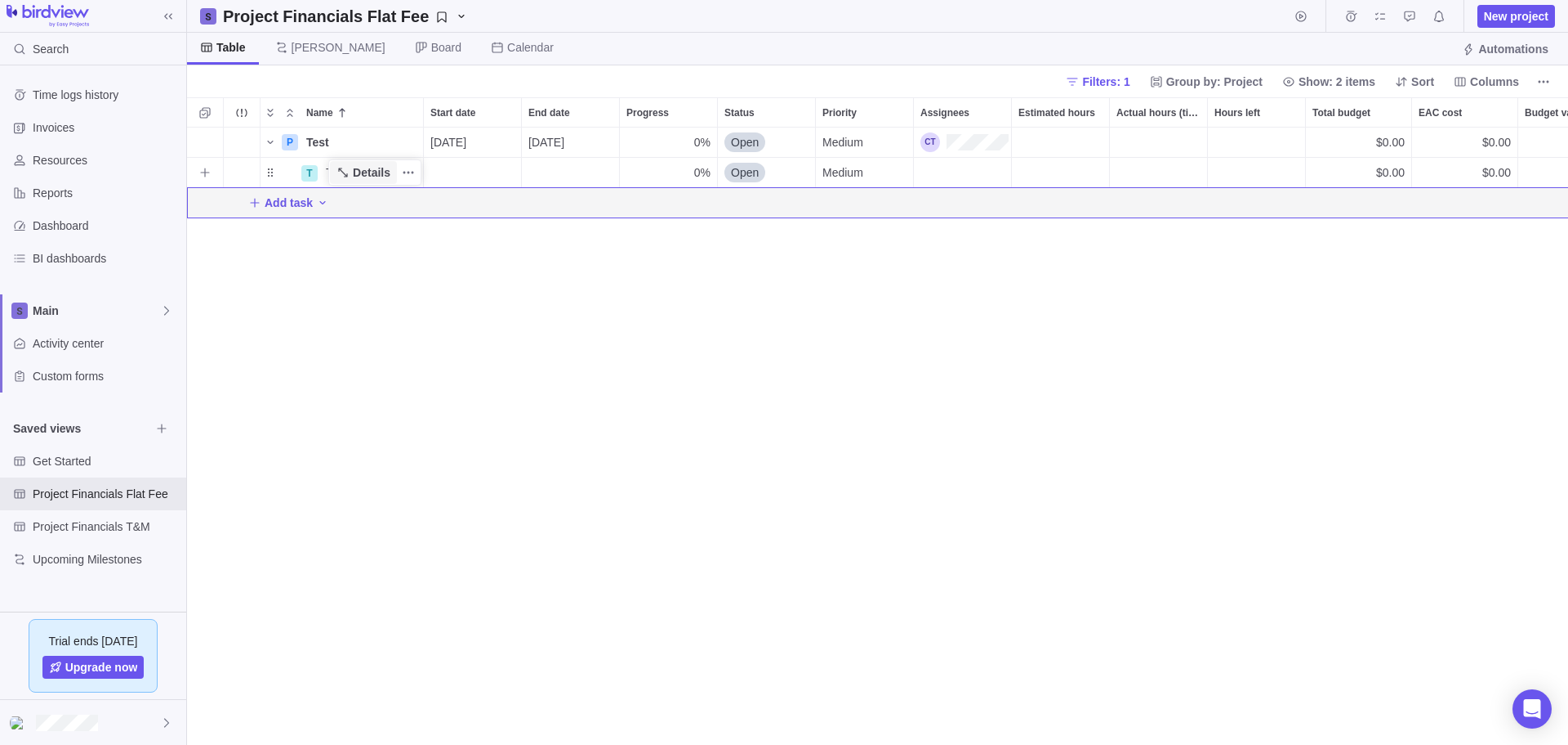
click at [333, 168] on span "Details" at bounding box center [363, 172] width 67 height 23
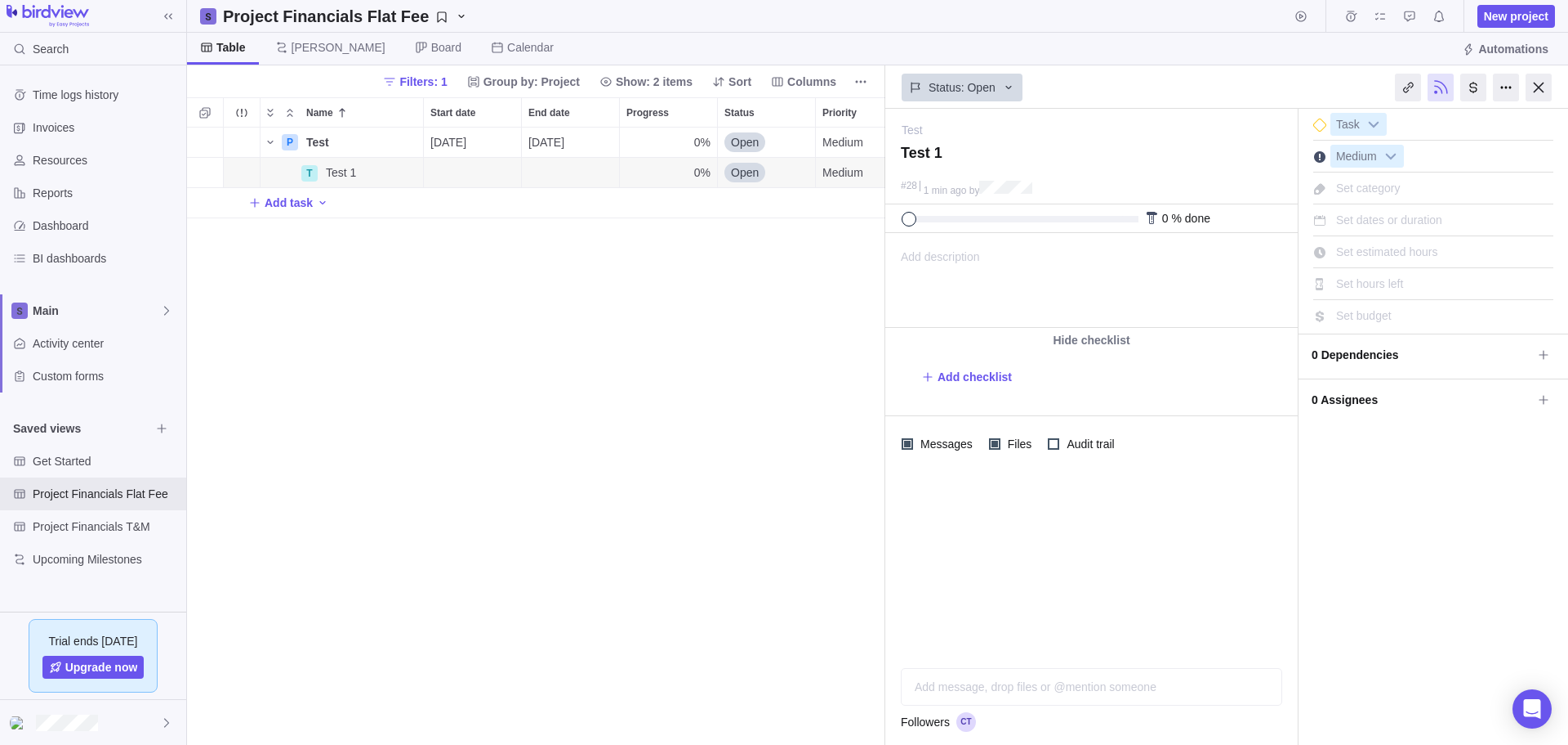
click at [1370, 187] on span "Set category" at bounding box center [1368, 188] width 64 height 13
click at [1410, 551] on div "I'm done Task Medium Set category Set dates or duration Set estimated hours Set…" at bounding box center [1433, 427] width 270 height 636
click at [1505, 87] on div at bounding box center [1506, 87] width 26 height 28
click at [1369, 184] on span "Set category" at bounding box center [1368, 188] width 64 height 13
click at [816, 513] on div "P Test Details 09/30/2025 10/31/2025 0% Open Medium $0.00 $0.00 $0.00 $0.00 $0.…" at bounding box center [535, 436] width 698 height 618
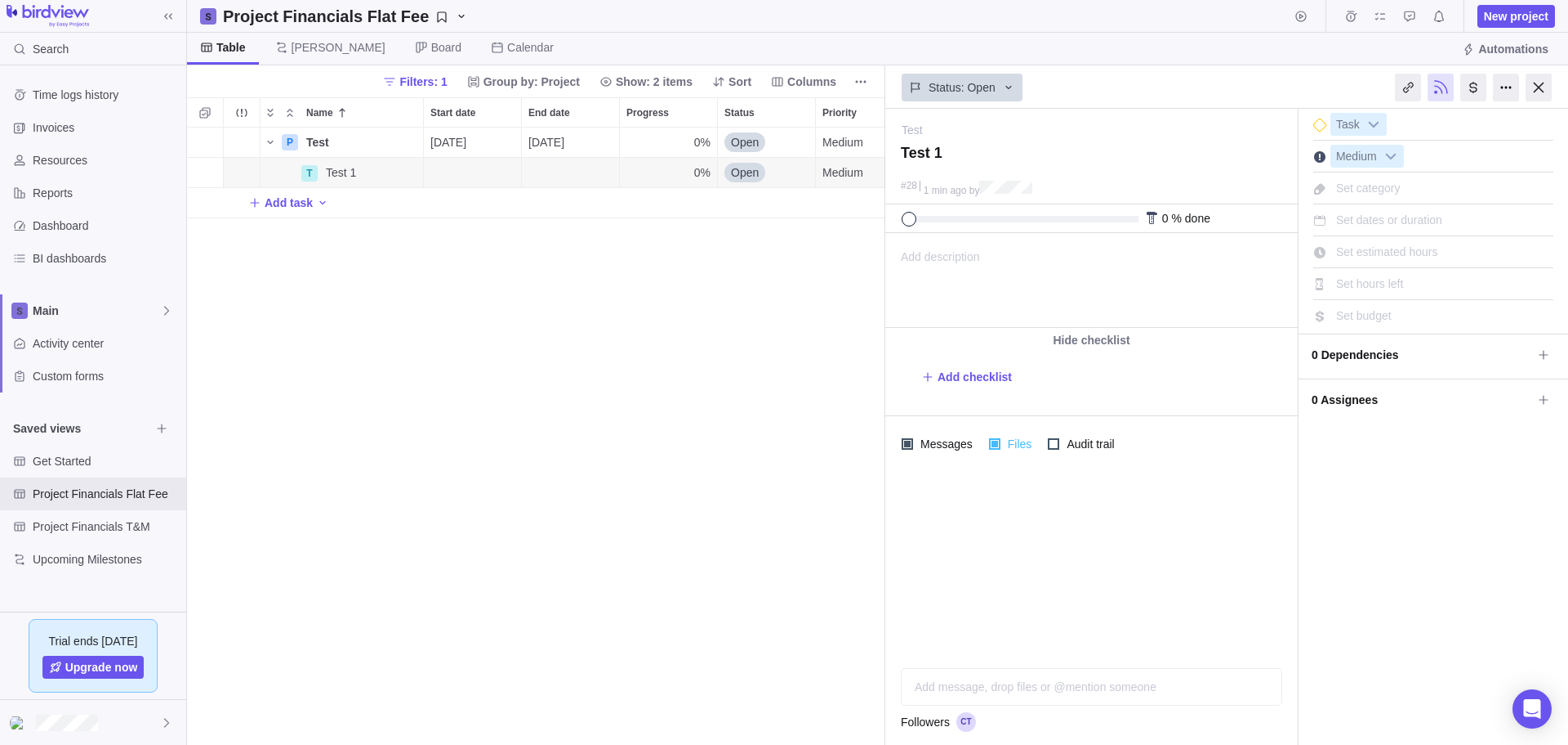
click at [1016, 443] on span "Files" at bounding box center [1018, 444] width 36 height 23
click at [1373, 485] on div "I'm done Task Medium Set category Set dates or duration Set estimated hours Set…" at bounding box center [1433, 427] width 270 height 636
click at [1544, 355] on icon at bounding box center [1543, 354] width 9 height 9
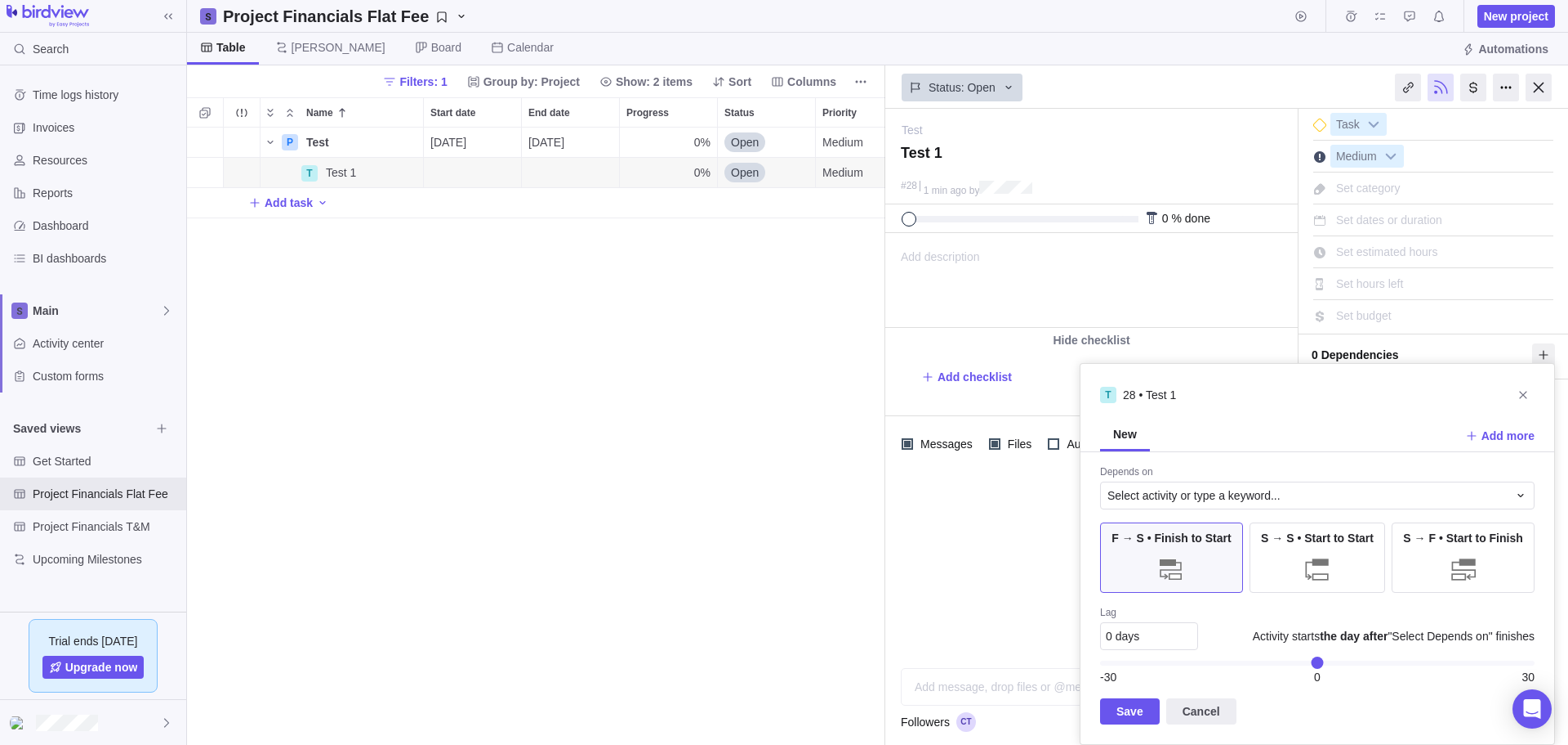
click at [371, 277] on body "Search Time logs history Invoices Resources Reports Dashboard BI dashboards Mai…" at bounding box center [784, 372] width 1568 height 745
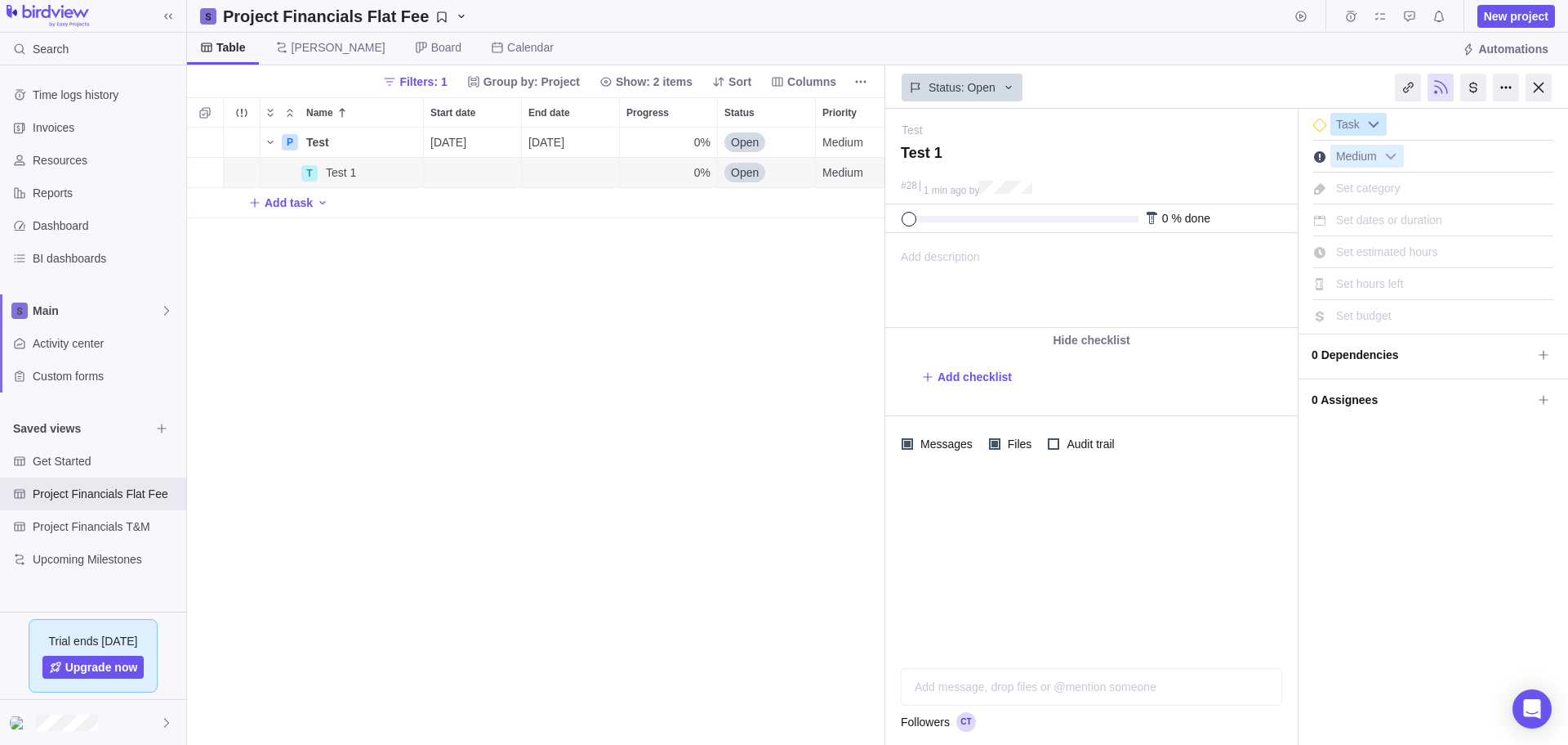
click at [1369, 124] on b at bounding box center [1373, 124] width 25 height 22
click at [451, 281] on div "P Test Details 09/30/2025 10/31/2025 0% Open Medium $0.00 $0.00 $0.00 $0.00 $0.…" at bounding box center [535, 436] width 698 height 618
click at [32, 722] on div at bounding box center [93, 722] width 187 height 45
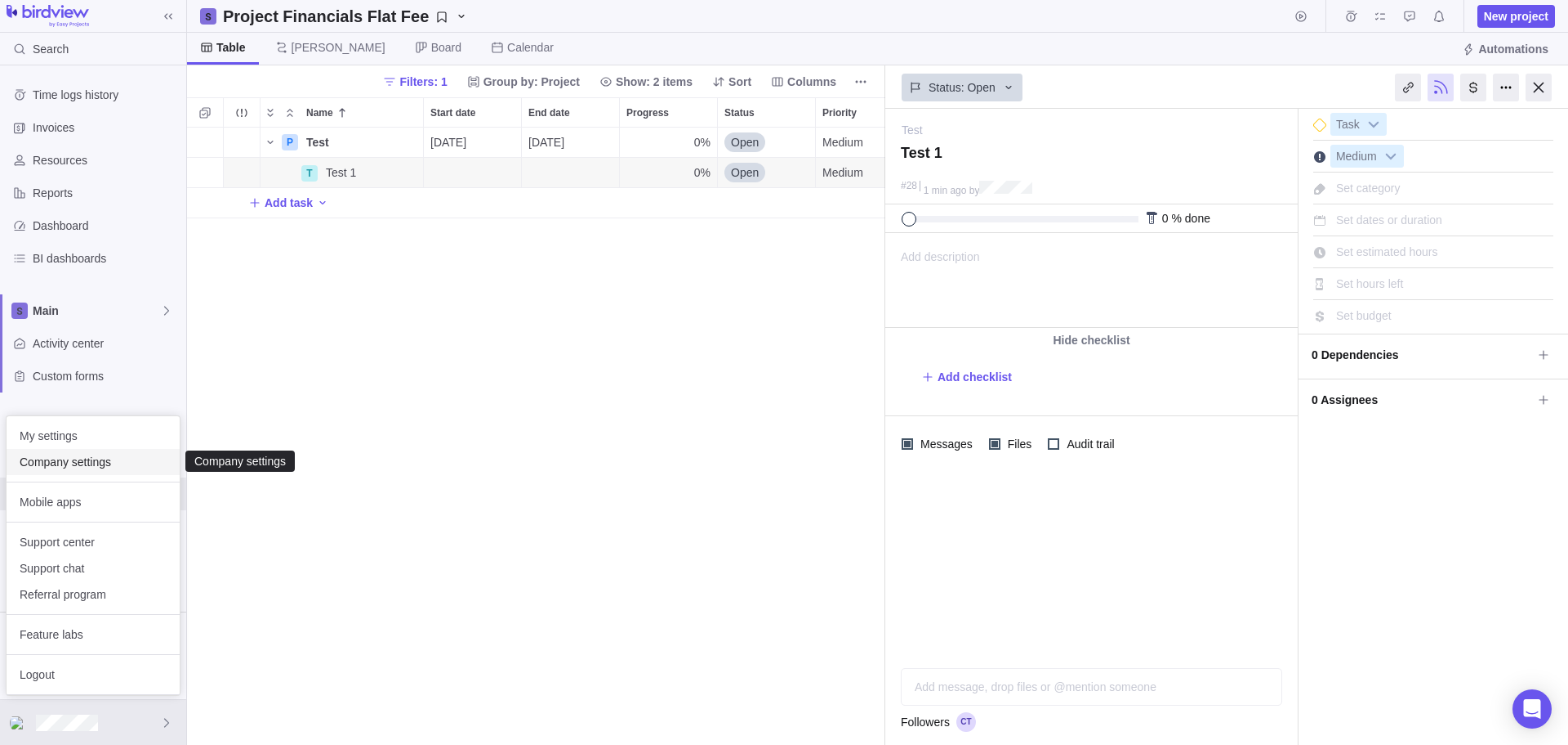
click at [85, 461] on span "Company settings" at bounding box center [93, 461] width 147 height 17
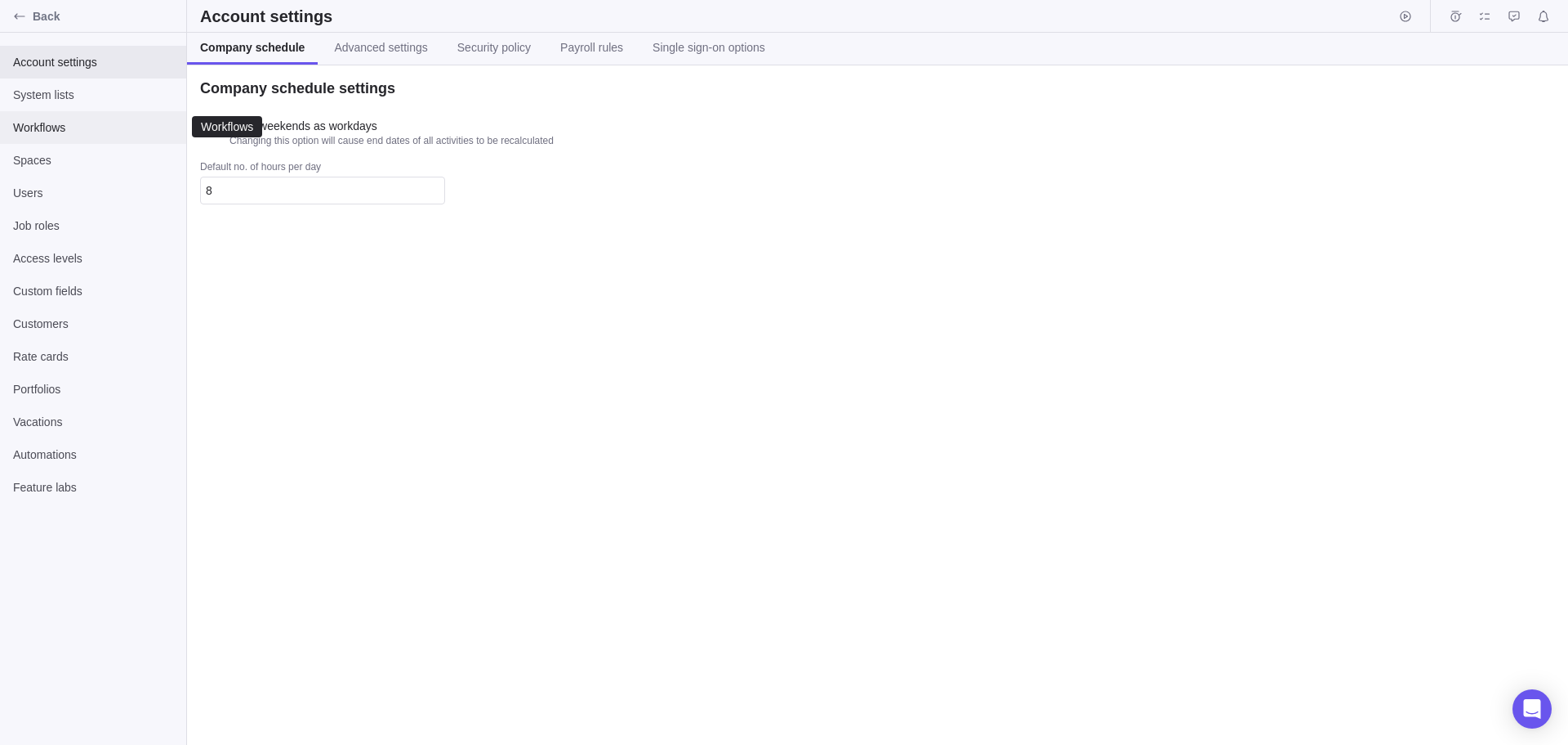
click at [38, 124] on span "Workflows" at bounding box center [93, 127] width 160 height 17
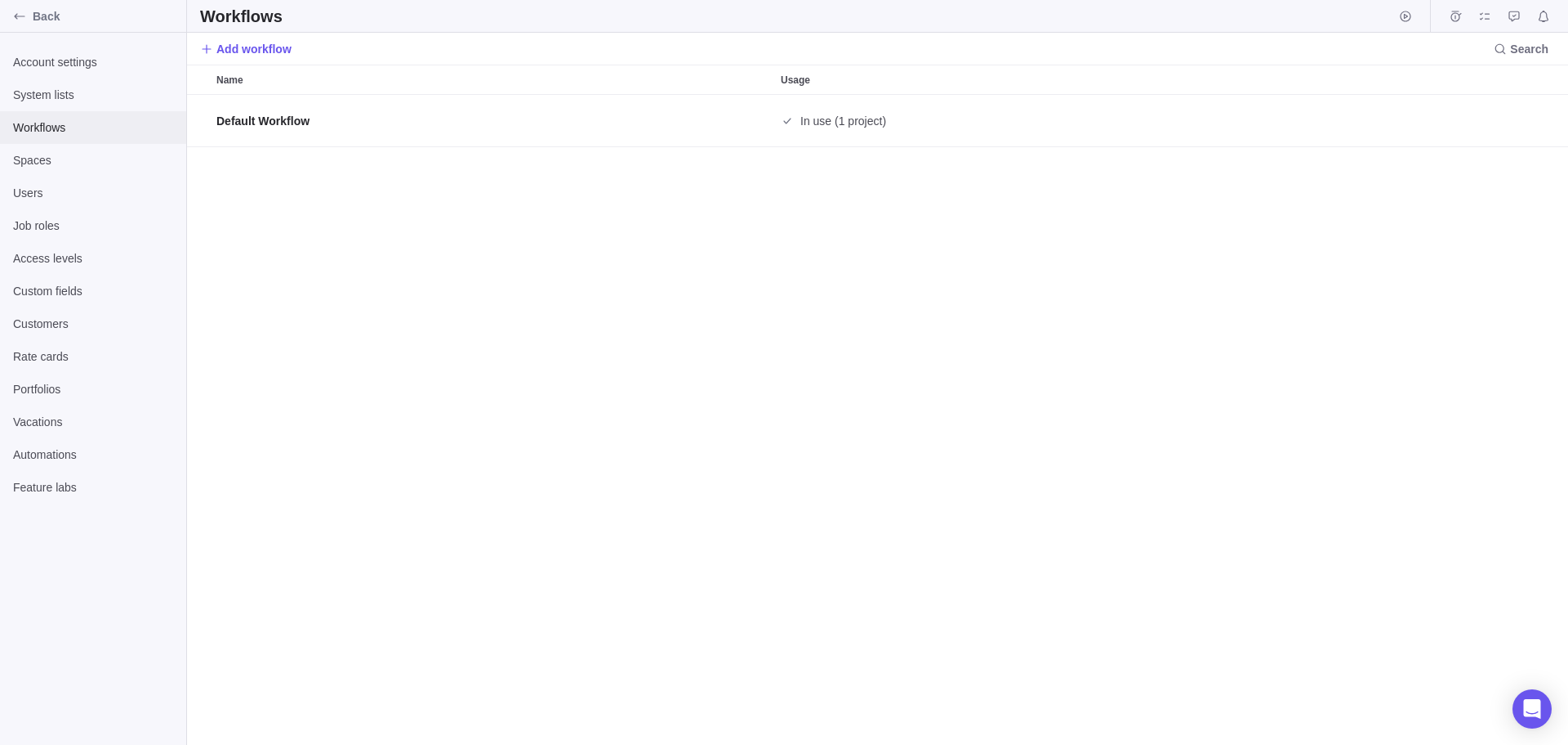
scroll to position [637, 1370]
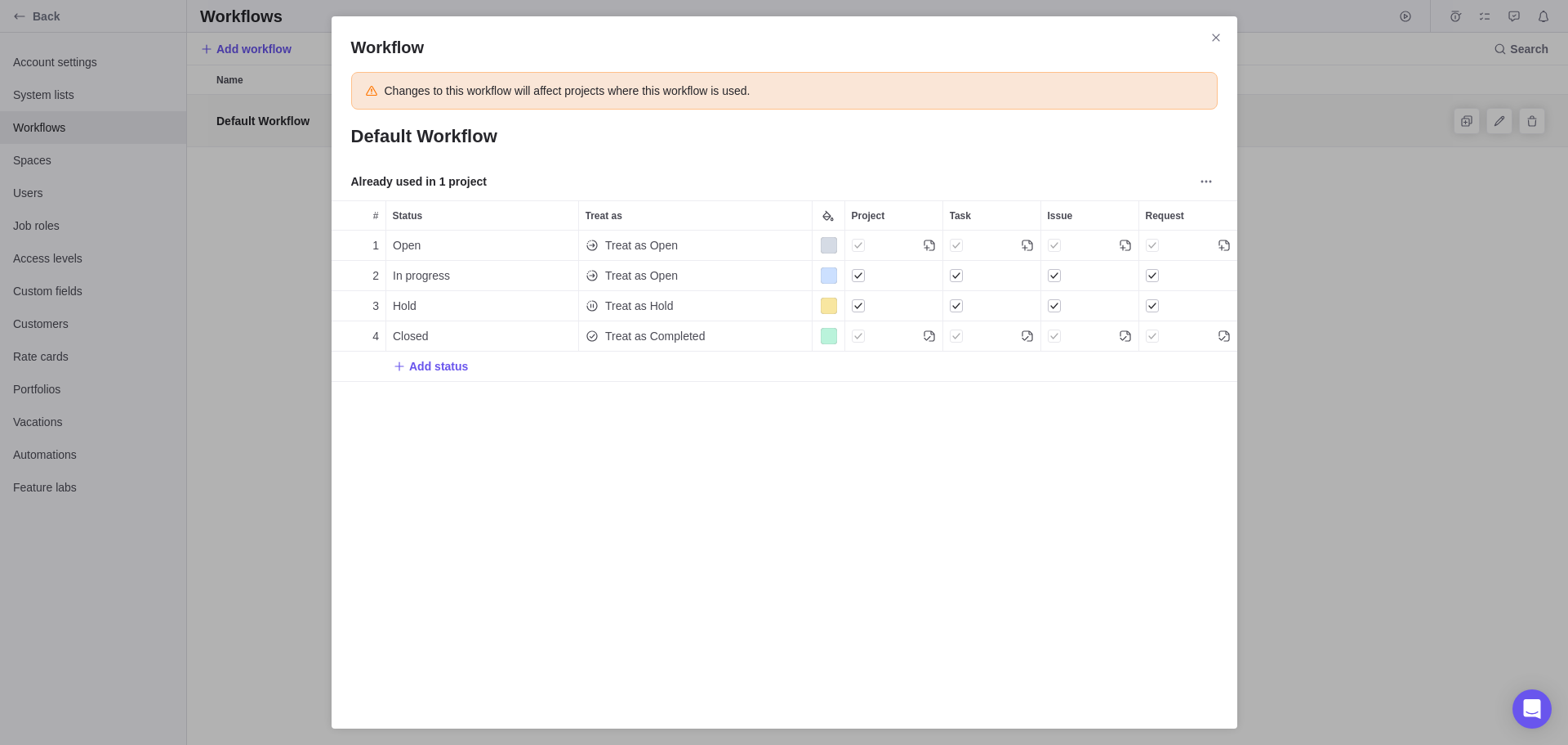
scroll to position [447, 894]
click at [623, 471] on div "1 Open Treat as Open 2 In progress Treat as Open 3 Hold Treat as Hold 4 Closed …" at bounding box center [784, 459] width 905 height 458
click at [509, 460] on div "1 Open Treat as Open 2 In progress Treat as Open 3 Hold Treat as Hold 4 Closed …" at bounding box center [784, 459] width 905 height 458
drag, startPoint x: 1217, startPoint y: 37, endPoint x: 1040, endPoint y: 88, distance: 184.2
click at [1085, 72] on div "Workflow Changes to this workflow will affect projects where this workflow is u…" at bounding box center [784, 372] width 905 height 712
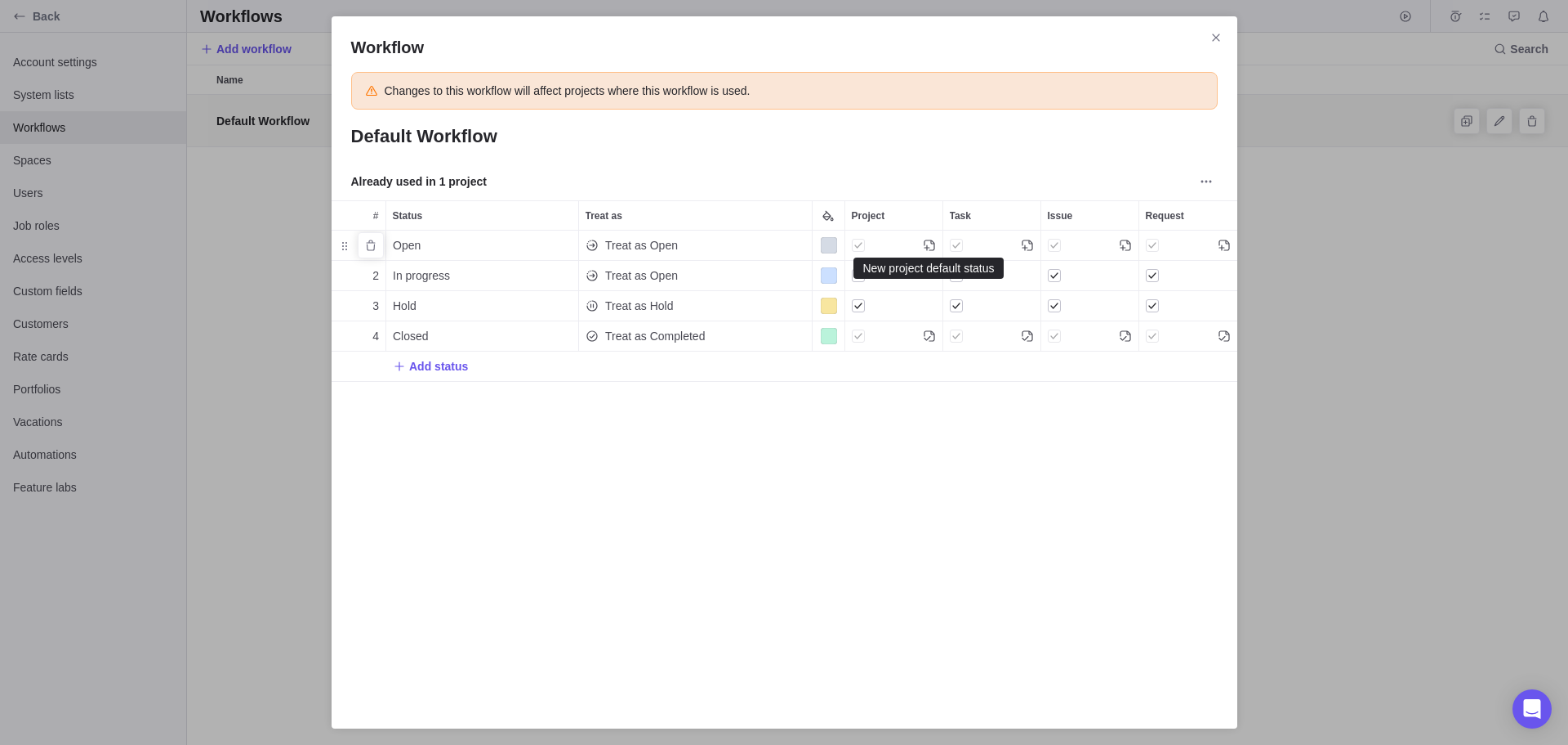
click at [929, 244] on icon "Project" at bounding box center [929, 245] width 13 height 13
click at [1100, 138] on input "Default Workflow" at bounding box center [785, 136] width 867 height 28
click at [891, 417] on div "1 Open Treat as Open 2 In progress Treat as Open 3 Hold Treat as Hold 4 Closed …" at bounding box center [784, 459] width 905 height 458
click at [929, 244] on icon "Project" at bounding box center [929, 245] width 13 height 13
click at [849, 416] on div "1 Open Treat as Open 2 In progress Treat as Open 3 Hold Treat as Hold 4 Closed …" at bounding box center [784, 459] width 905 height 458
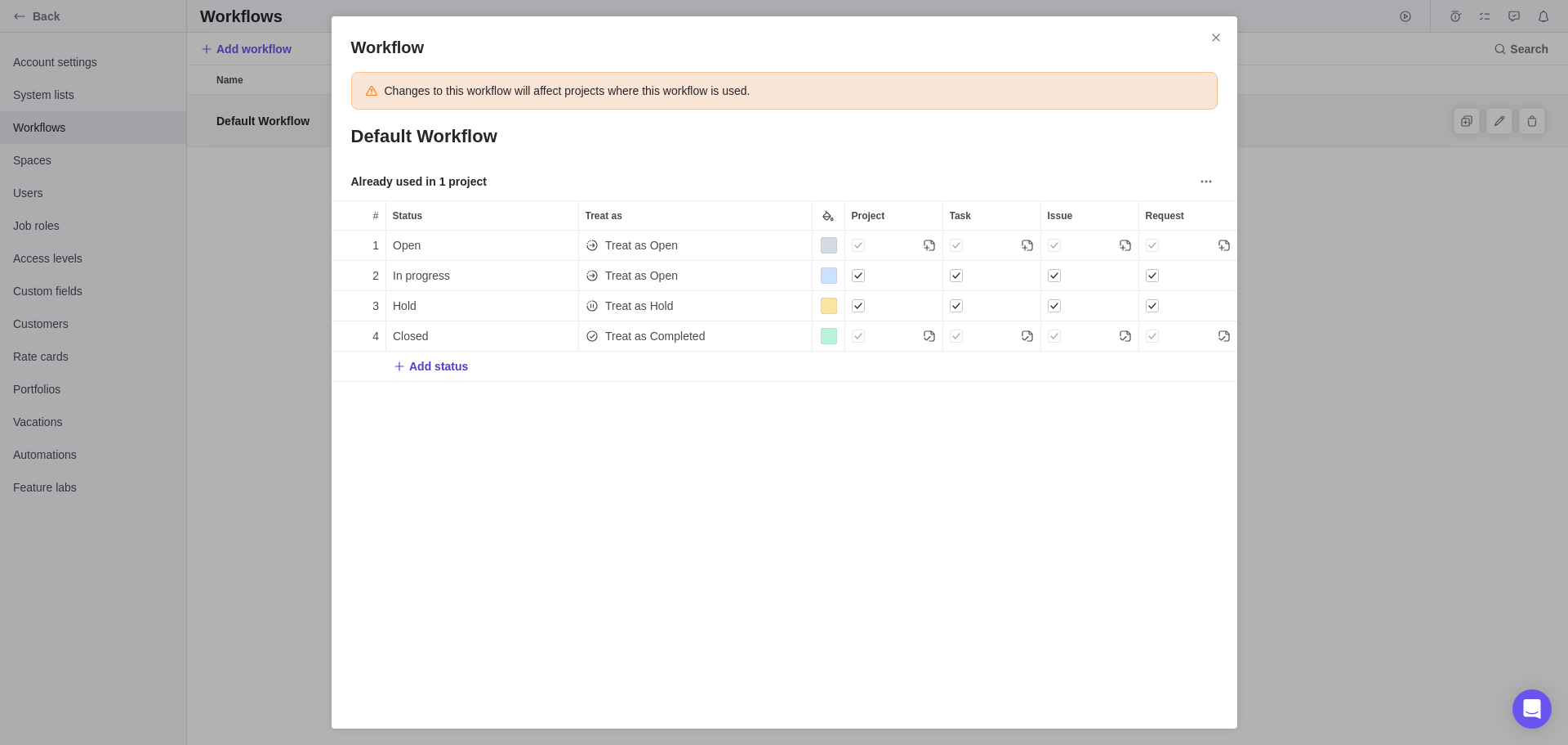
click at [428, 362] on span "Add status" at bounding box center [438, 366] width 59 height 17
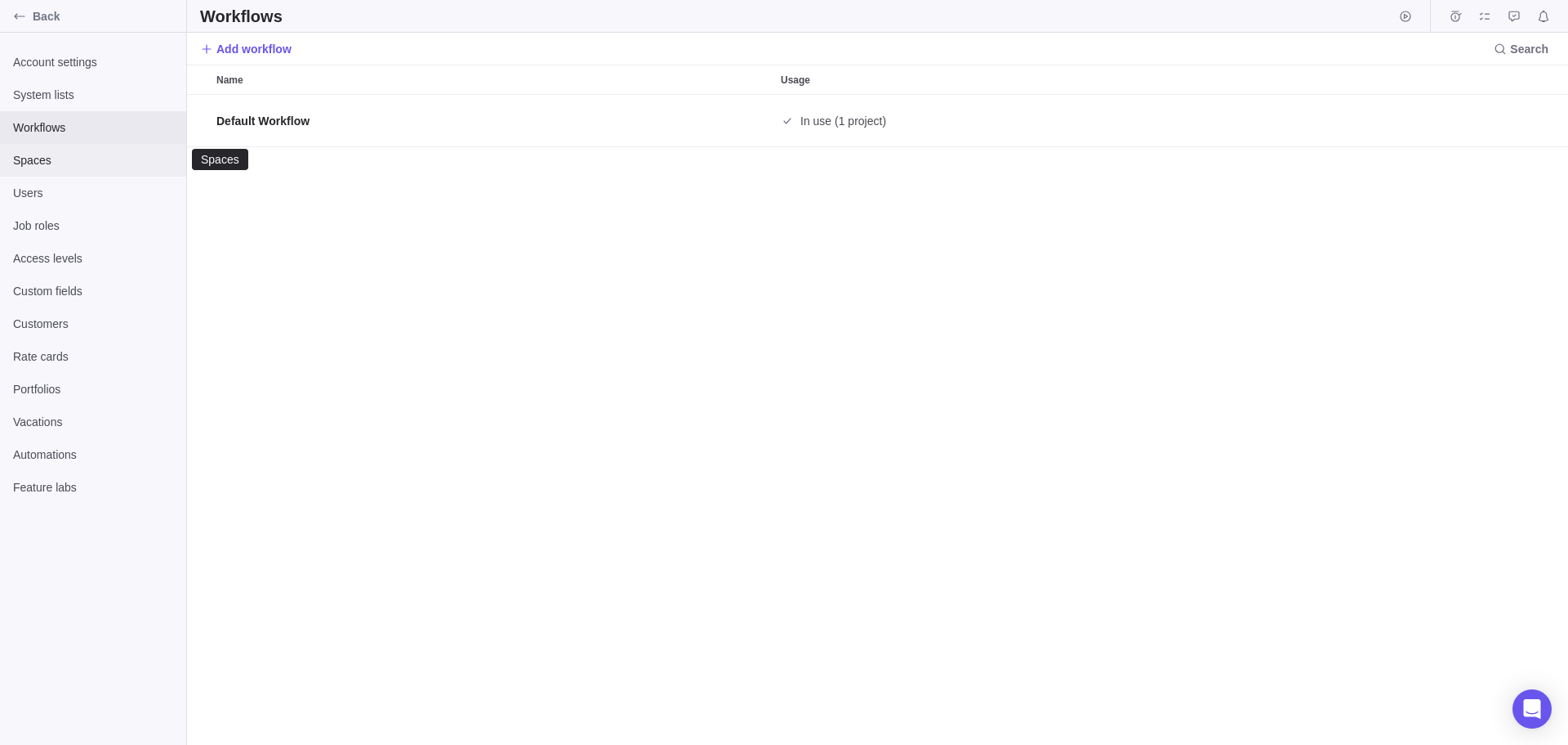
click at [34, 158] on span "Spaces" at bounding box center [93, 160] width 160 height 17
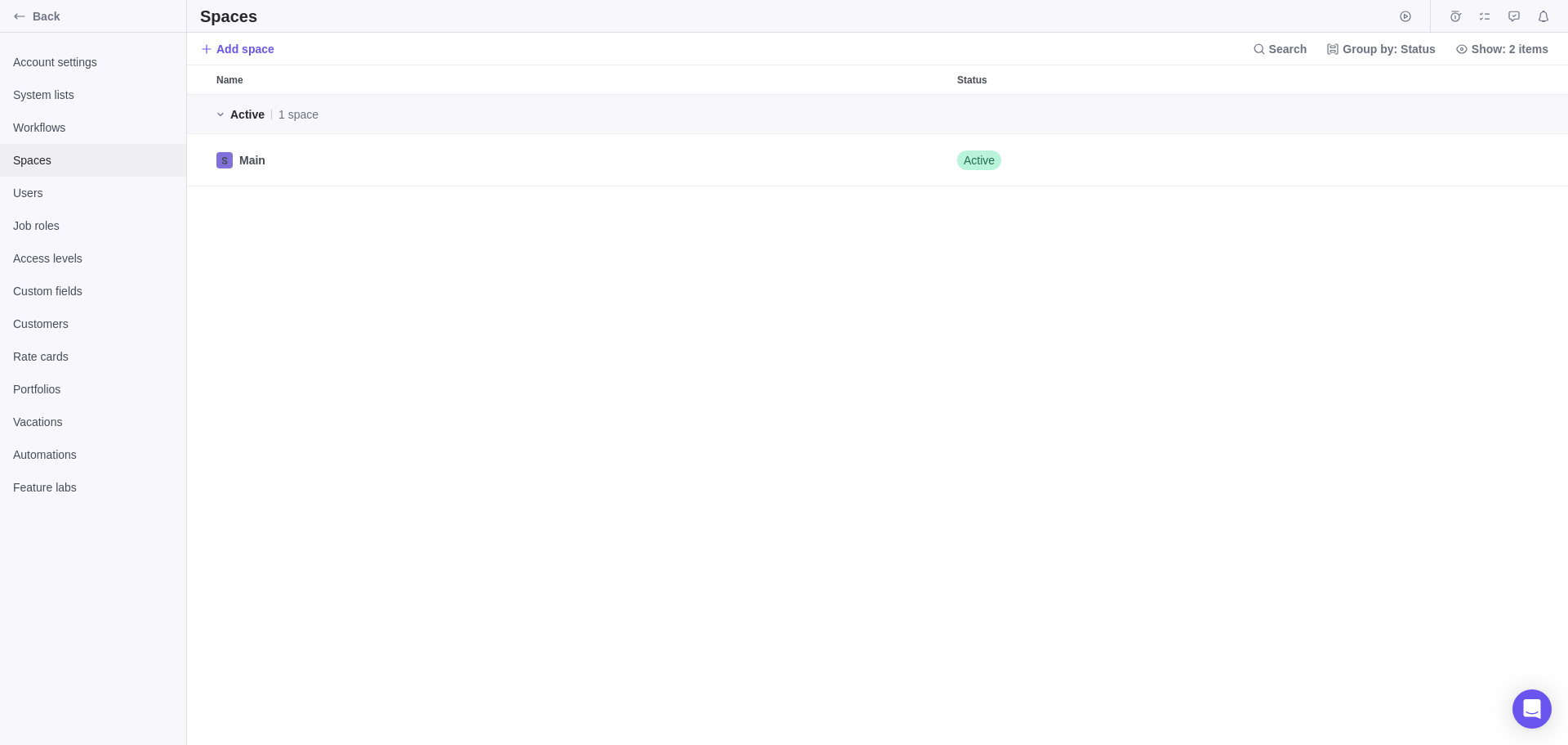
scroll to position [637, 1370]
click at [258, 163] on span "Main" at bounding box center [252, 160] width 26 height 17
click at [1427, 45] on span "Group by: Status" at bounding box center [1389, 48] width 93 height 17
click at [1316, 79] on div at bounding box center [1341, 84] width 185 height 17
click at [641, 334] on body "Back Account settings System lists Workflows Spaces Users Job roles Access leve…" at bounding box center [784, 372] width 1568 height 745
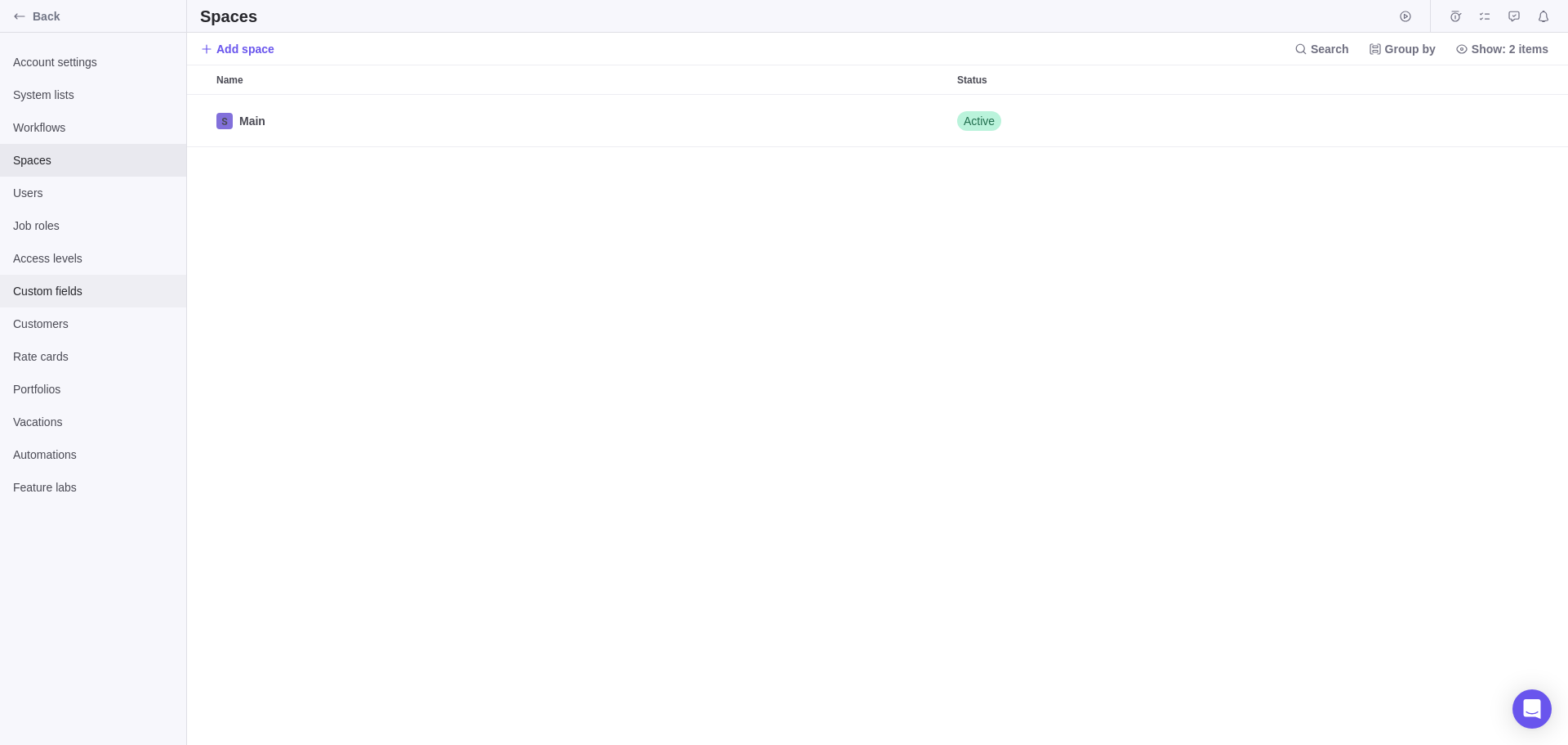
click at [56, 285] on span "Custom fields" at bounding box center [93, 290] width 160 height 17
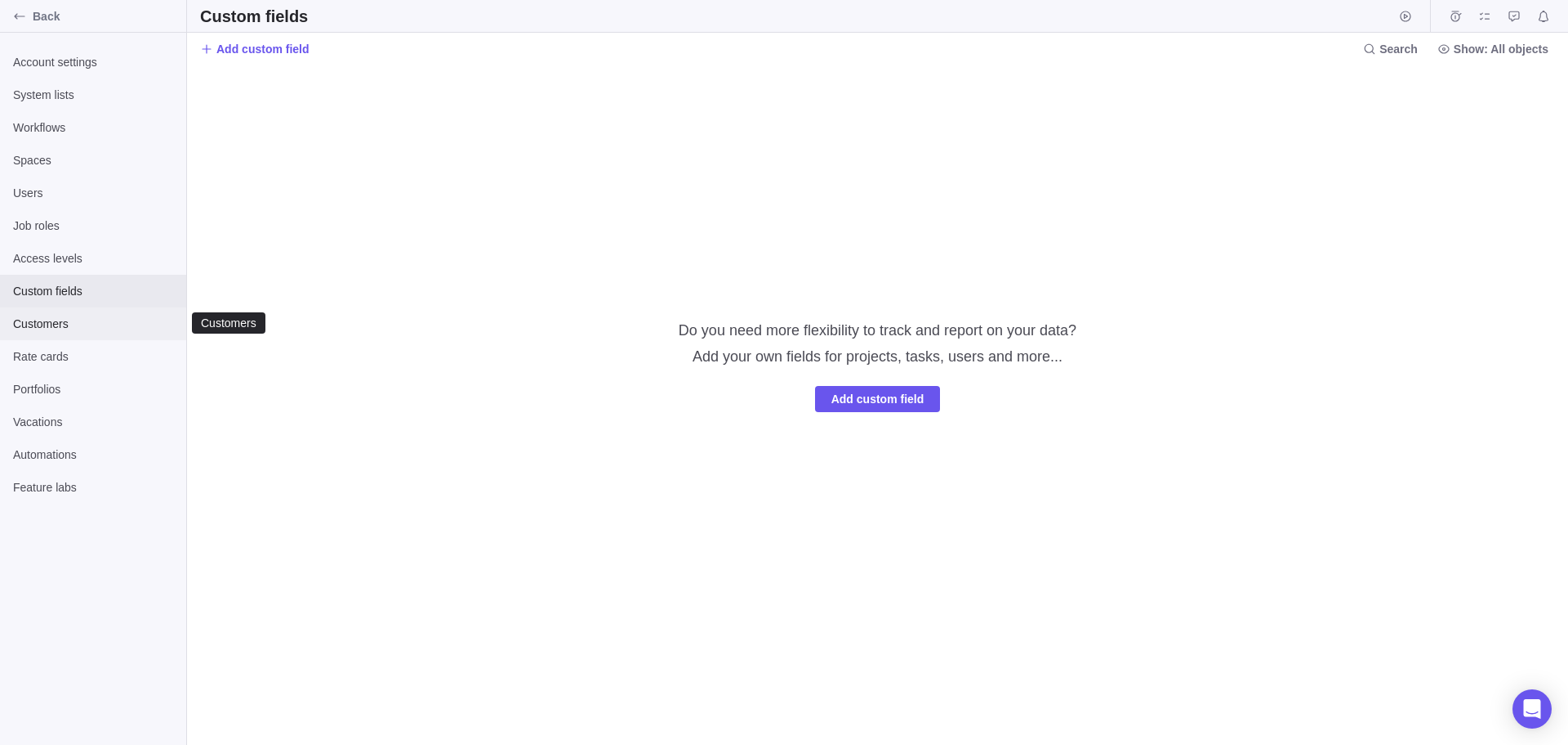
click at [45, 322] on span "Customers" at bounding box center [93, 323] width 160 height 17
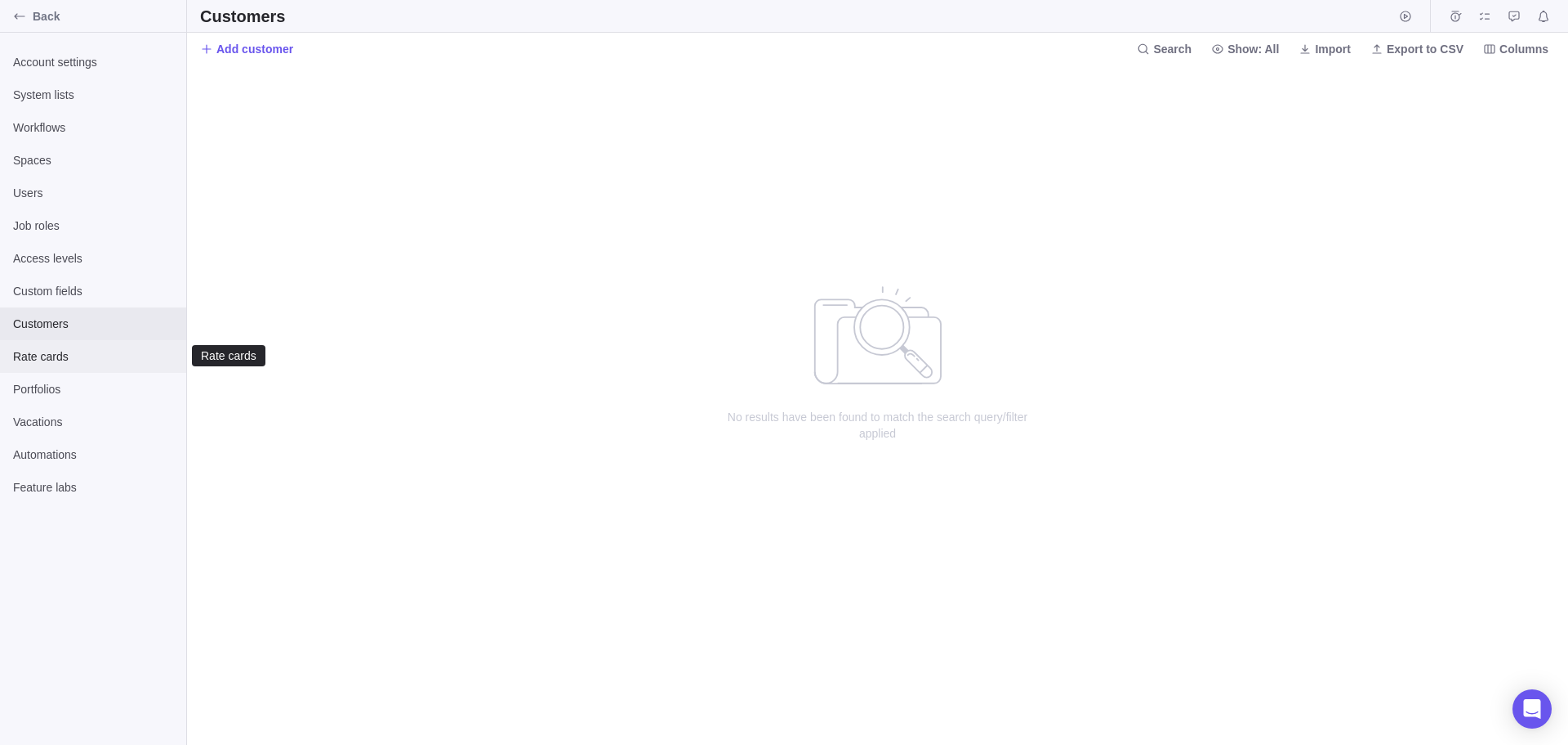
click at [40, 354] on span "Rate cards" at bounding box center [93, 356] width 160 height 17
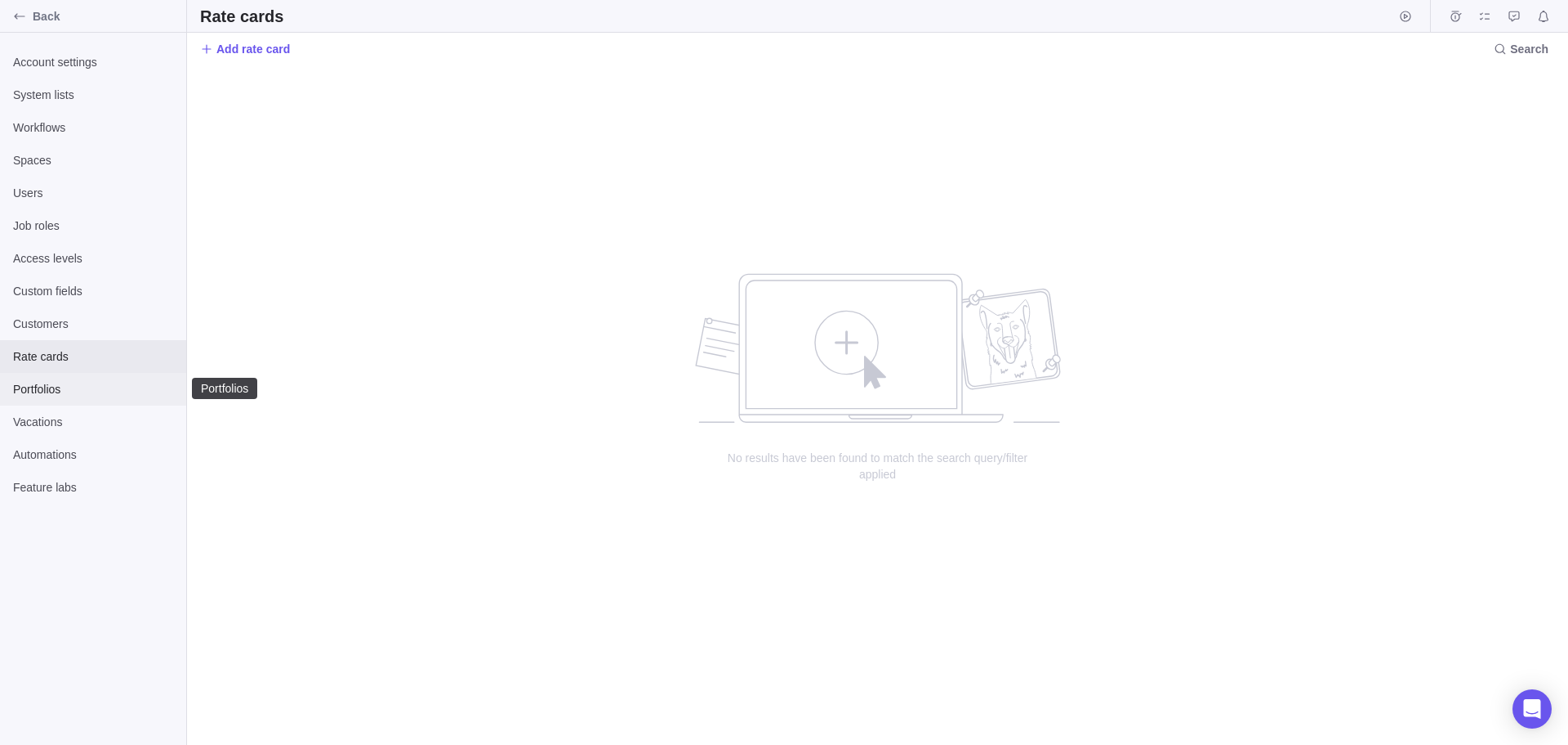
click at [35, 388] on span "Portfolios" at bounding box center [93, 389] width 160 height 17
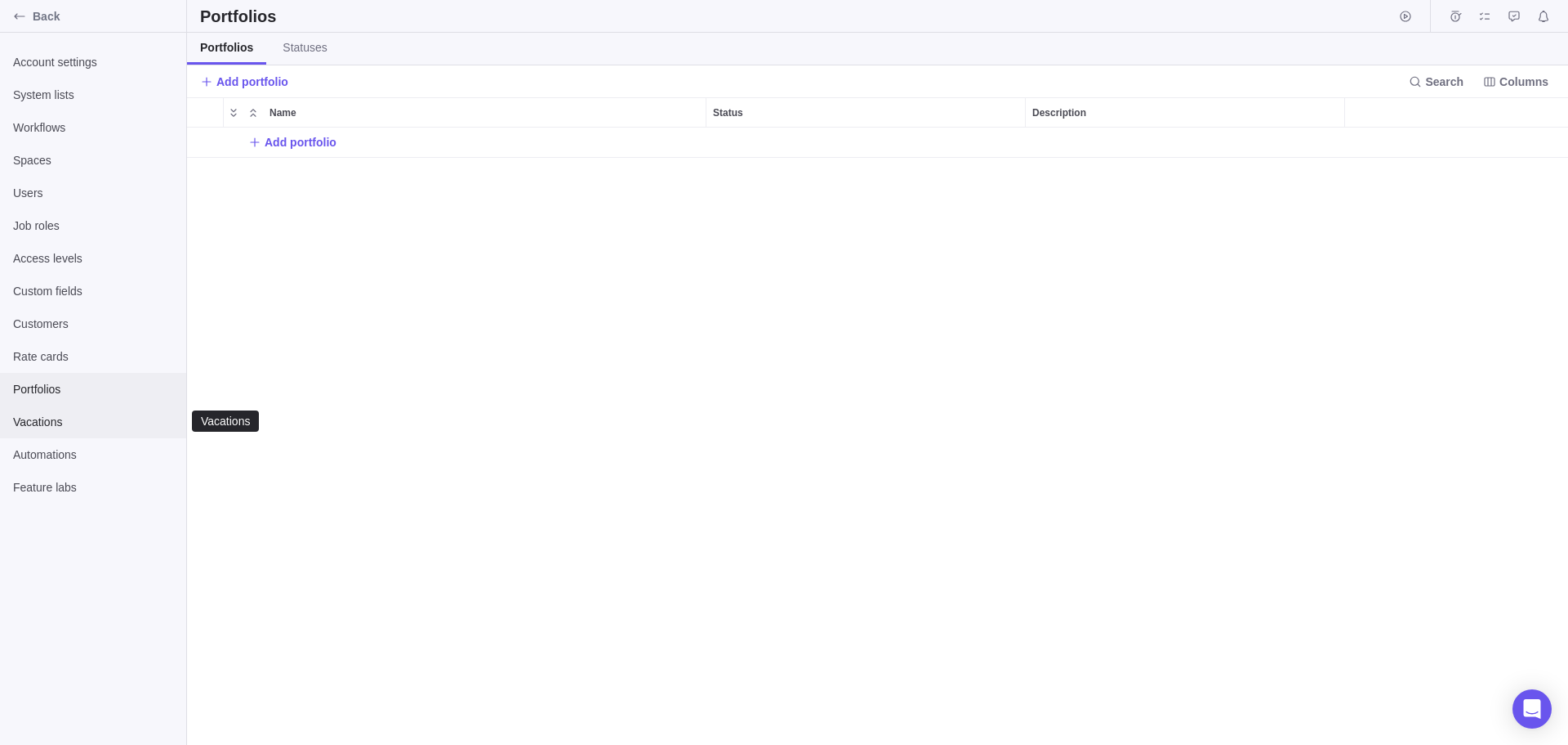
scroll to position [605, 1370]
click at [39, 415] on span "Vacations" at bounding box center [93, 422] width 160 height 17
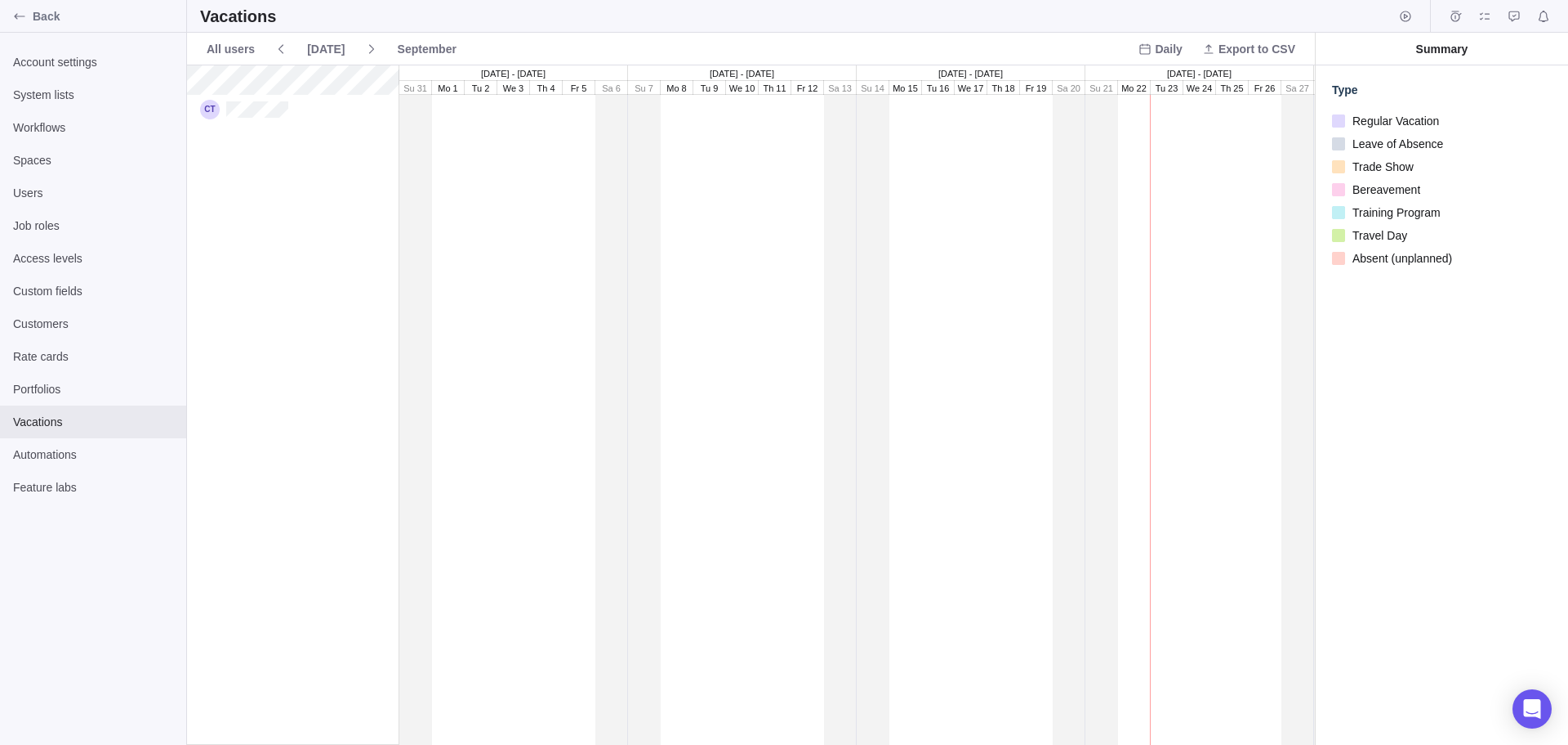
scroll to position [667, 1116]
click at [43, 457] on span "Automations" at bounding box center [93, 455] width 160 height 17
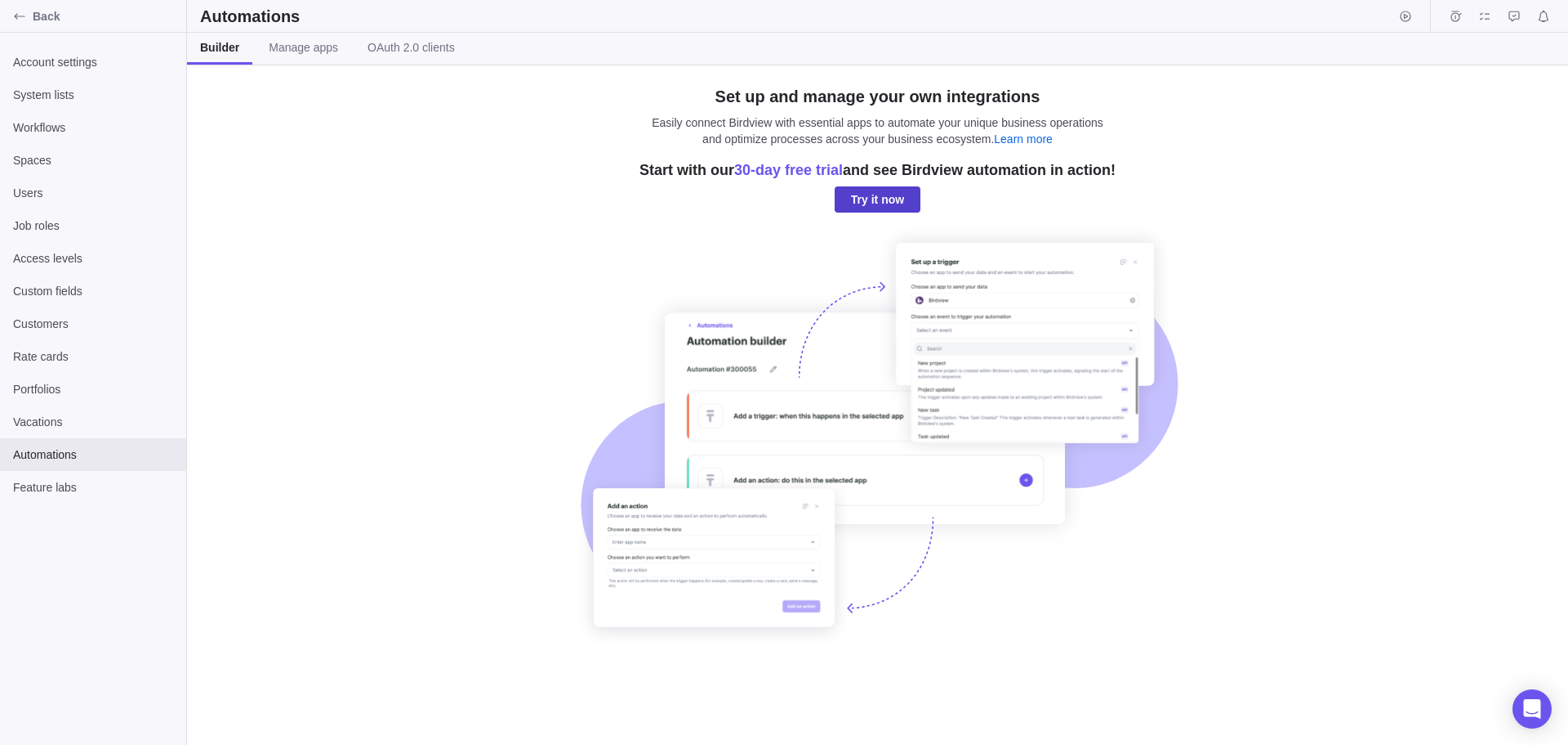
click at [871, 197] on span "Try it now" at bounding box center [878, 200] width 53 height 20
click at [48, 485] on span "Feature labs" at bounding box center [93, 487] width 160 height 17
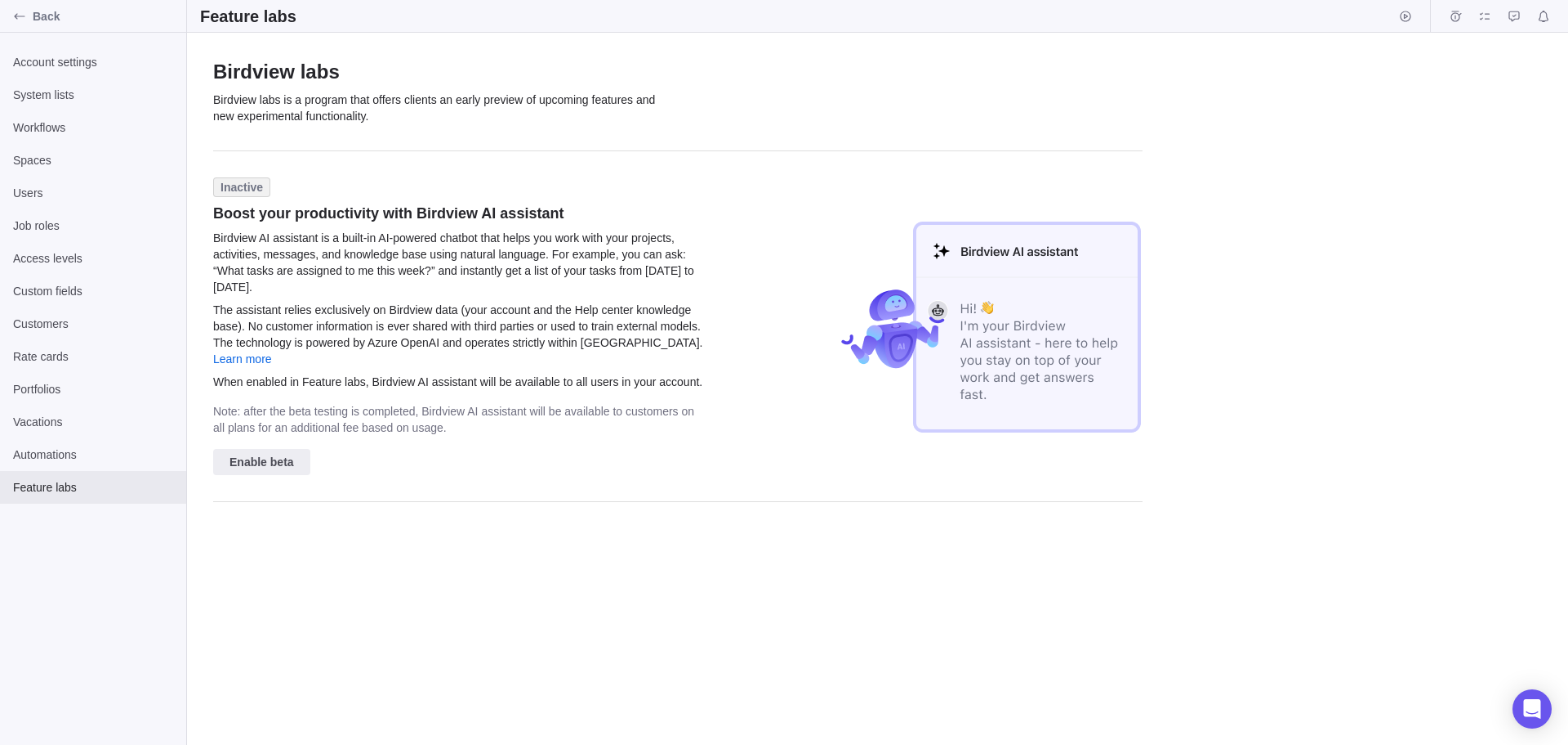
click at [239, 189] on span "Inactive" at bounding box center [241, 187] width 42 height 17
click at [26, 195] on span "Users" at bounding box center [93, 193] width 160 height 17
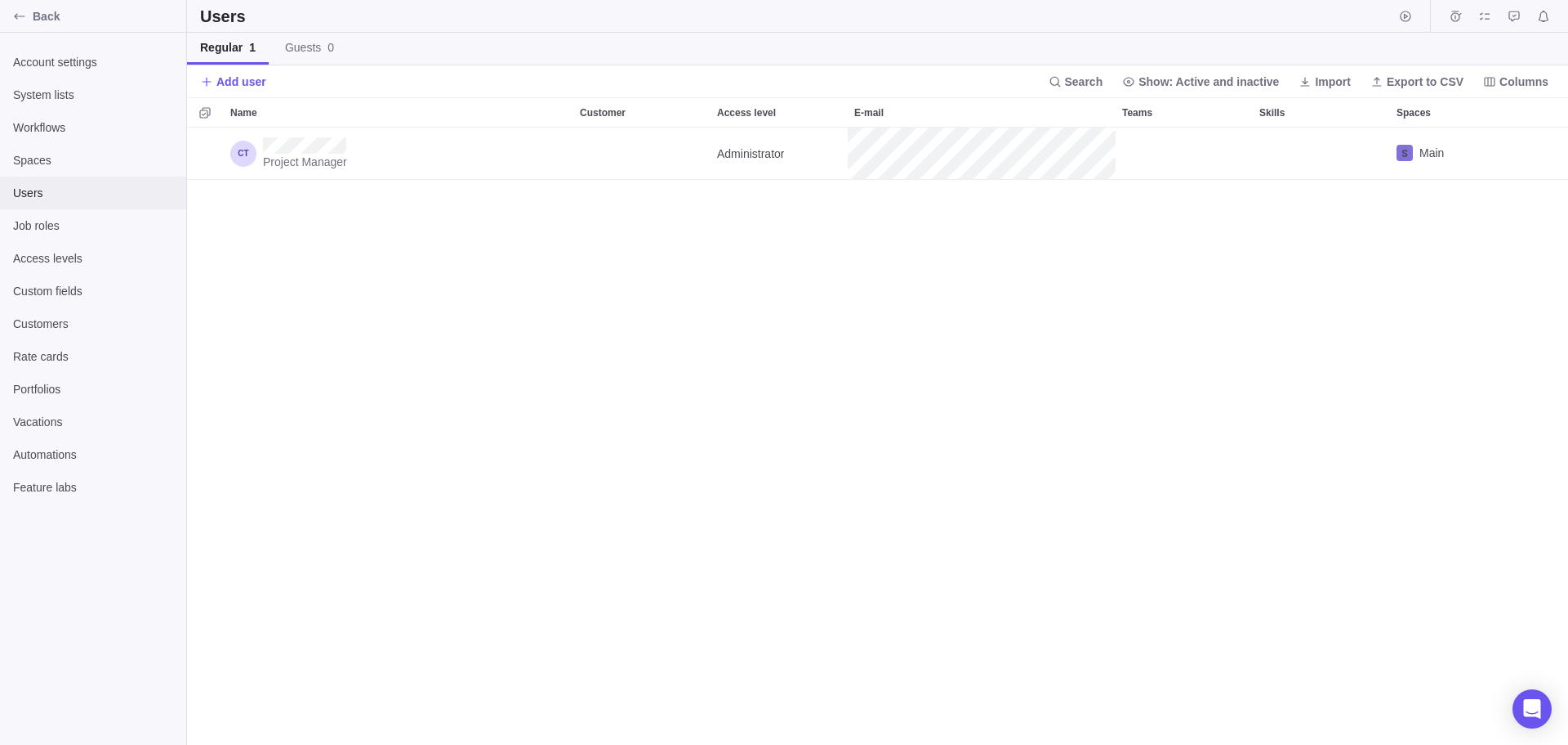
scroll to position [605, 1370]
click at [1034, 230] on div "Project Manager Administrator Main" at bounding box center [877, 436] width 1381 height 618
click at [43, 253] on span "Access levels" at bounding box center [93, 258] width 160 height 17
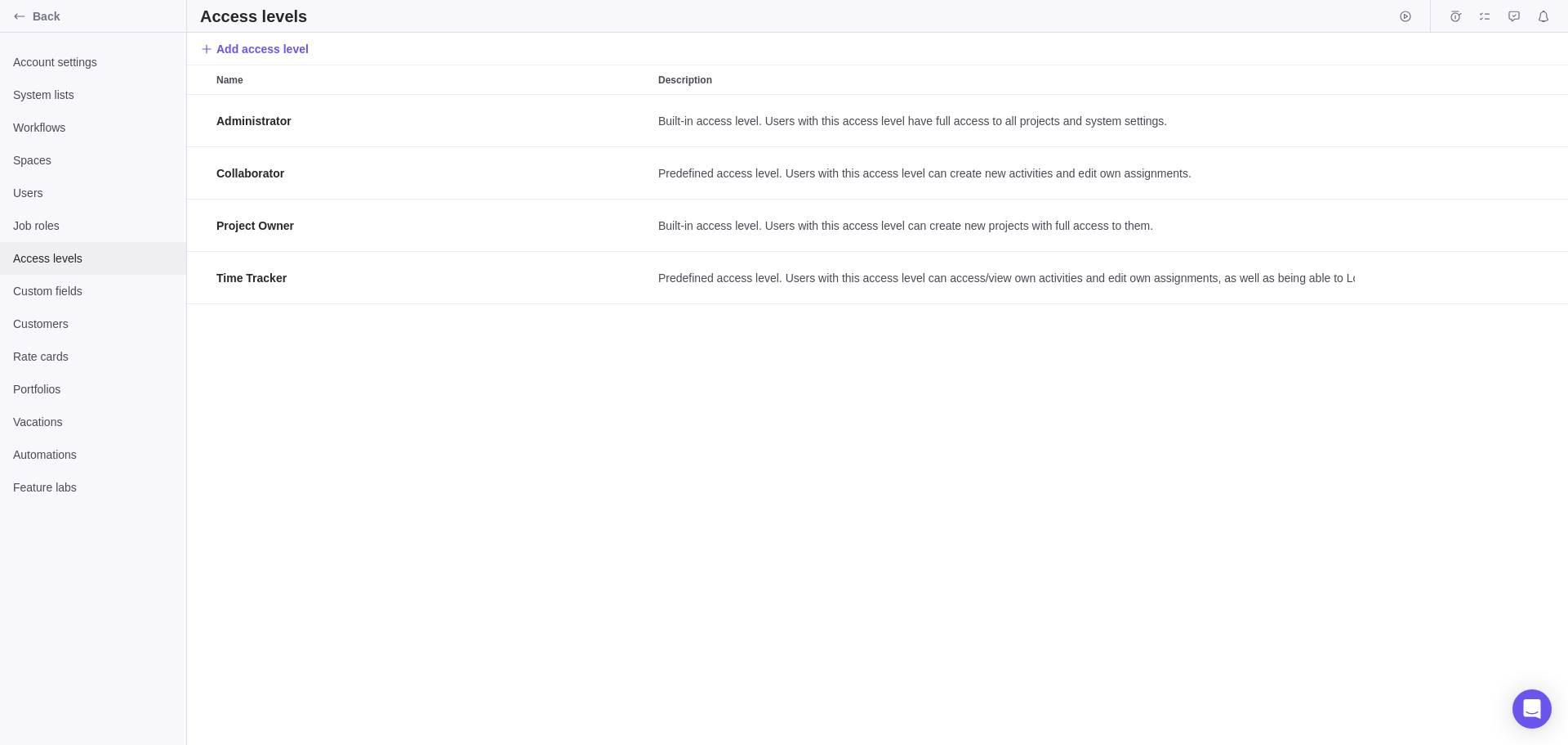
scroll to position [637, 1370]
click at [36, 223] on span "Job roles" at bounding box center [93, 225] width 160 height 17
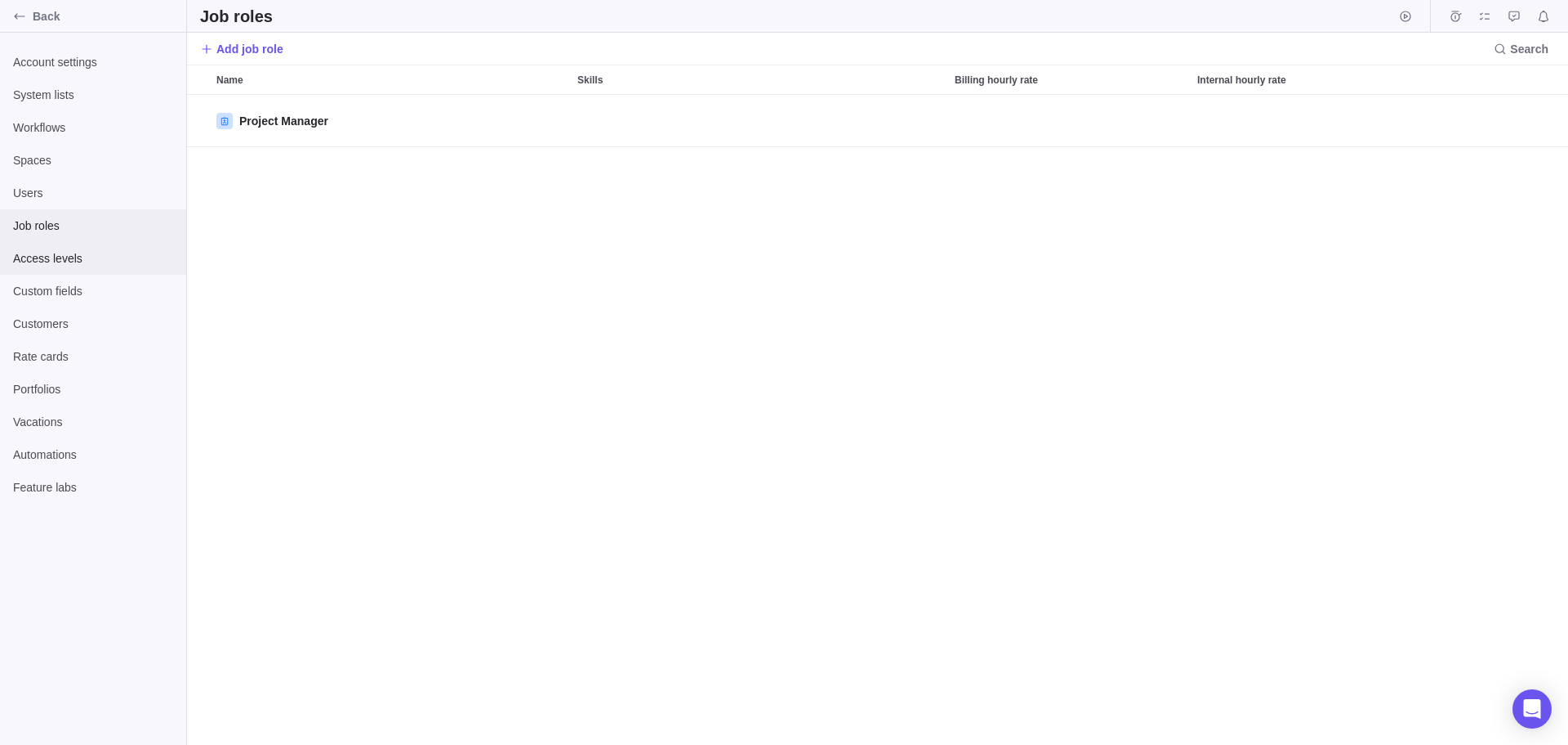
scroll to position [637, 1370]
click at [47, 258] on span "Access levels" at bounding box center [93, 258] width 160 height 17
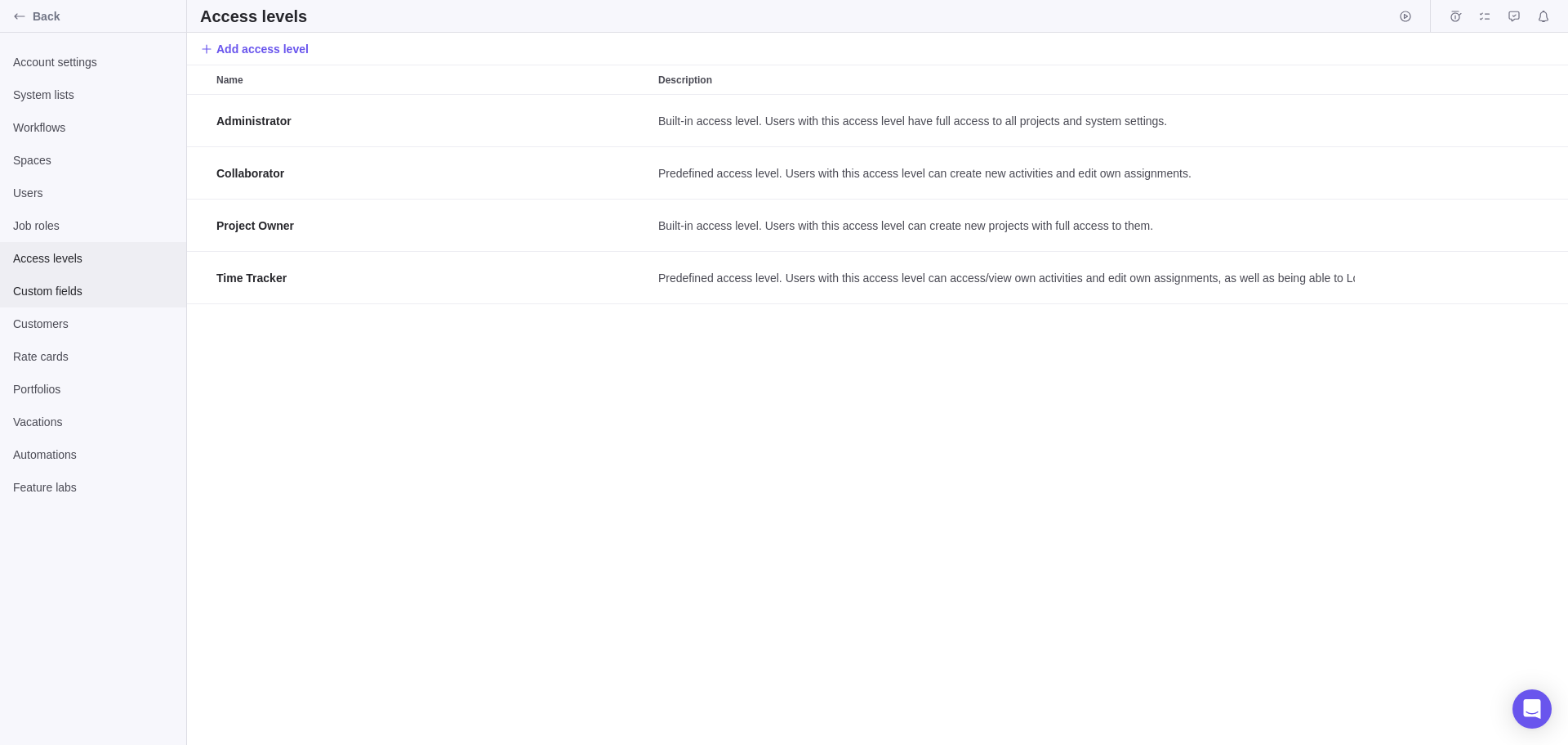
scroll to position [637, 1370]
click at [40, 323] on span "Customers" at bounding box center [93, 323] width 160 height 17
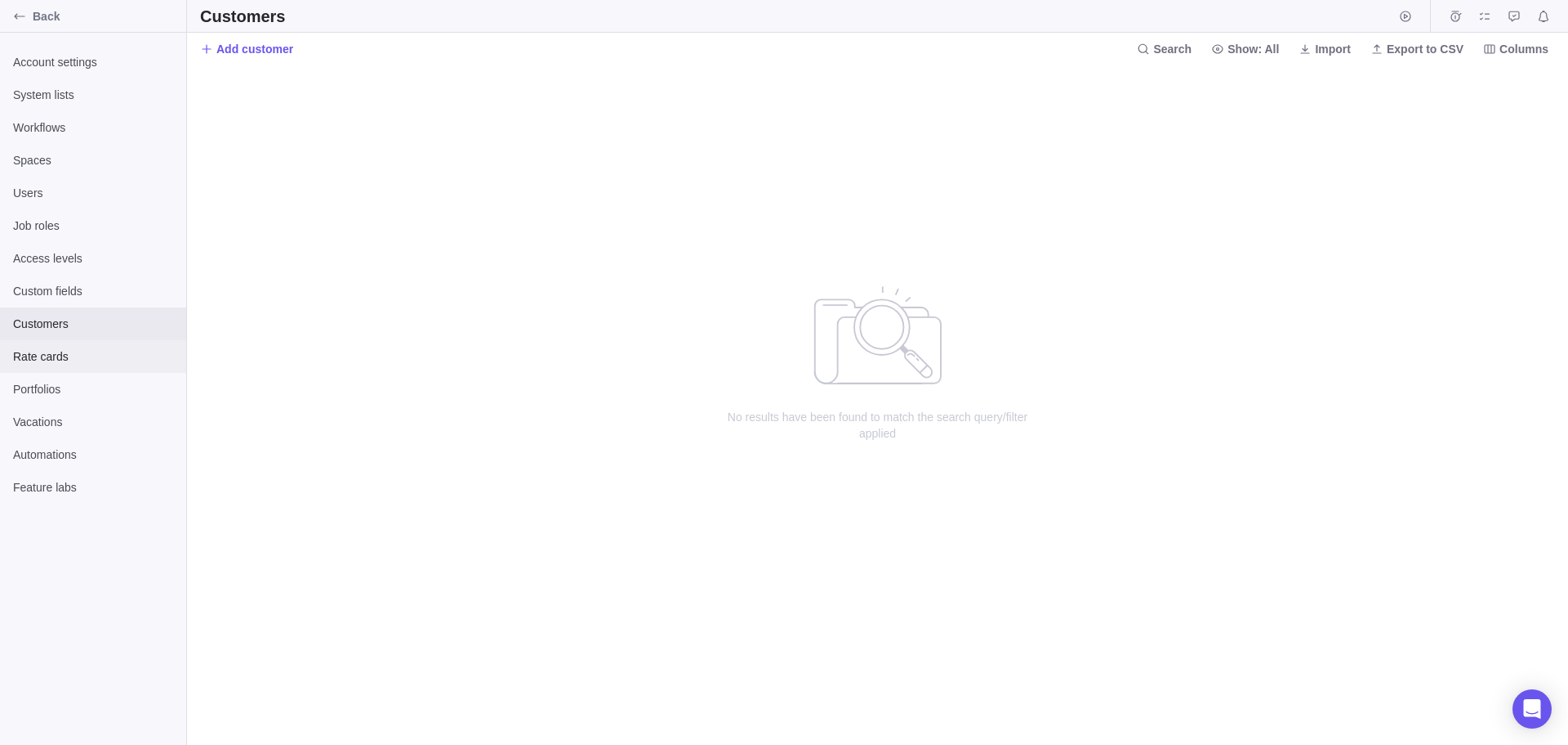
click at [37, 356] on span "Rate cards" at bounding box center [93, 356] width 160 height 17
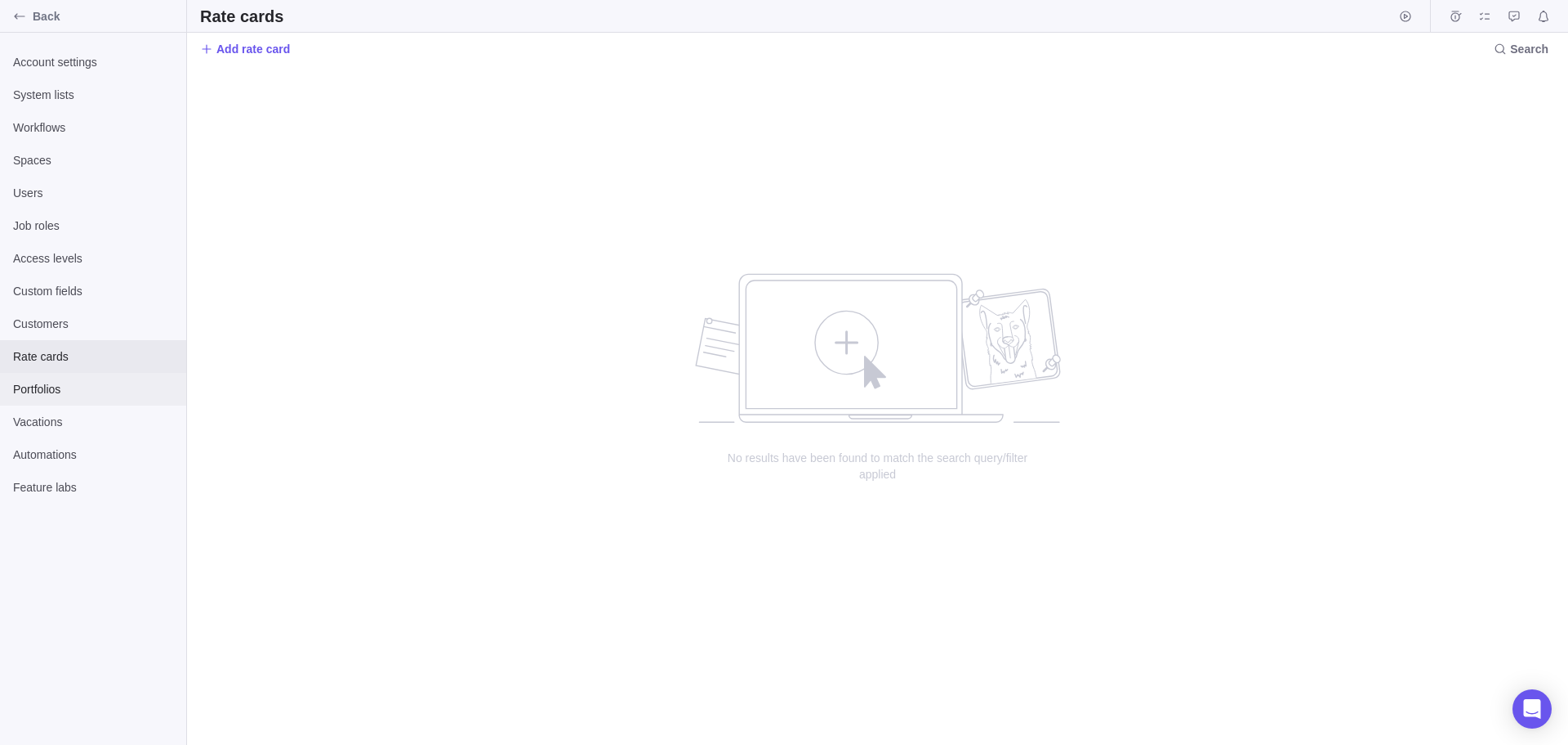
click at [38, 385] on span "Portfolios" at bounding box center [93, 389] width 160 height 17
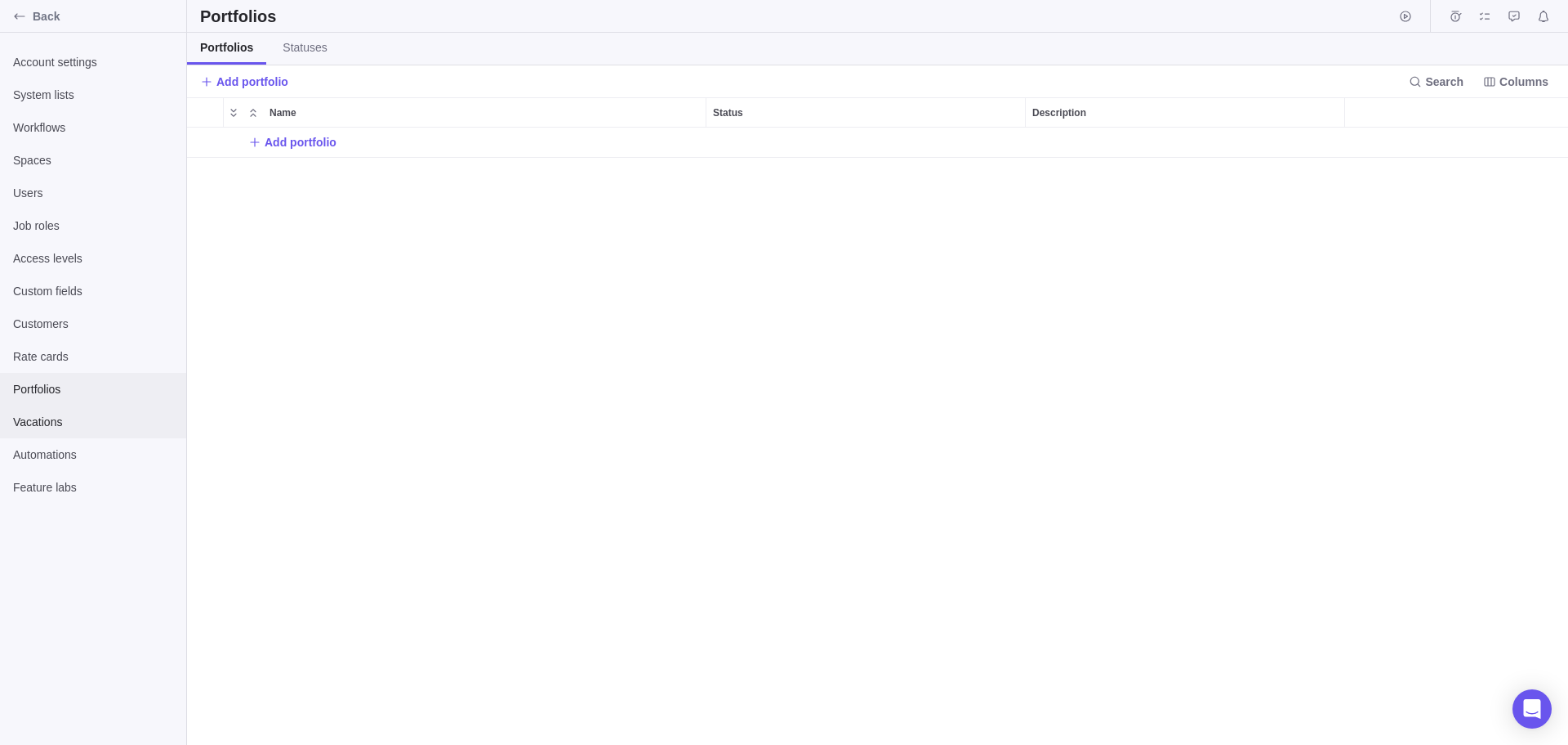
scroll to position [605, 1370]
click at [39, 419] on span "Vacations" at bounding box center [93, 422] width 160 height 17
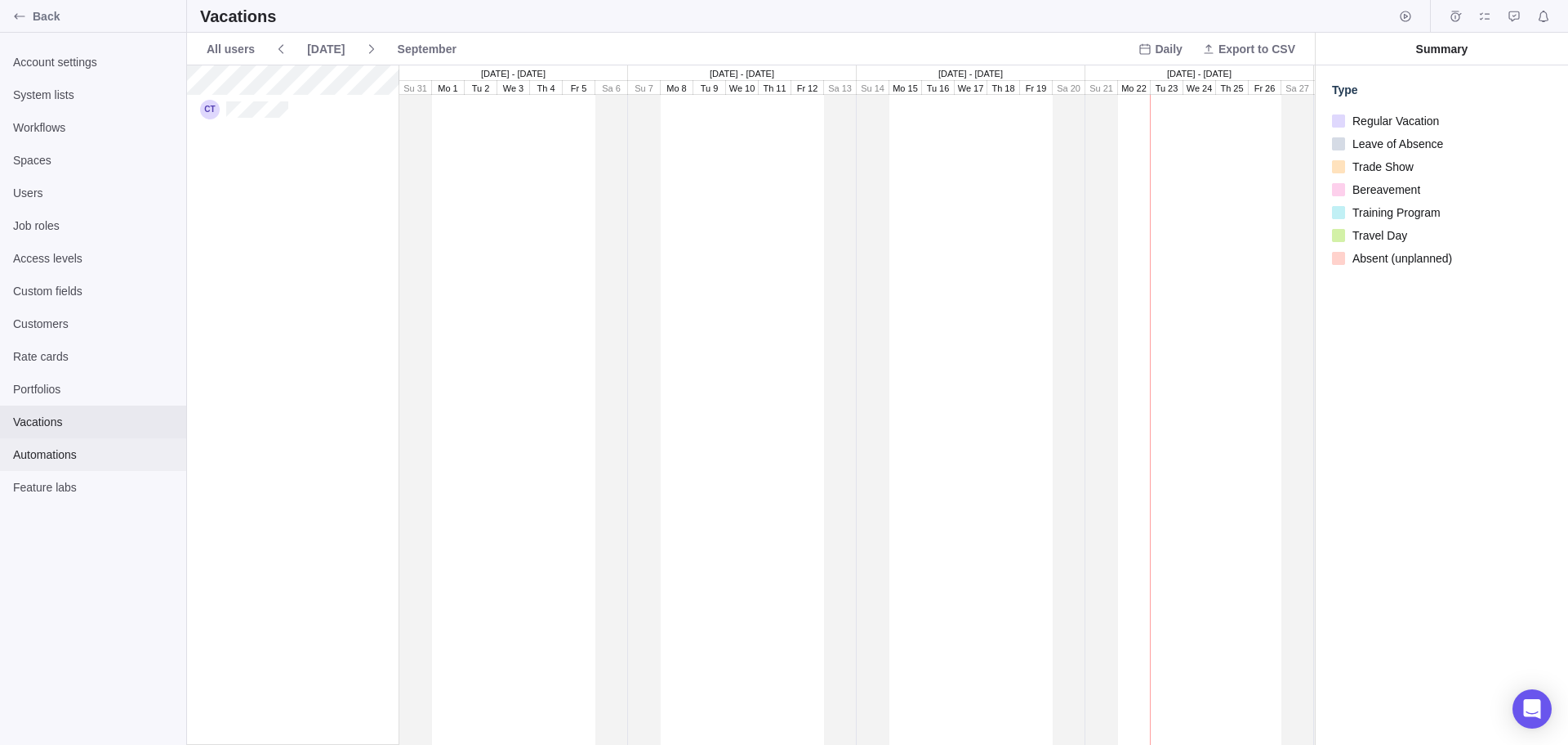
scroll to position [667, 1116]
click at [48, 449] on span "Automations" at bounding box center [93, 455] width 160 height 17
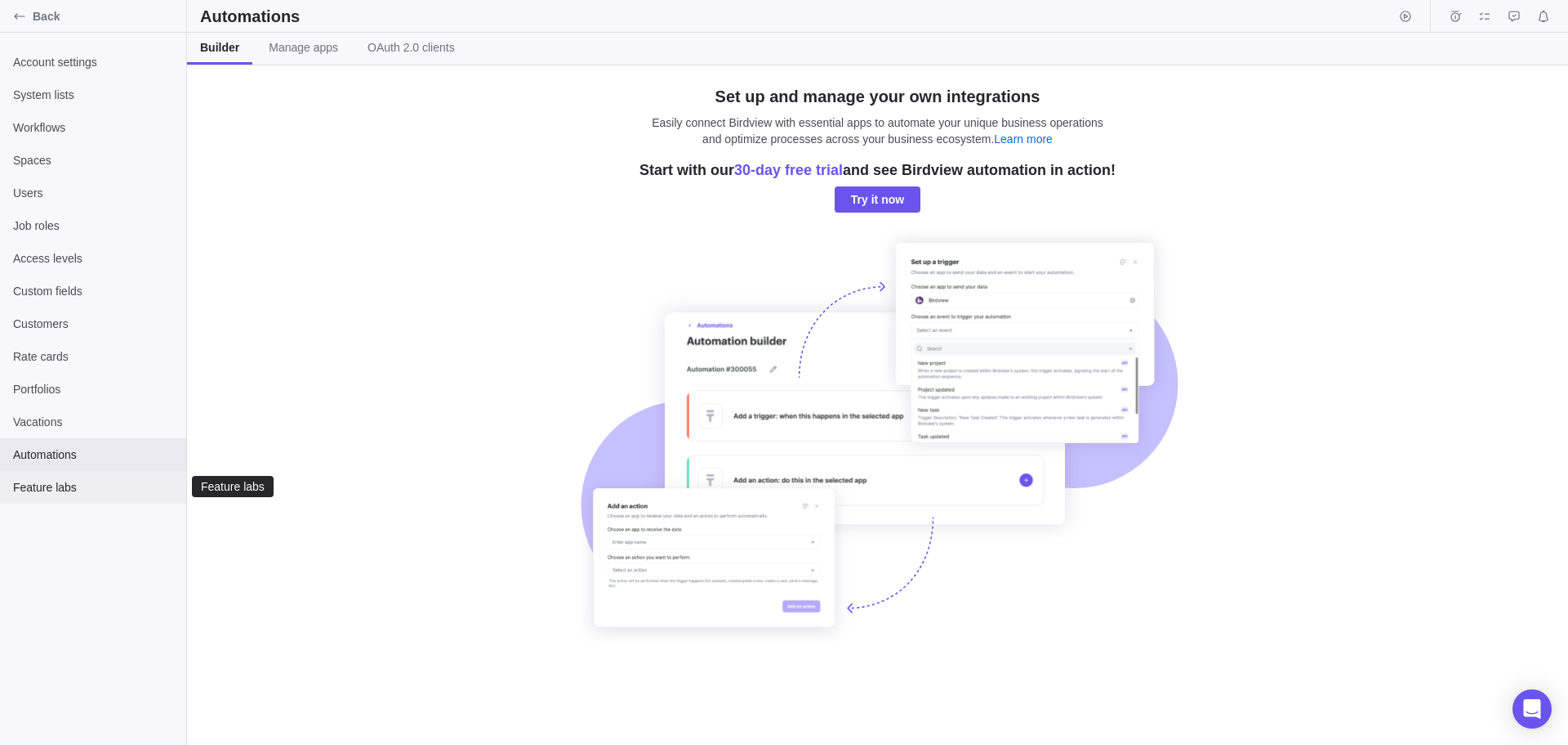
click at [44, 481] on span "Feature labs" at bounding box center [93, 487] width 160 height 17
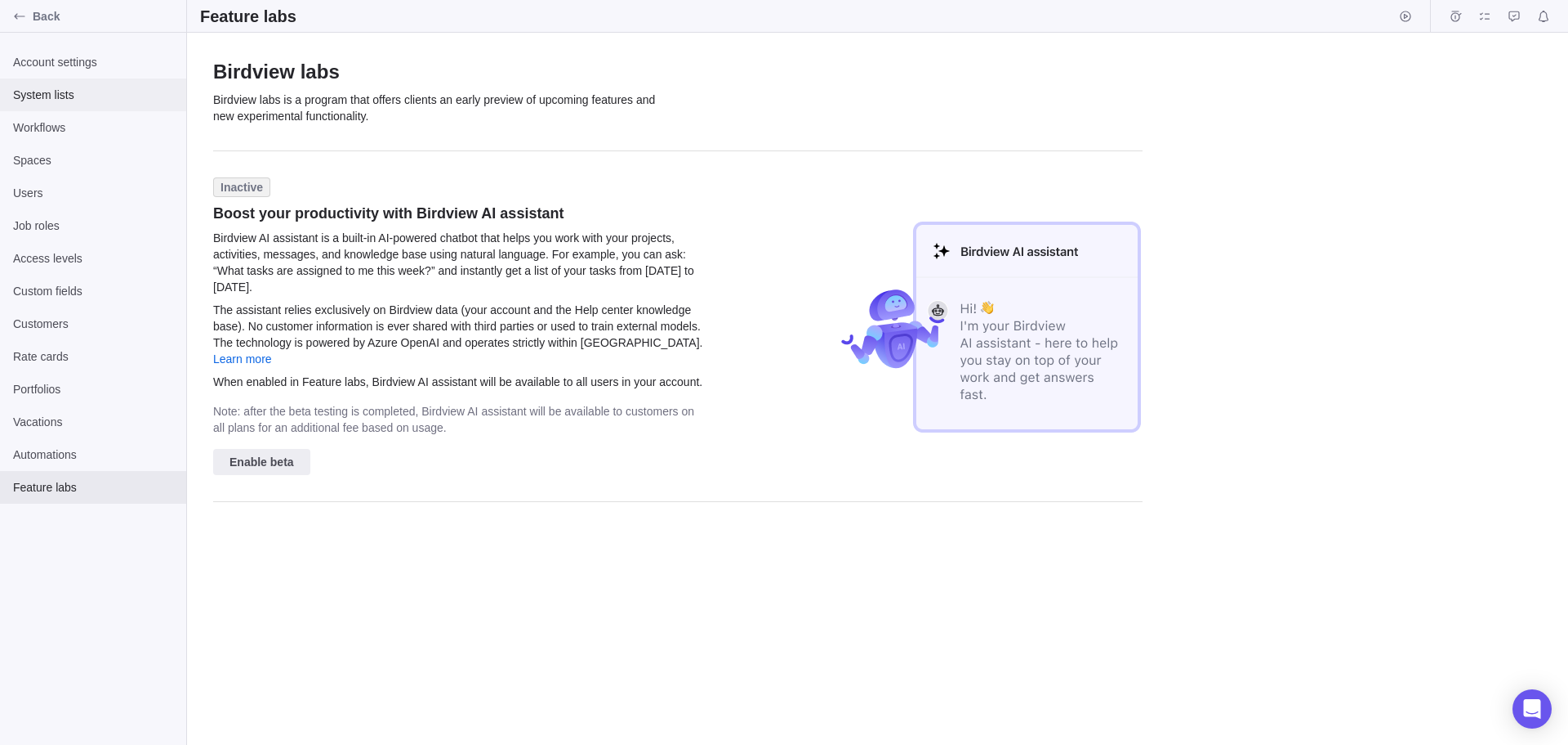
click at [35, 94] on span "System lists" at bounding box center [93, 95] width 160 height 17
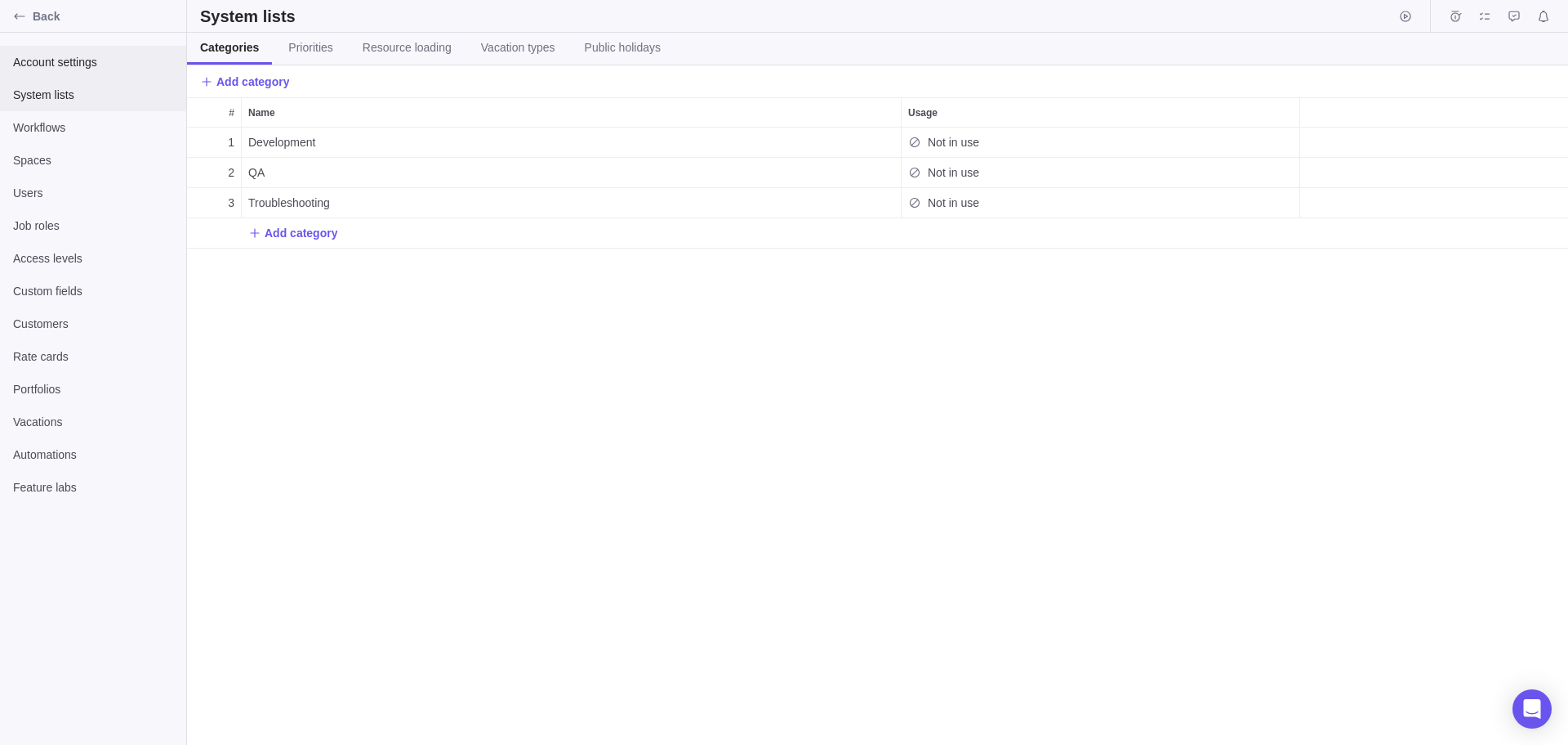
scroll to position [605, 1370]
click at [54, 64] on span "Account settings" at bounding box center [93, 62] width 160 height 17
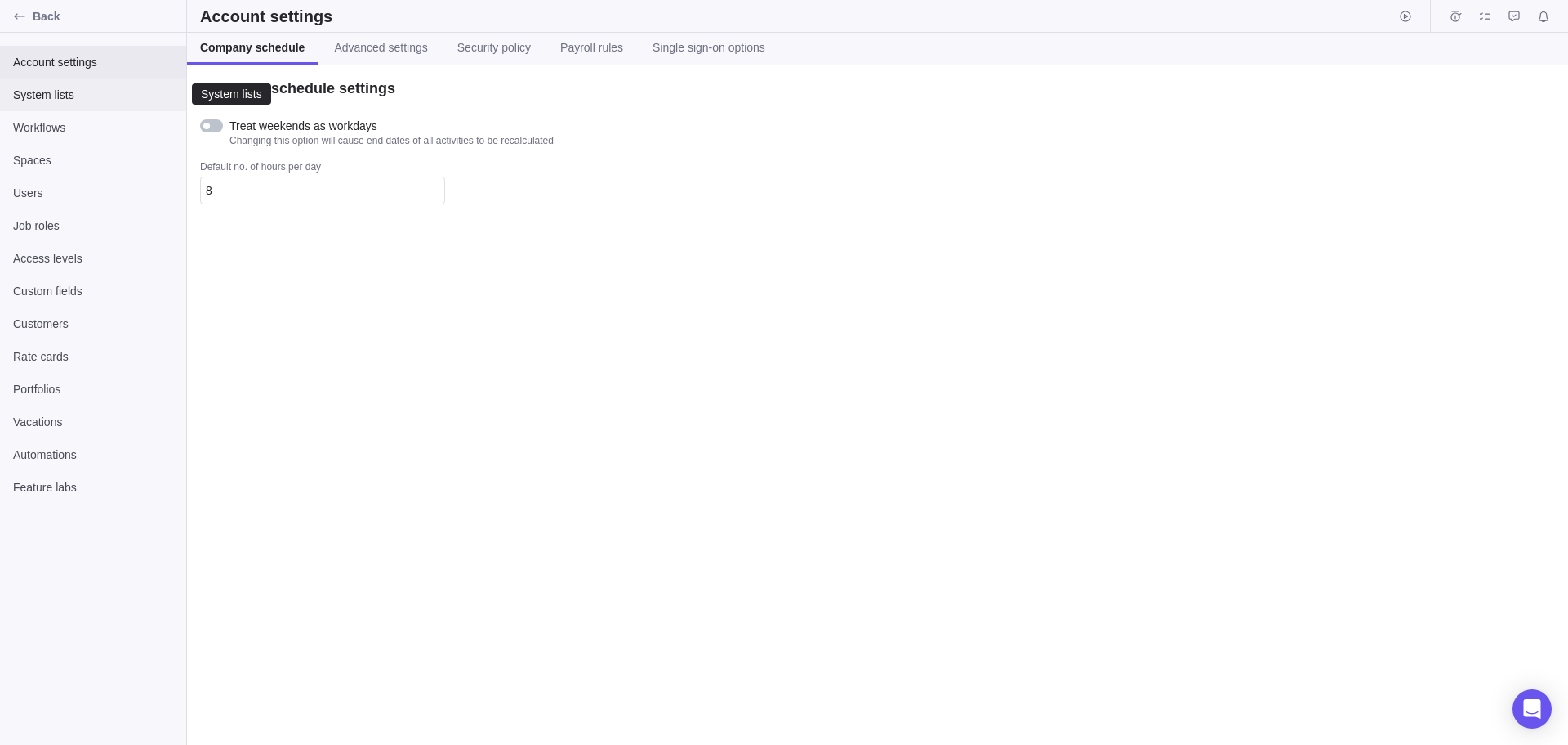
click at [47, 95] on span "System lists" at bounding box center [93, 95] width 160 height 17
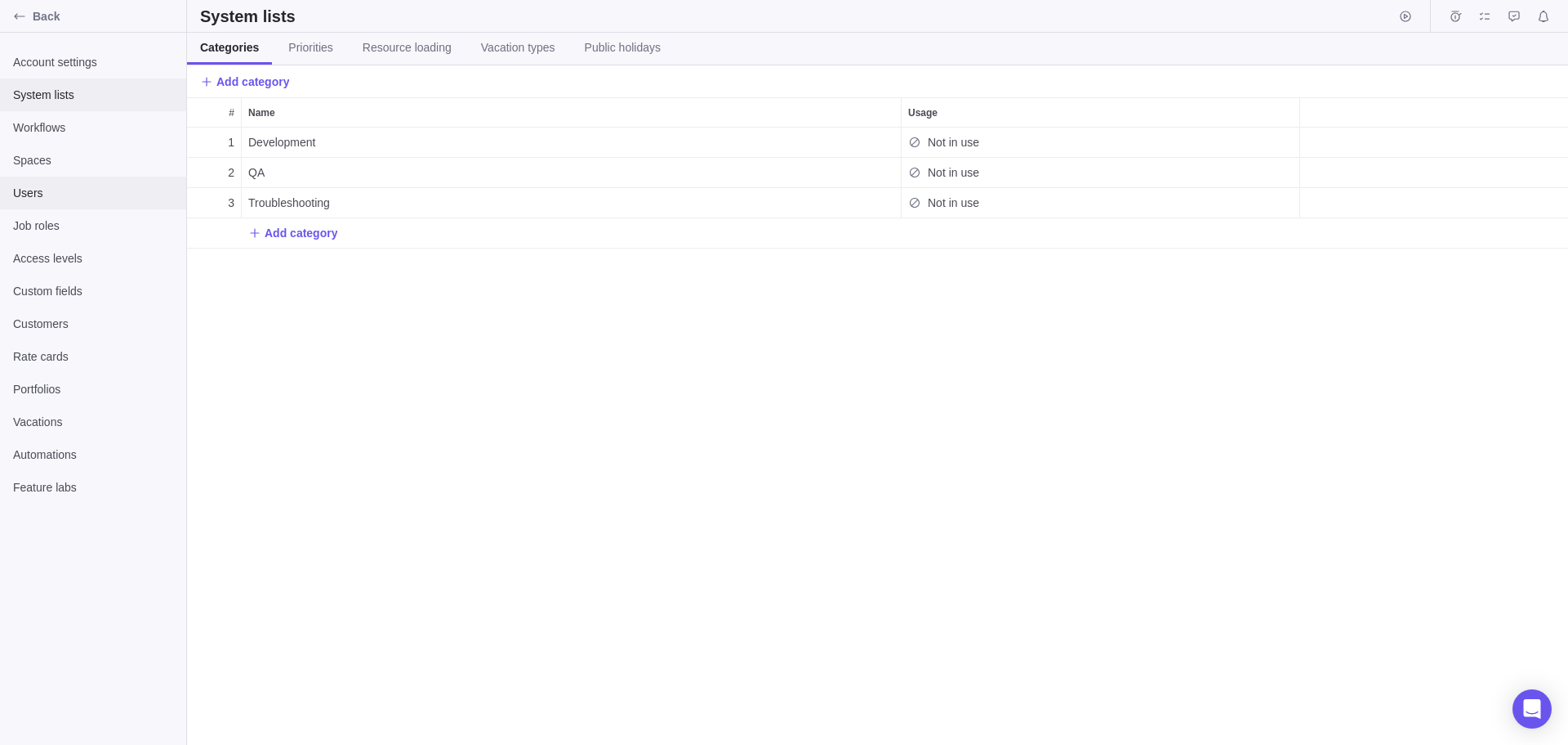
scroll to position [605, 1370]
click at [329, 376] on div "1 Development Not in use 2 QA Not in use 3 Troubleshooting Not in use Add categ…" at bounding box center [877, 436] width 1381 height 618
click at [43, 452] on span "Automations" at bounding box center [93, 455] width 160 height 17
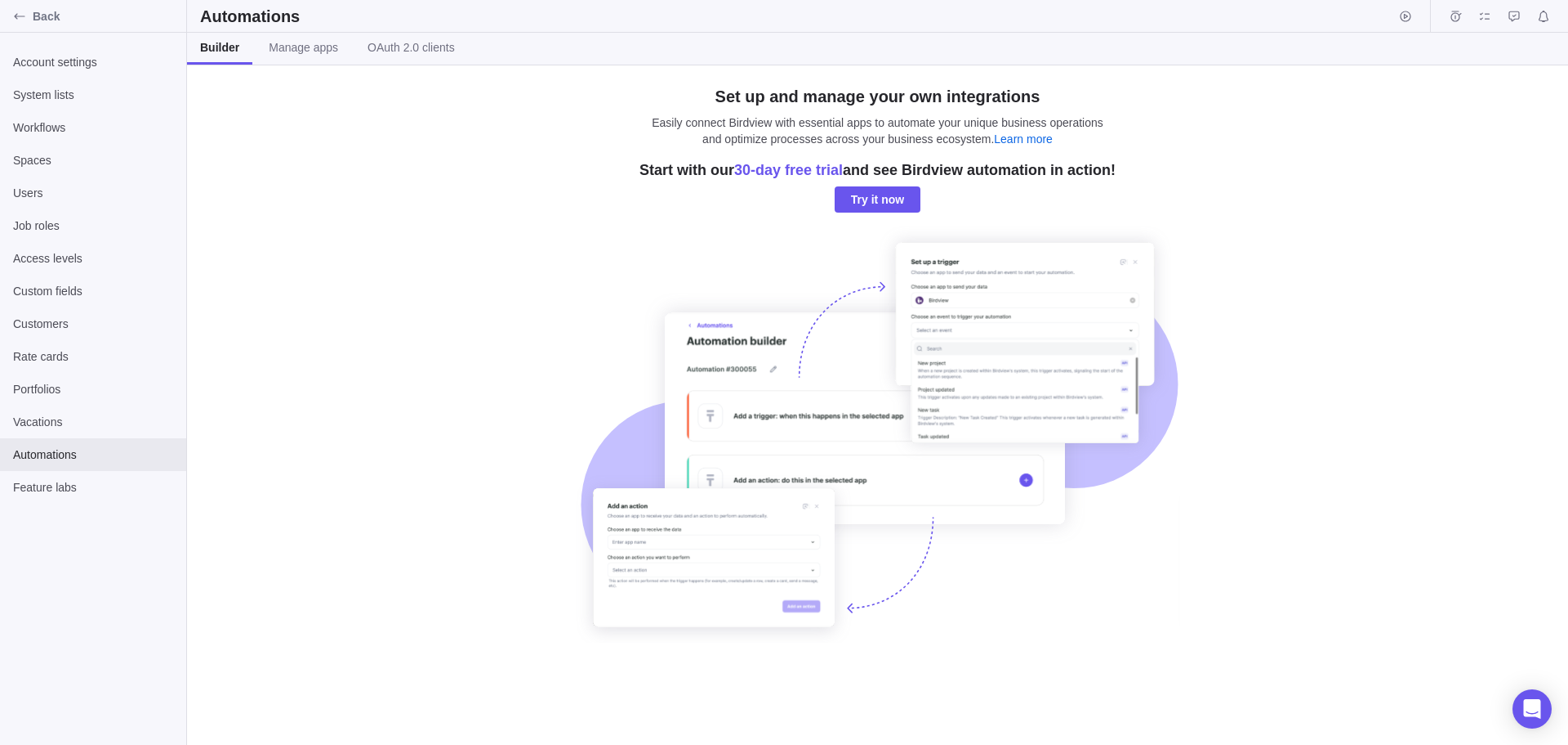
click at [902, 347] on div at bounding box center [878, 434] width 604 height 417
click at [707, 393] on div at bounding box center [878, 434] width 604 height 417
click at [1030, 139] on link "Learn more" at bounding box center [1024, 138] width 59 height 13
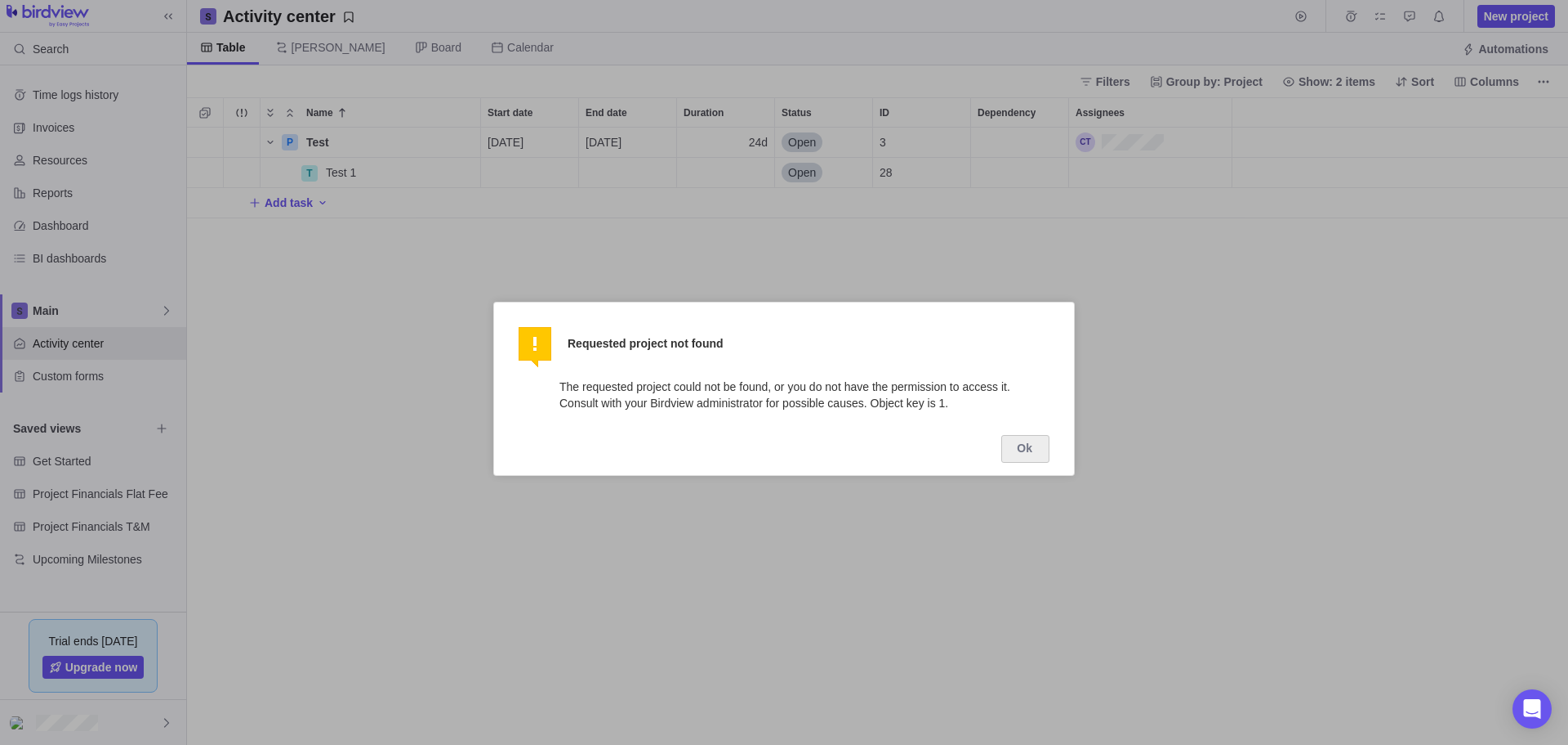
scroll to position [605, 1370]
click at [1026, 448] on button "Ok" at bounding box center [1025, 449] width 48 height 28
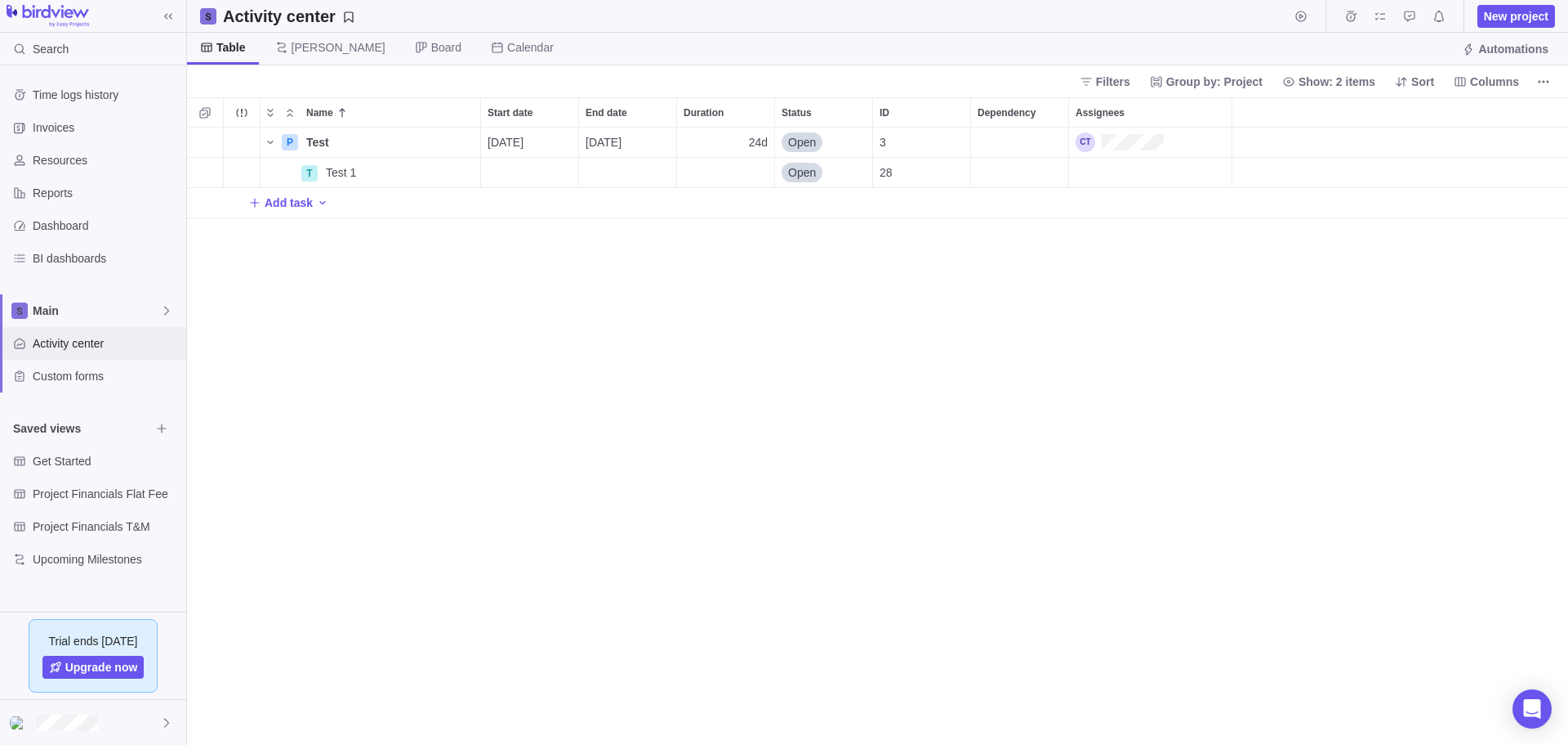
click at [75, 345] on span "Activity center" at bounding box center [106, 343] width 147 height 17
click at [64, 380] on span "Custom forms" at bounding box center [106, 375] width 147 height 17
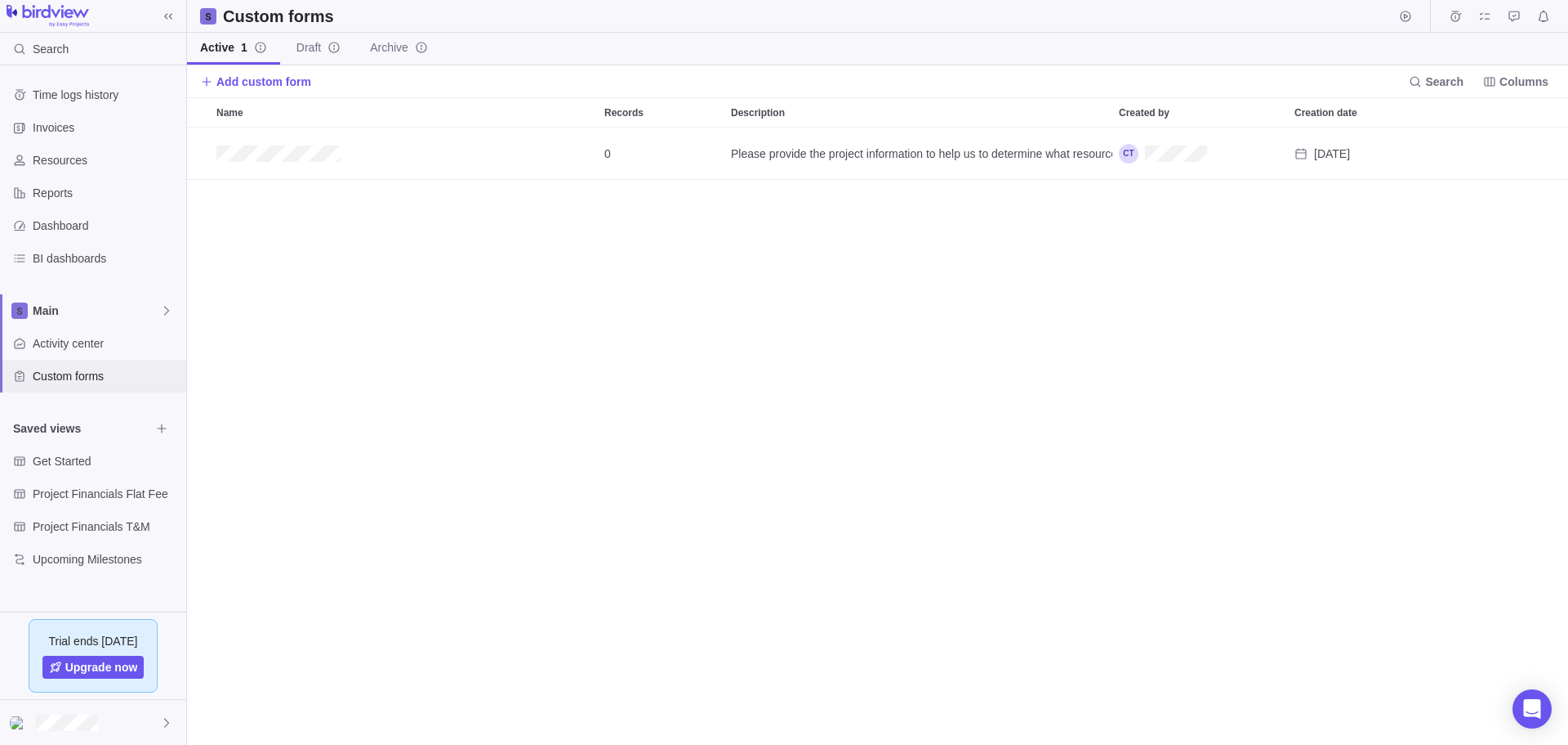
scroll to position [605, 1370]
